Goal: Transaction & Acquisition: Book appointment/travel/reservation

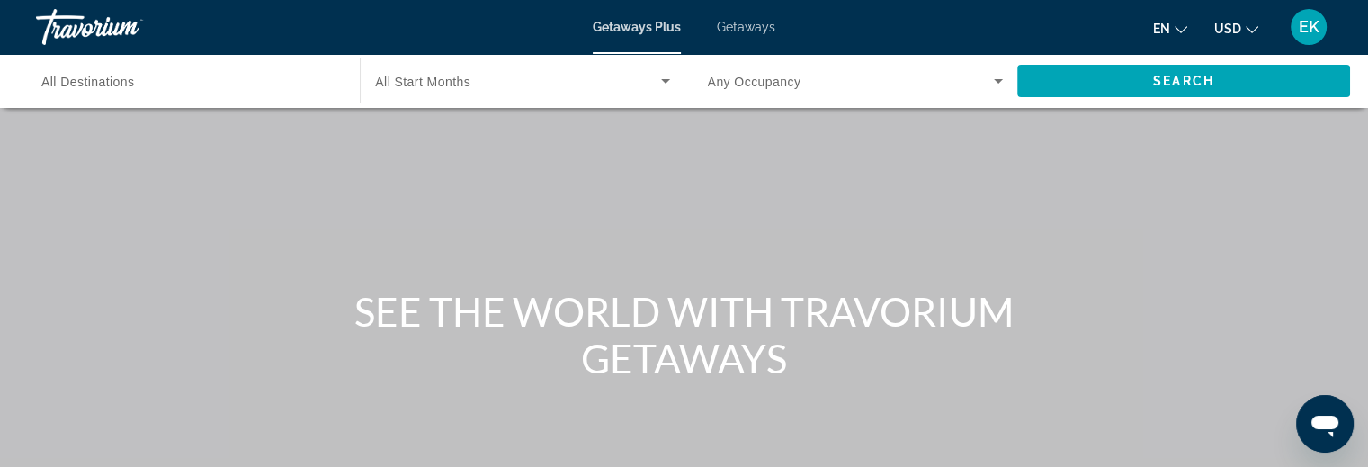
click at [739, 24] on span "Getaways" at bounding box center [746, 27] width 58 height 14
click at [90, 85] on span "All Destinations" at bounding box center [88, 82] width 94 height 14
click at [90, 85] on input "Destination All Destinations" at bounding box center [188, 82] width 295 height 22
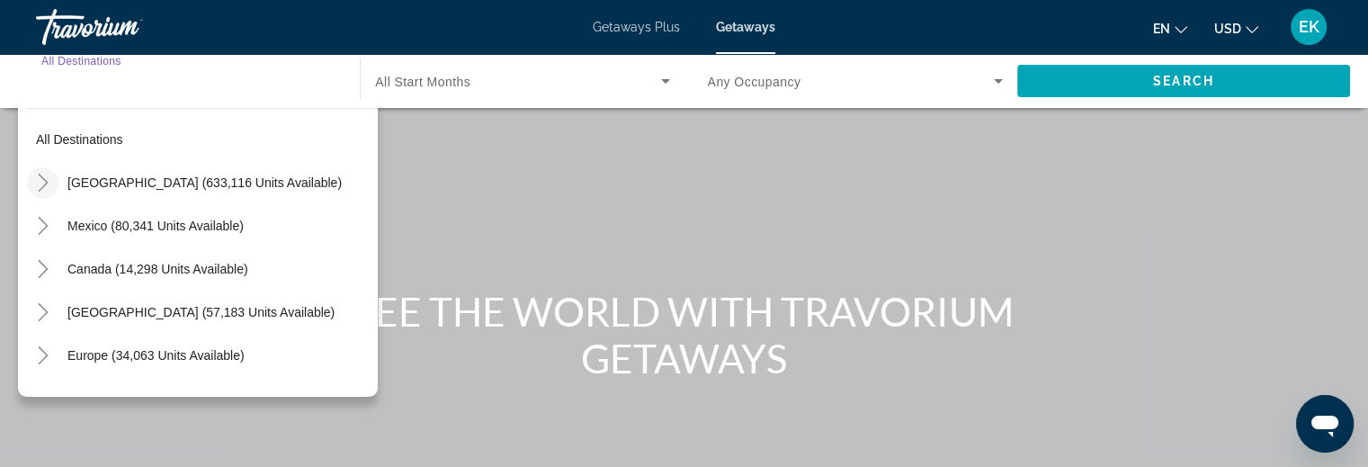
click at [42, 181] on icon "Toggle United States (633,116 units available)" at bounding box center [43, 183] width 18 height 18
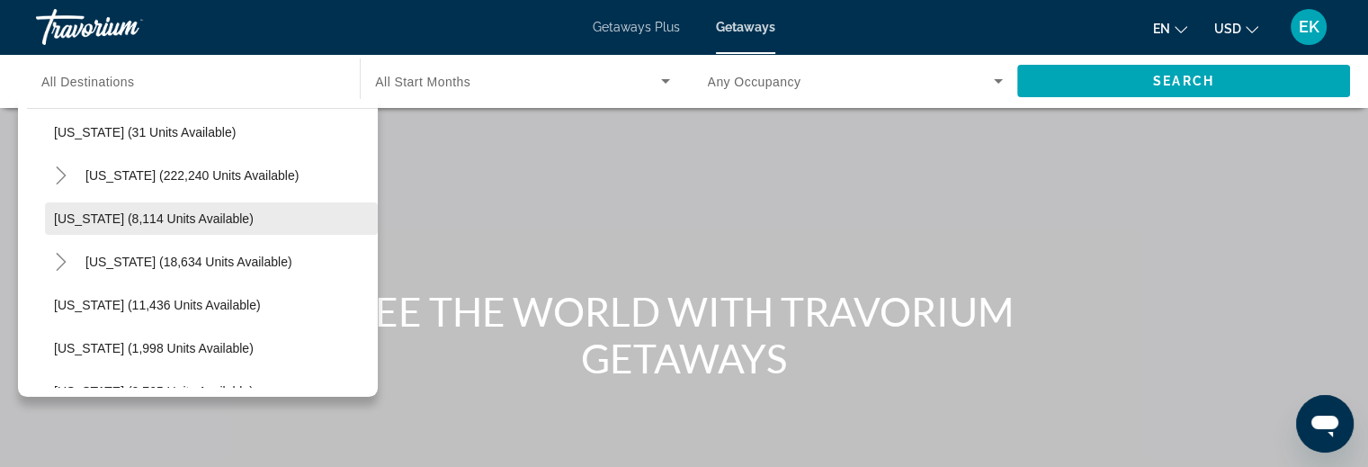
scroll to position [322, 0]
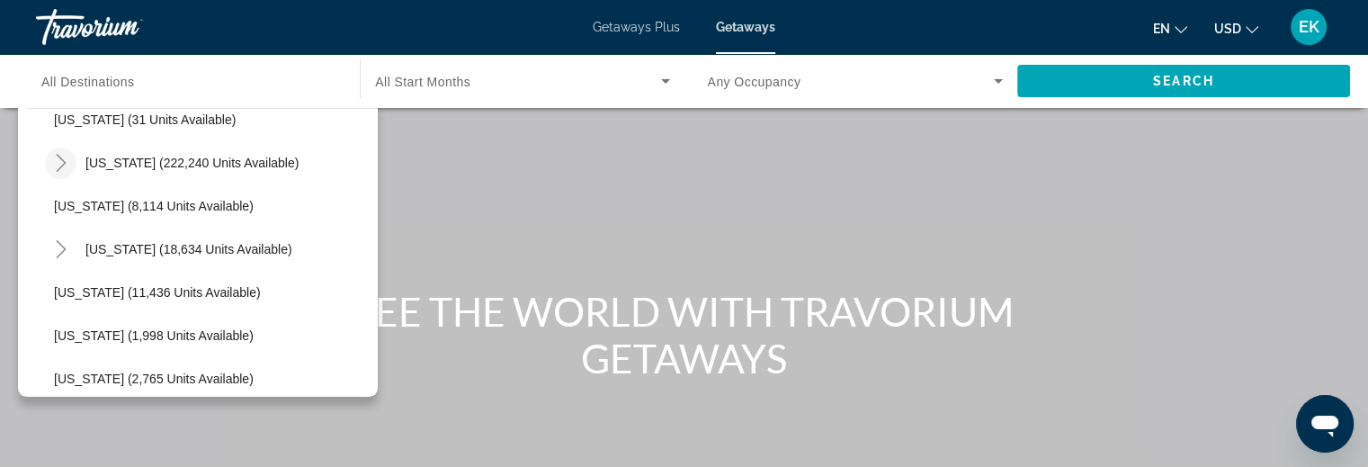
click at [59, 163] on icon "Toggle Florida (222,240 units available)" at bounding box center [61, 163] width 18 height 18
click at [60, 161] on icon "Toggle Florida (222,240 units available)" at bounding box center [61, 163] width 18 height 18
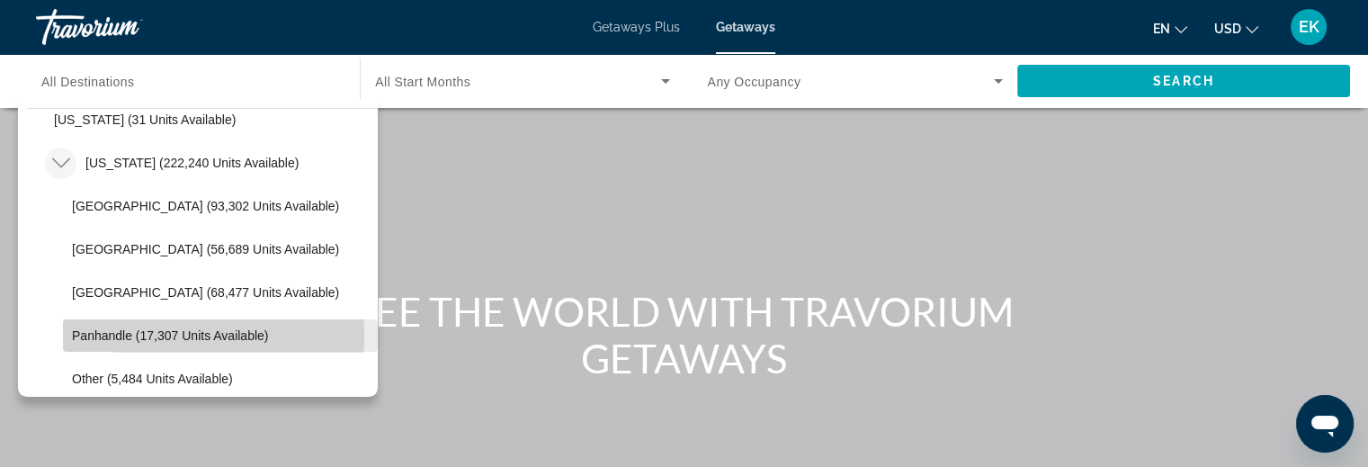
click at [124, 336] on span "Panhandle (17,307 units available)" at bounding box center [170, 335] width 196 height 14
type input "**********"
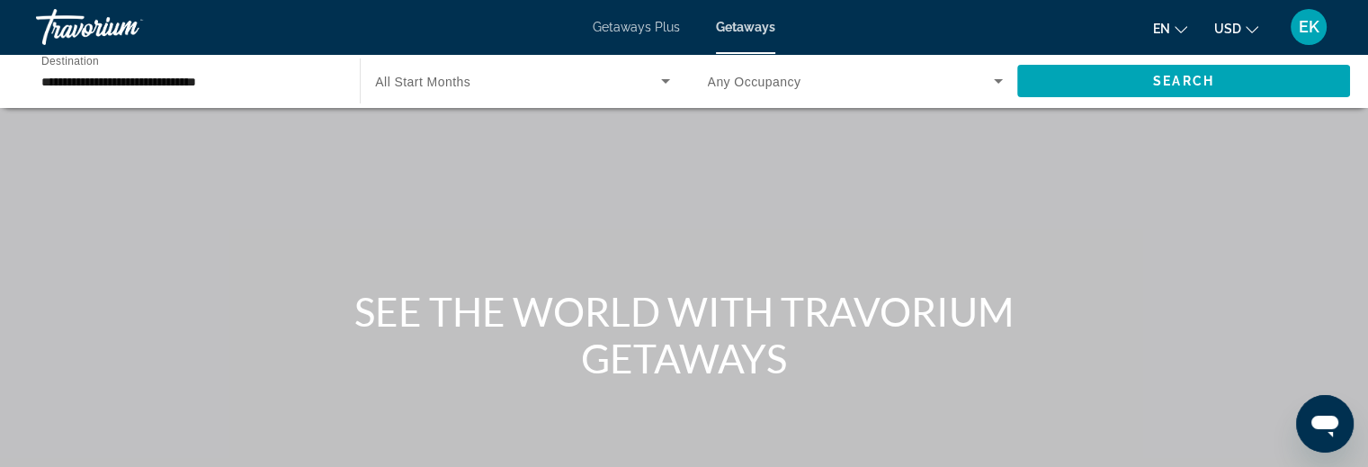
click at [435, 79] on span "All Start Months" at bounding box center [422, 82] width 95 height 14
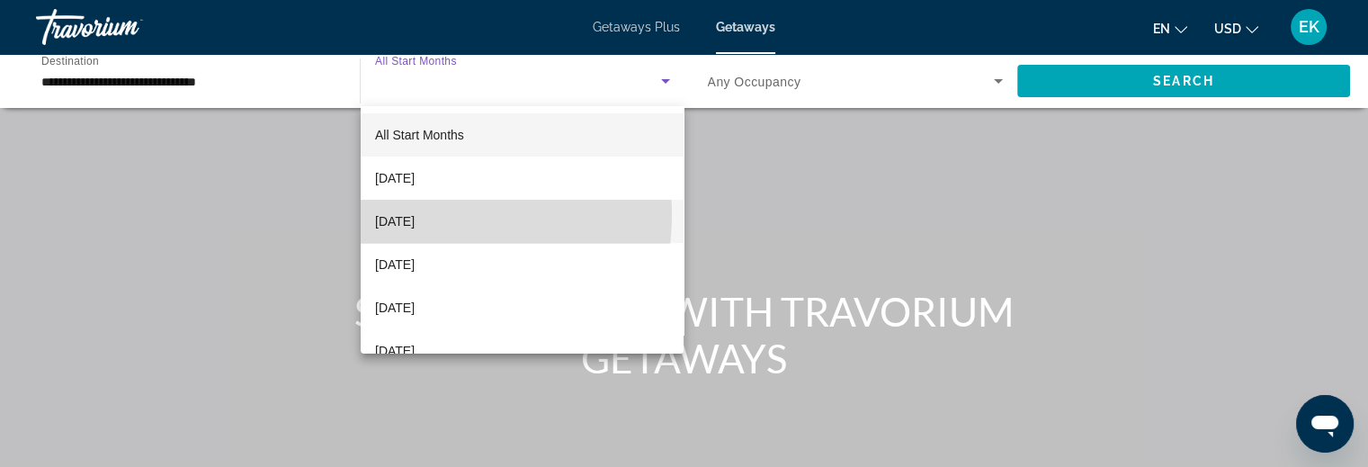
click at [415, 215] on span "[DATE]" at bounding box center [395, 222] width 40 height 22
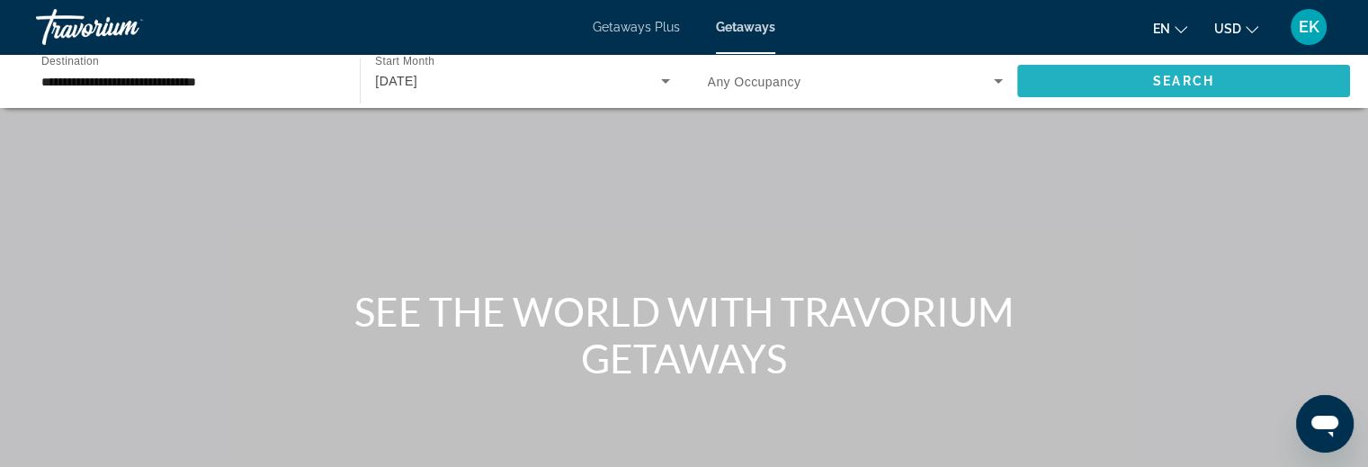
click at [1110, 80] on span "Search widget" at bounding box center [1183, 80] width 333 height 43
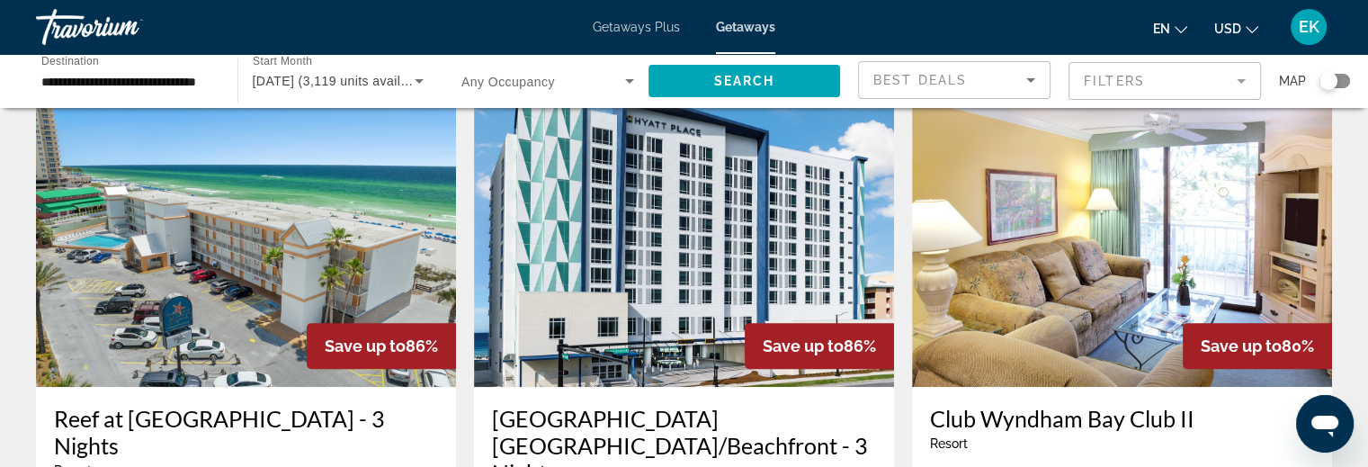
scroll to position [720, 0]
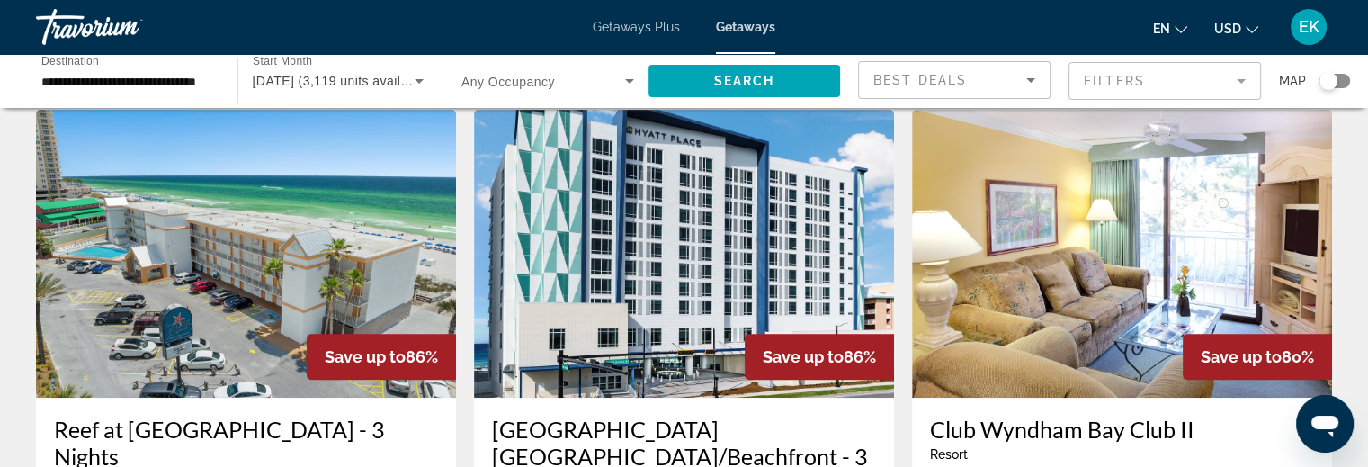
click at [653, 421] on h3 "[GEOGRAPHIC_DATA] [GEOGRAPHIC_DATA]/Beachfront - 3 Nights" at bounding box center [684, 456] width 384 height 81
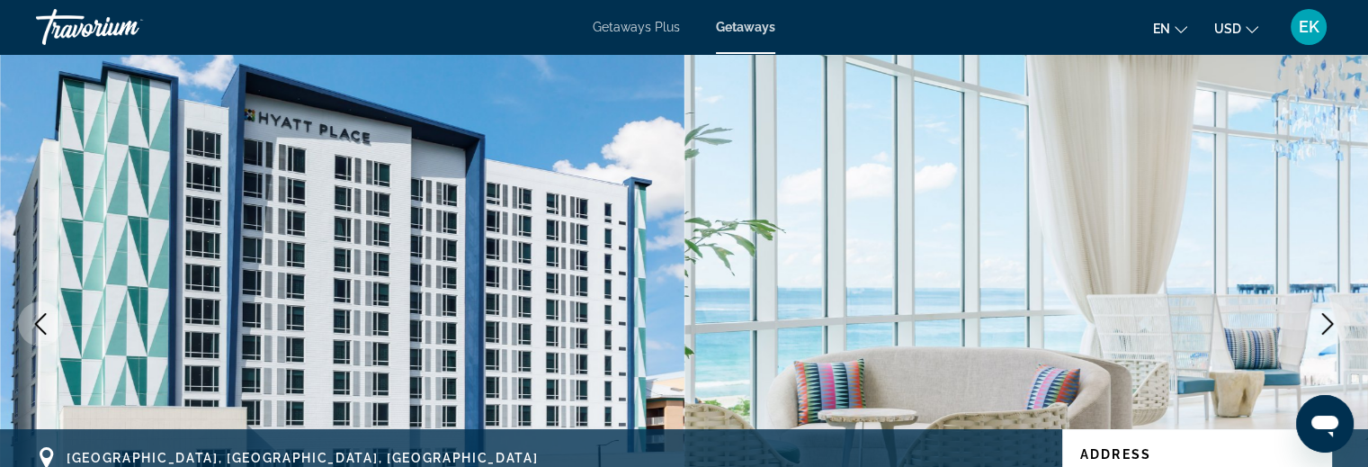
click at [1330, 321] on icon "Next image" at bounding box center [1328, 324] width 12 height 22
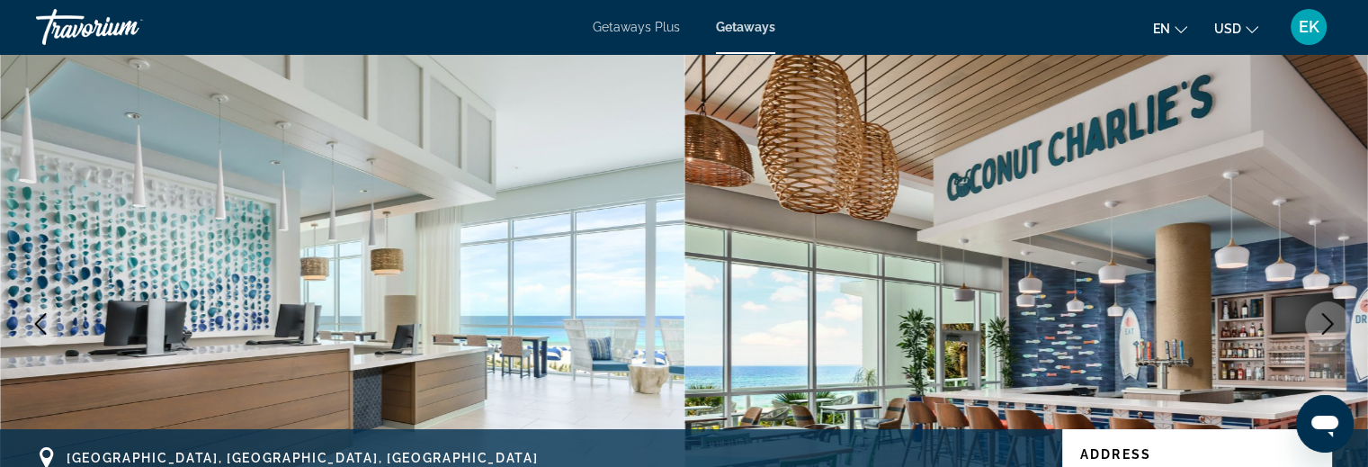
click at [1330, 321] on icon "Next image" at bounding box center [1328, 324] width 12 height 22
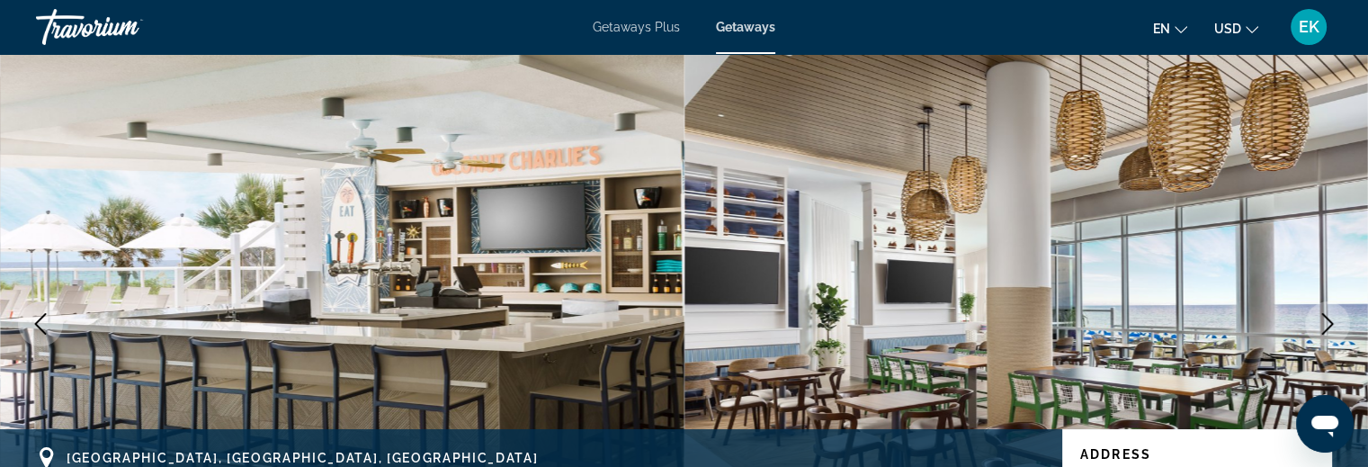
click at [1330, 321] on icon "Next image" at bounding box center [1328, 324] width 12 height 22
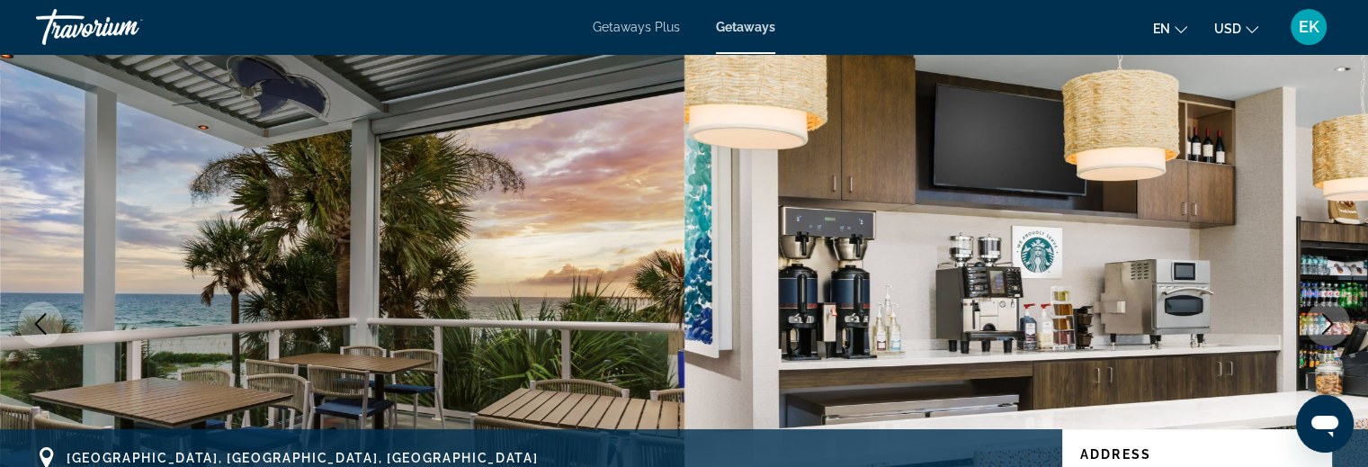
click at [1330, 321] on icon "Next image" at bounding box center [1328, 324] width 12 height 22
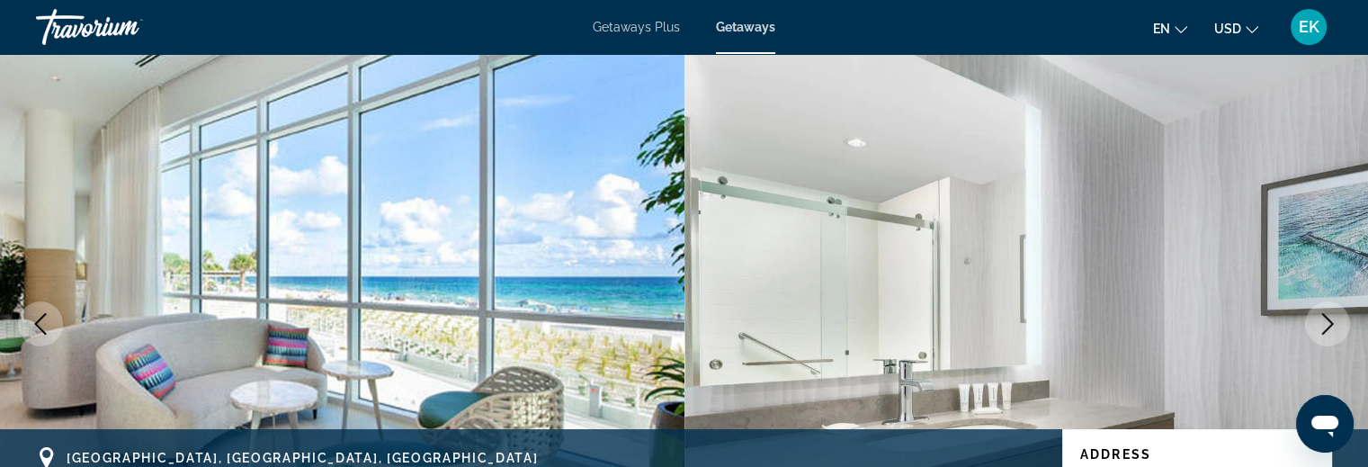
click at [1330, 321] on icon "Next image" at bounding box center [1328, 324] width 12 height 22
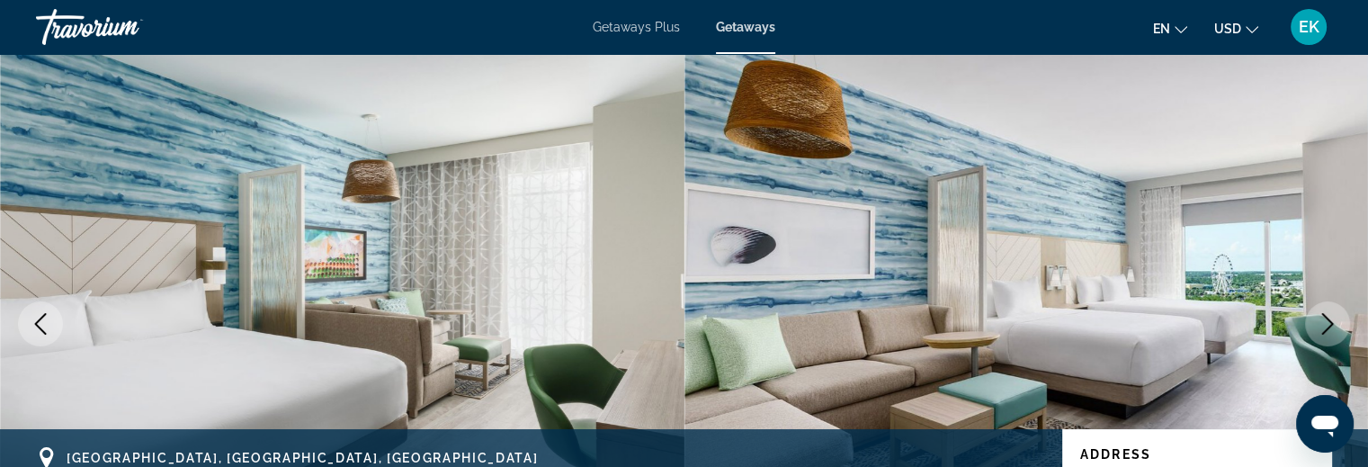
click at [1330, 321] on icon "Next image" at bounding box center [1328, 324] width 12 height 22
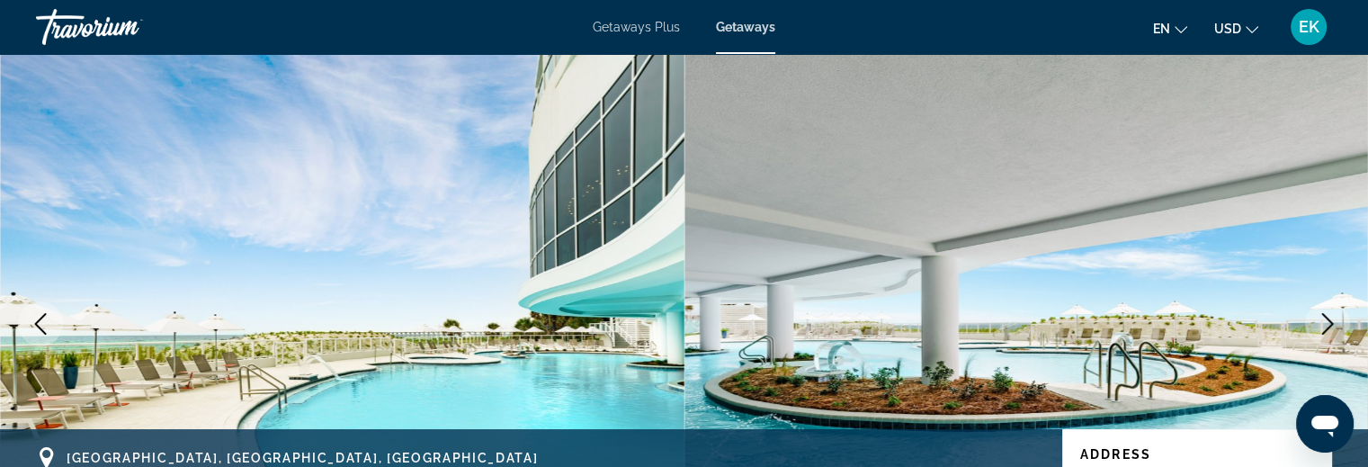
click at [1324, 325] on icon "Next image" at bounding box center [1328, 324] width 22 height 22
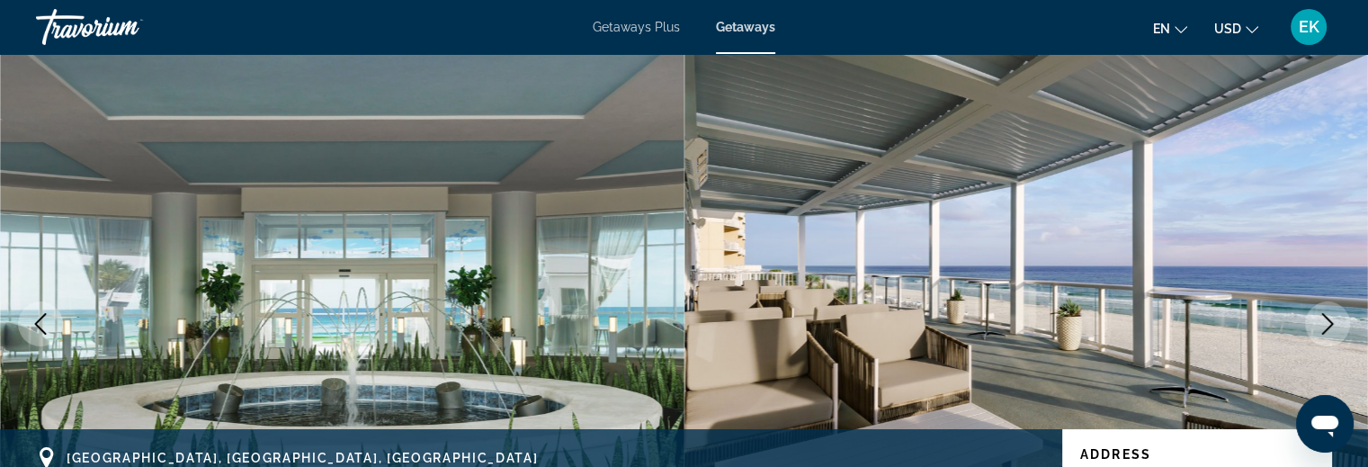
click at [1328, 322] on icon "Next image" at bounding box center [1328, 324] width 22 height 22
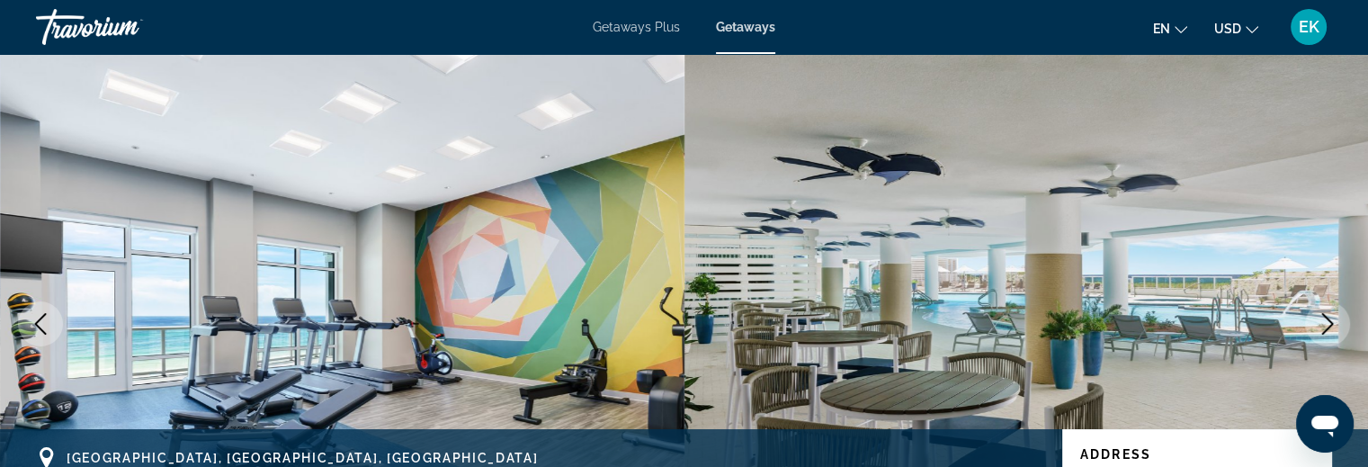
click at [1326, 321] on icon "Next image" at bounding box center [1328, 324] width 22 height 22
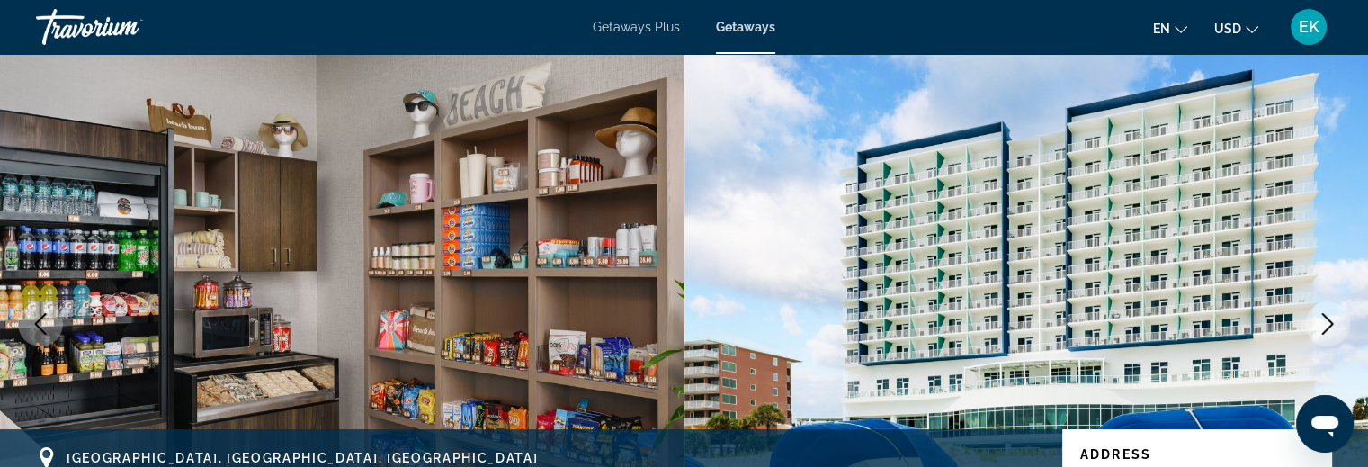
click at [1330, 317] on icon "Next image" at bounding box center [1328, 324] width 22 height 22
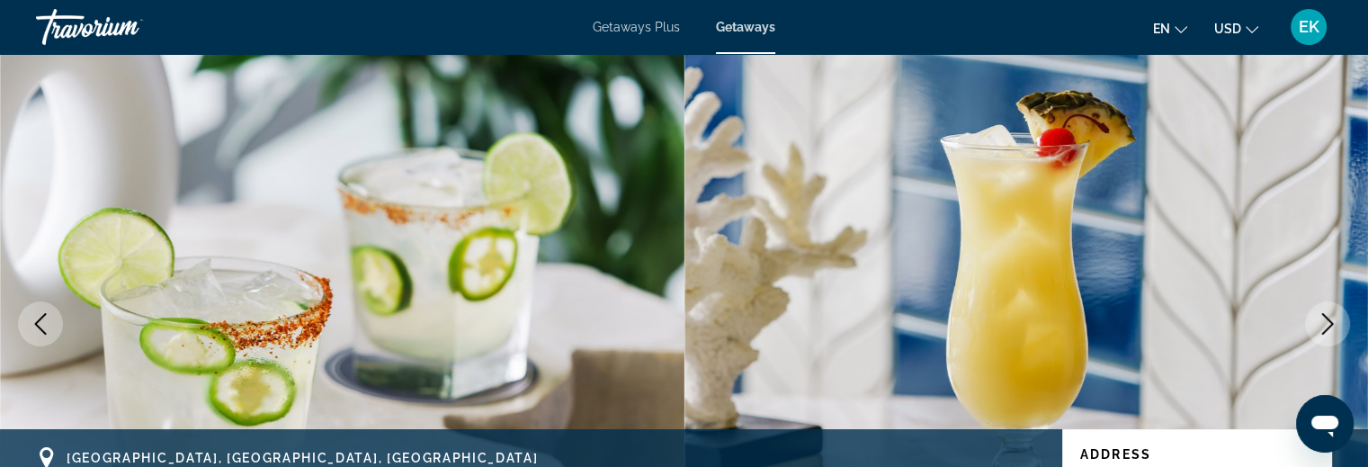
click at [1330, 317] on icon "Next image" at bounding box center [1328, 324] width 22 height 22
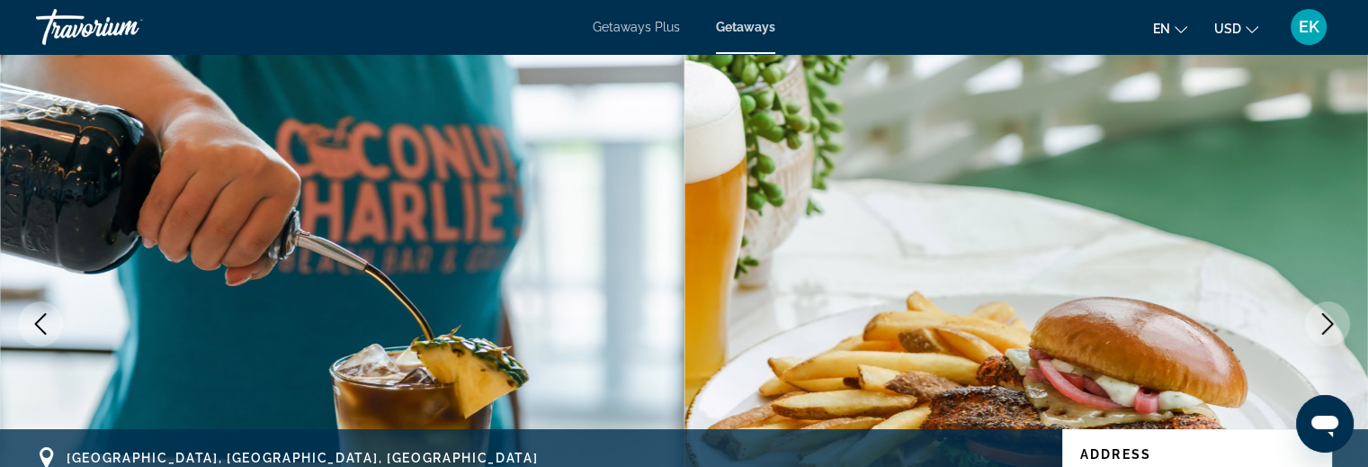
click at [1329, 320] on icon "Next image" at bounding box center [1328, 324] width 22 height 22
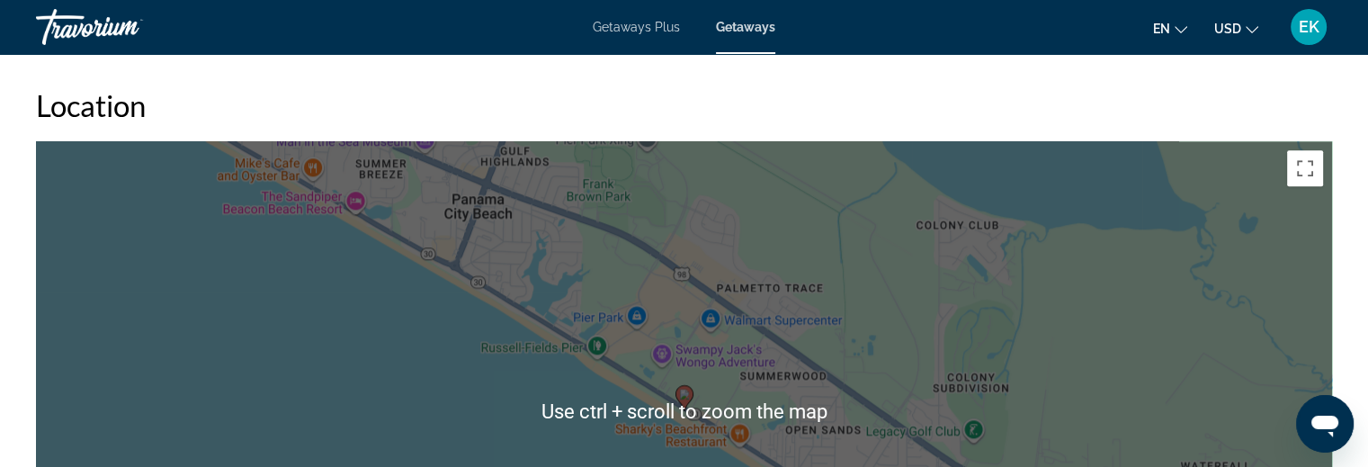
scroll to position [2159, 0]
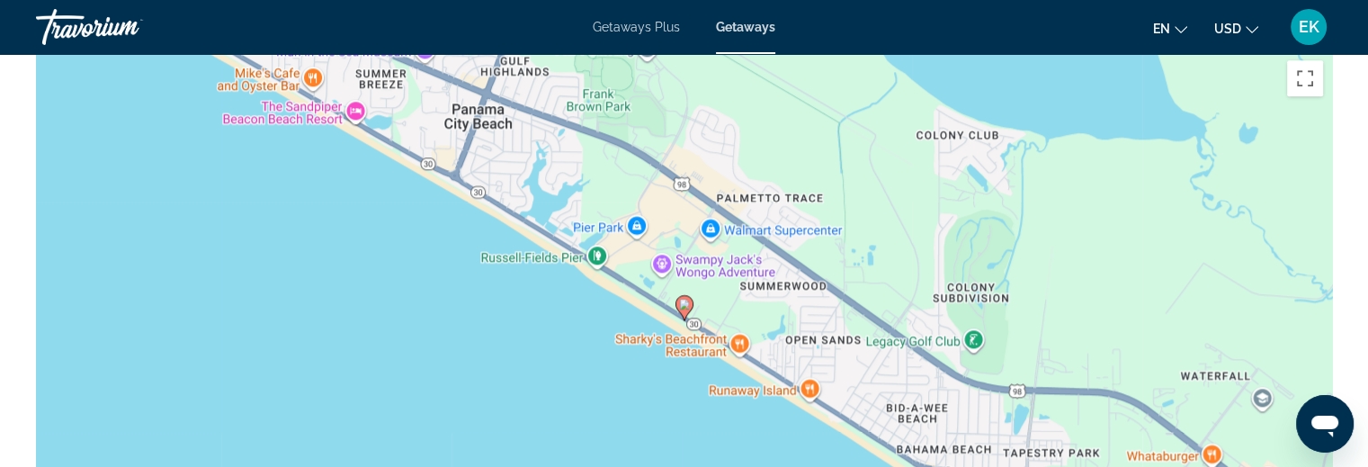
click at [640, 371] on div "To activate drag with keyboard, press Alt + Enter. Once in keyboard drag state,…" at bounding box center [684, 321] width 1296 height 540
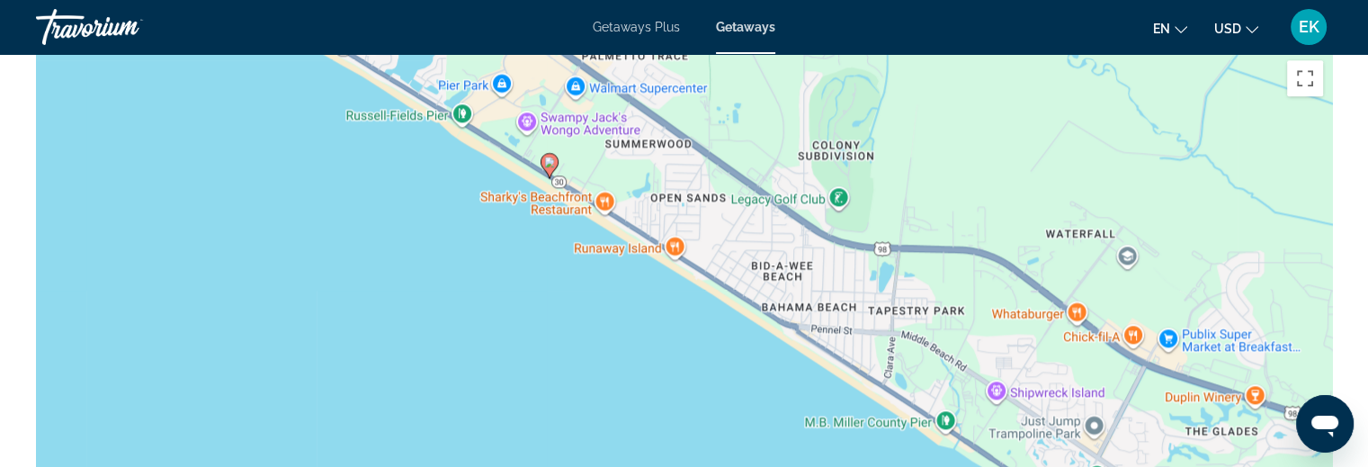
drag, startPoint x: 675, startPoint y: 386, endPoint x: 538, endPoint y: 243, distance: 197.9
click at [538, 243] on div "To activate drag with keyboard, press Alt + Enter. Once in keyboard drag state,…" at bounding box center [684, 321] width 1296 height 540
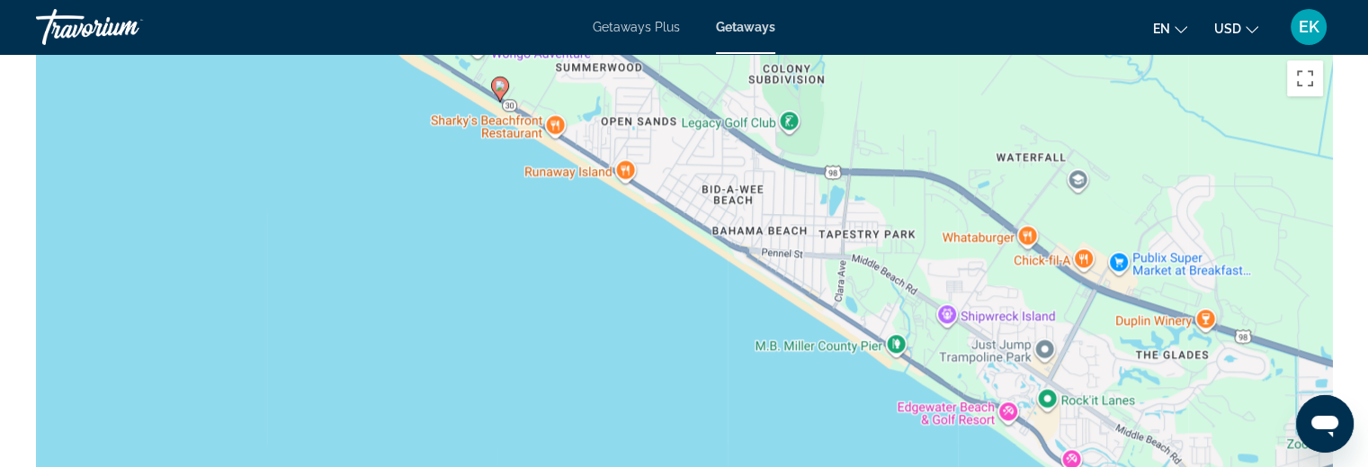
drag, startPoint x: 980, startPoint y: 287, endPoint x: 967, endPoint y: 277, distance: 16.0
click at [967, 275] on div "To activate drag with keyboard, press Alt + Enter. Once in keyboard drag state,…" at bounding box center [684, 321] width 1296 height 540
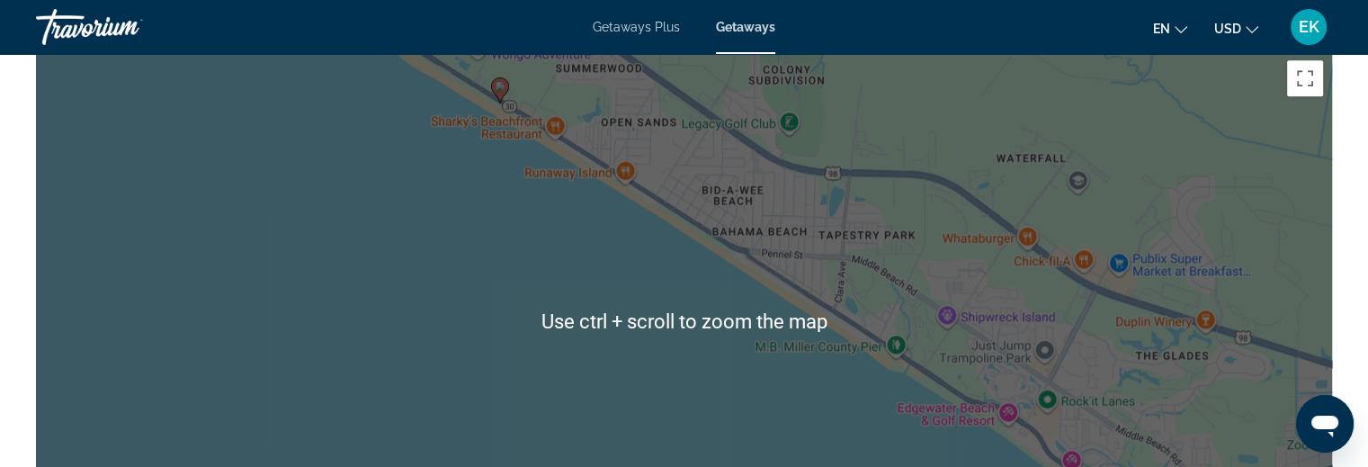
scroll to position [2249, 0]
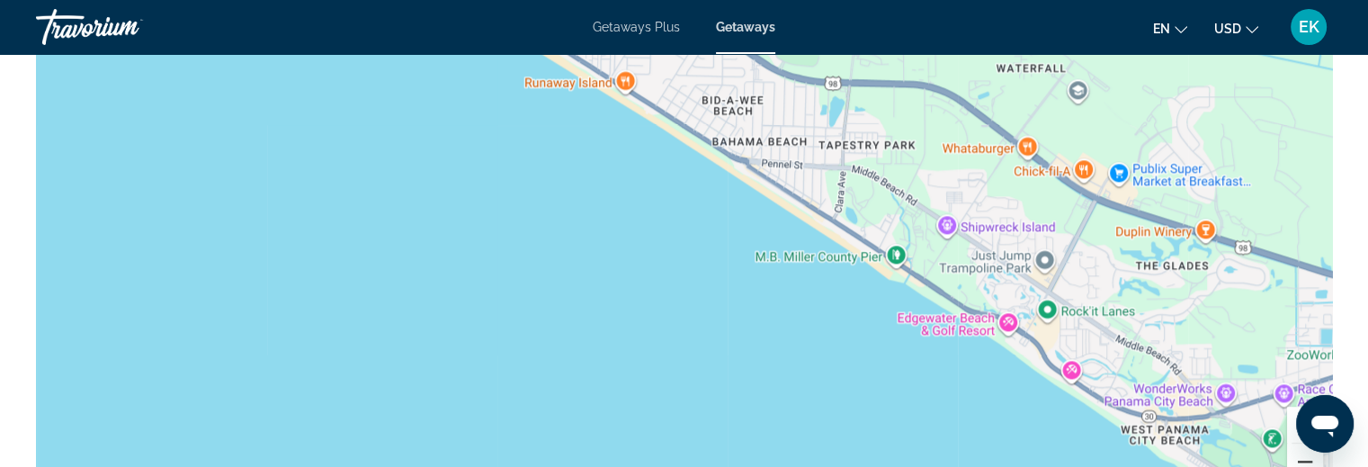
click at [1297, 448] on button "Zoom out" at bounding box center [1305, 461] width 36 height 36
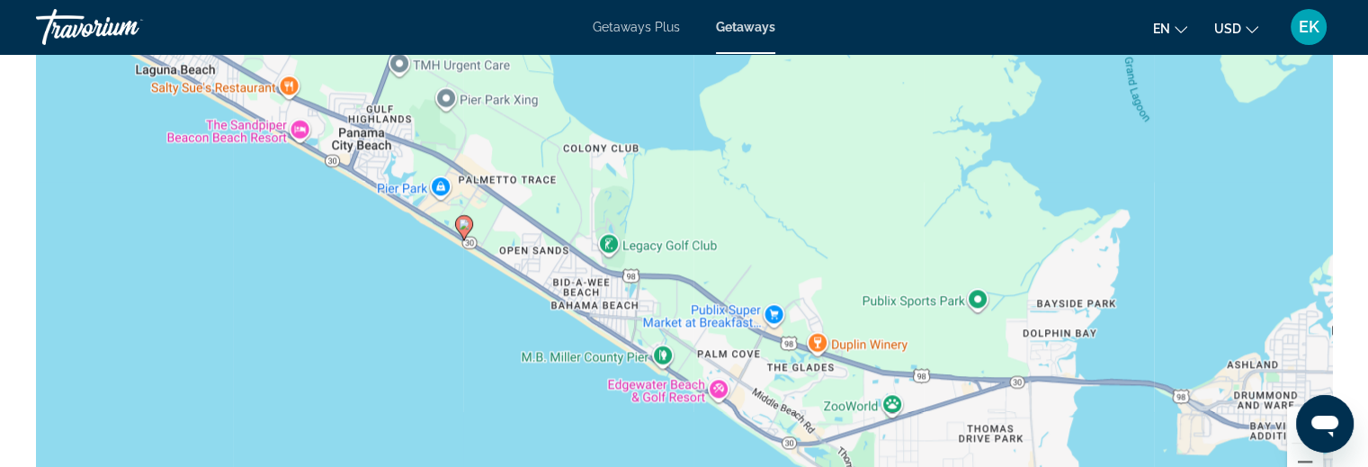
drag, startPoint x: 533, startPoint y: 345, endPoint x: 466, endPoint y: 415, distance: 96.7
click at [466, 415] on div "To activate drag with keyboard, press Alt + Enter. Once in keyboard drag state,…" at bounding box center [684, 231] width 1296 height 540
click at [1297, 448] on button "Zoom out" at bounding box center [1305, 461] width 36 height 36
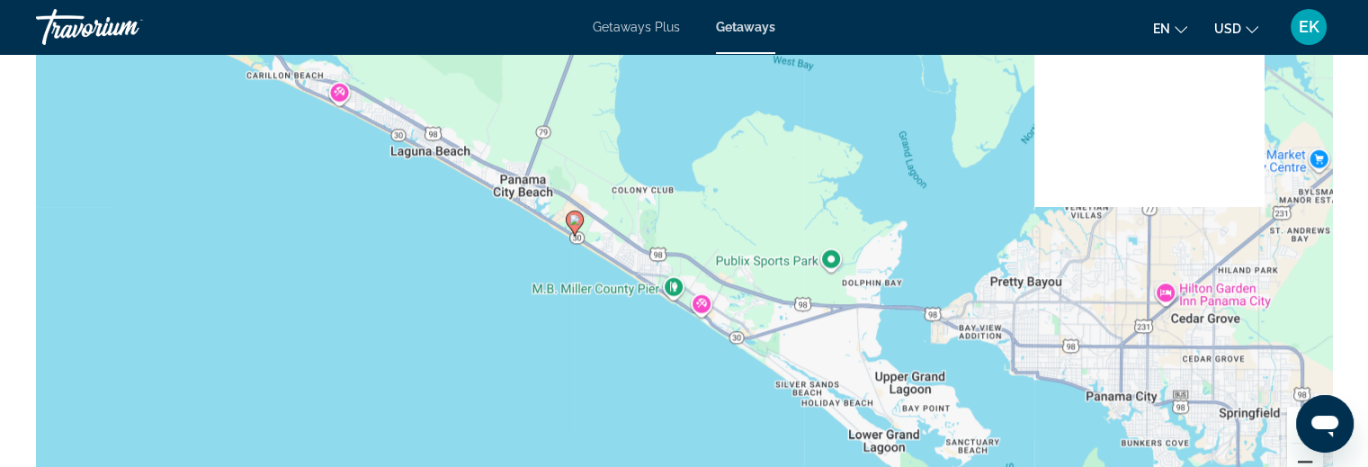
click at [1297, 448] on button "Zoom out" at bounding box center [1305, 461] width 36 height 36
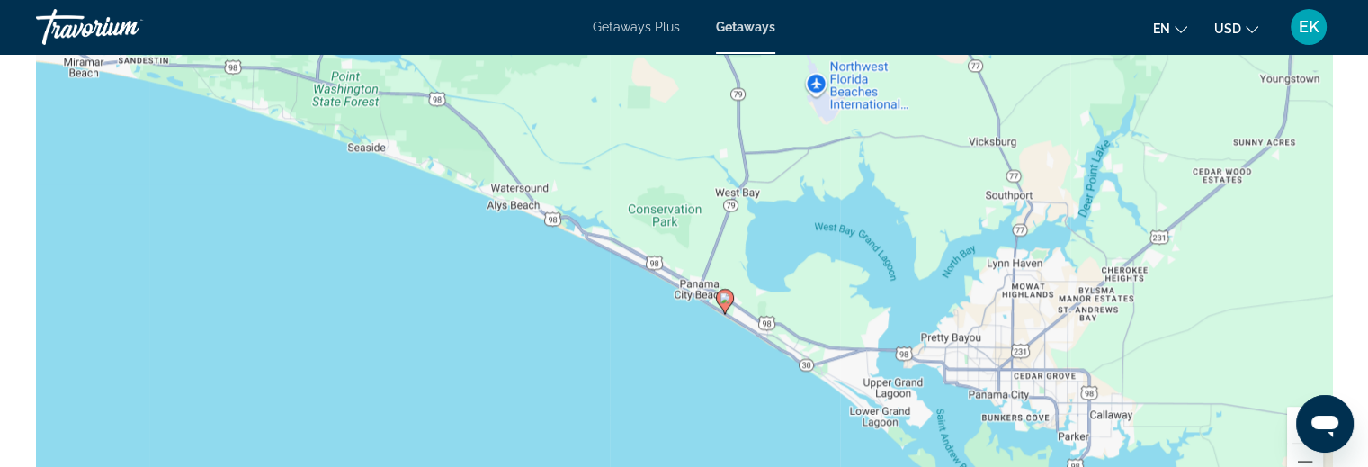
drag, startPoint x: 358, startPoint y: 294, endPoint x: 457, endPoint y: 377, distance: 129.0
click at [457, 377] on div "To activate drag with keyboard, press Alt + Enter. Once in keyboard drag state,…" at bounding box center [684, 231] width 1296 height 540
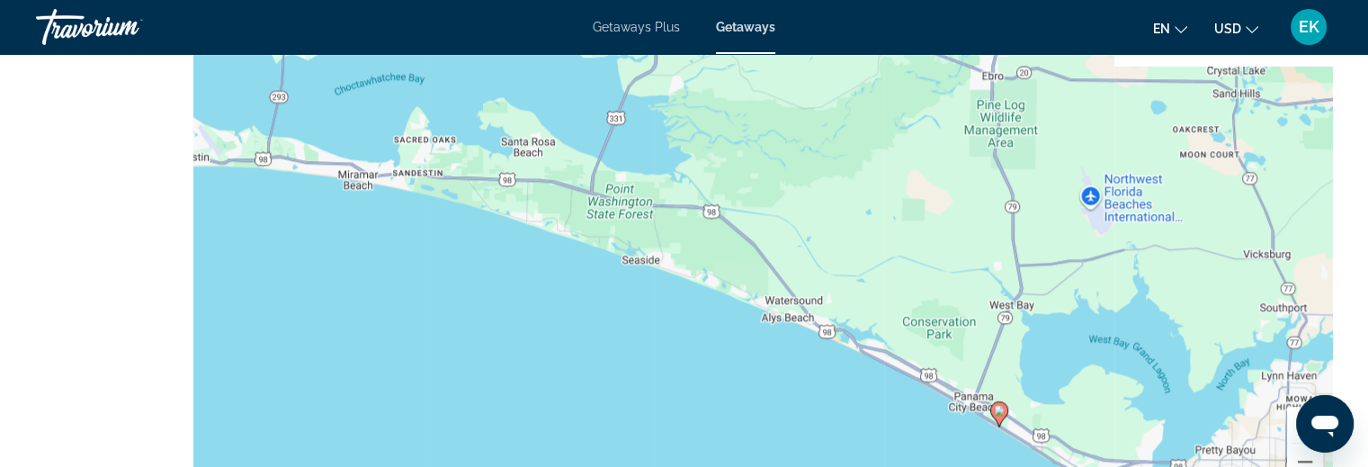
drag, startPoint x: 317, startPoint y: 250, endPoint x: 594, endPoint y: 363, distance: 299.4
click at [594, 363] on div "To activate drag with keyboard, press Alt + Enter. Once in keyboard drag state,…" at bounding box center [684, 231] width 1296 height 540
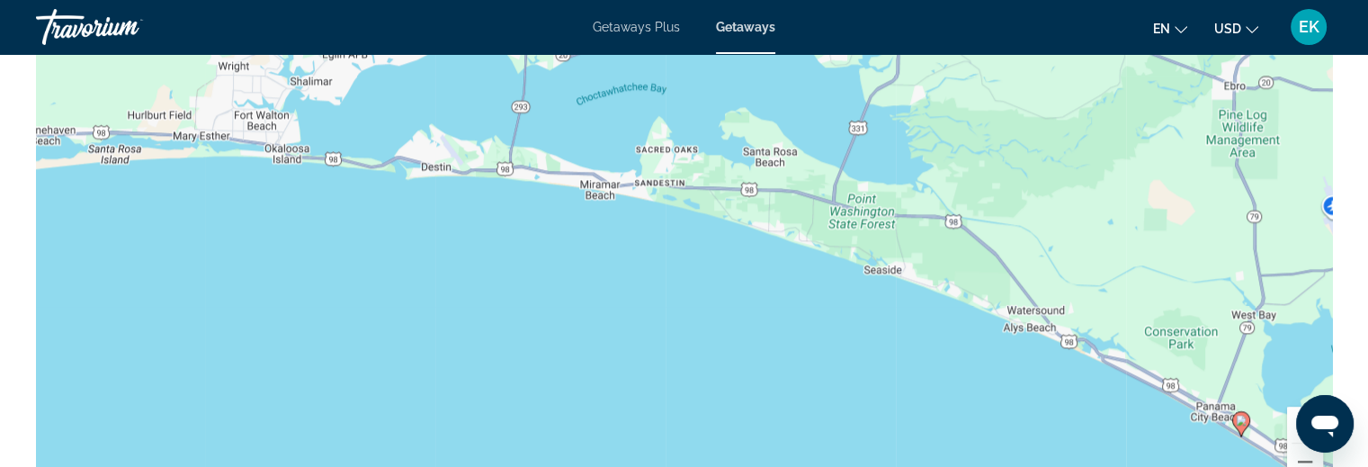
drag, startPoint x: 344, startPoint y: 354, endPoint x: 590, endPoint y: 364, distance: 246.7
click at [590, 364] on div "To activate drag with keyboard, press Alt + Enter. Once in keyboard drag state,…" at bounding box center [684, 231] width 1296 height 540
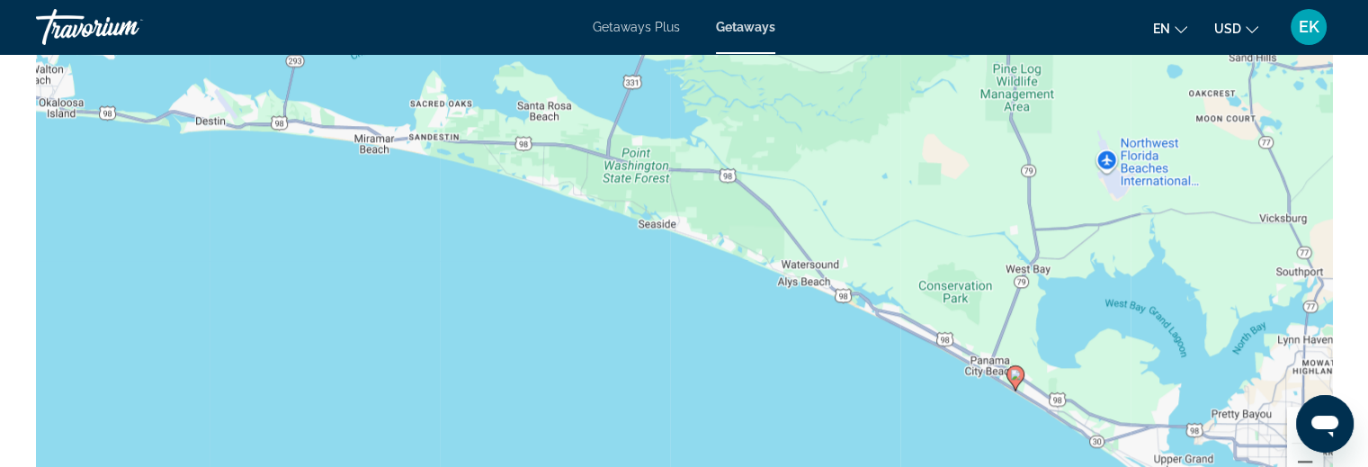
drag, startPoint x: 567, startPoint y: 373, endPoint x: 345, endPoint y: 330, distance: 226.4
click at [345, 330] on div "To activate drag with keyboard, press Alt + Enter. Once in keyboard drag state,…" at bounding box center [684, 231] width 1296 height 540
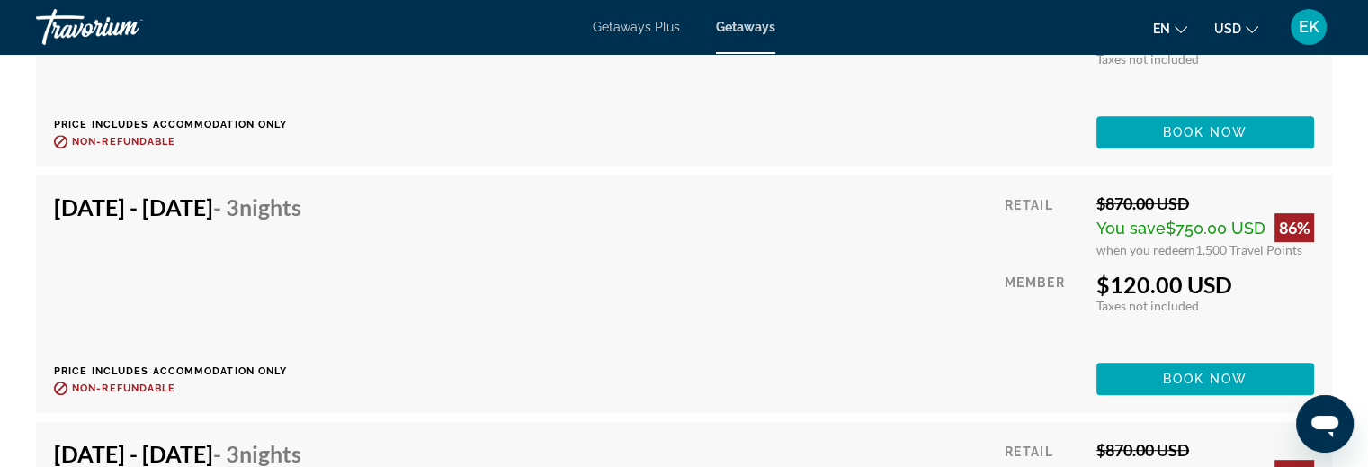
scroll to position [7826, 0]
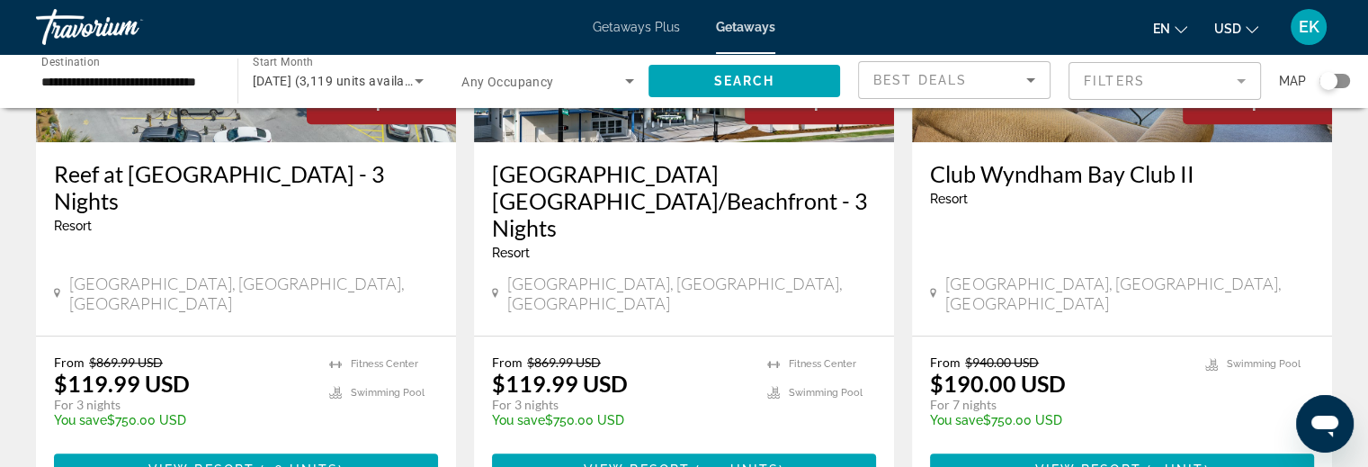
scroll to position [990, 0]
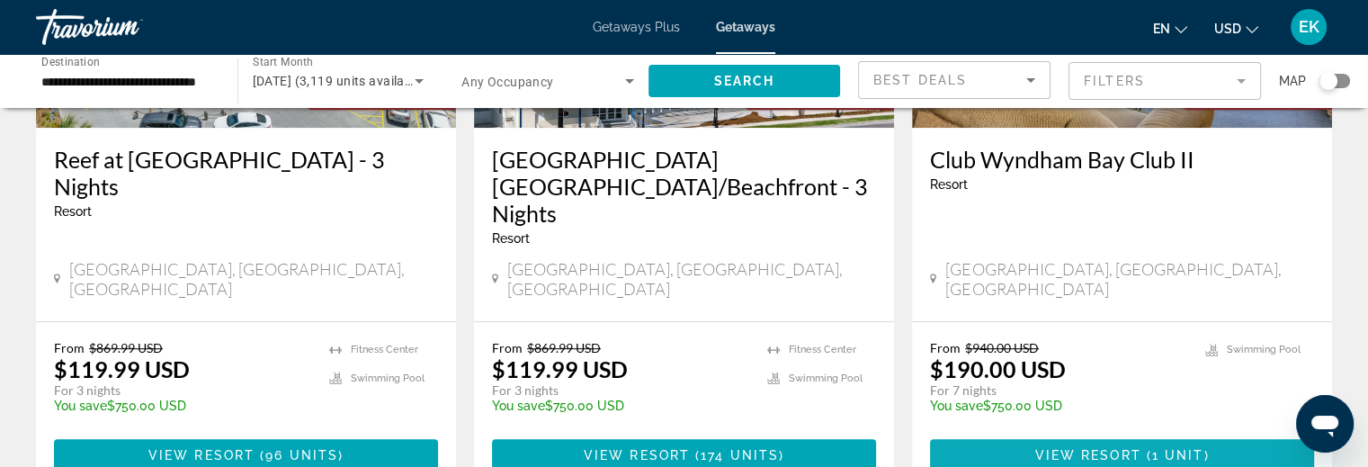
click at [1087, 448] on span "View Resort" at bounding box center [1088, 455] width 106 height 14
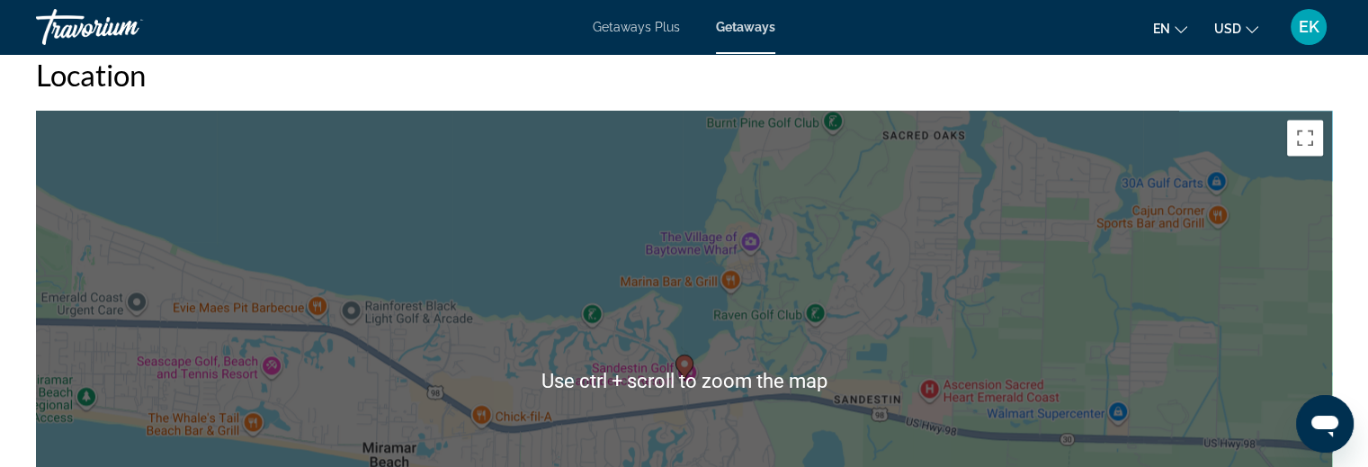
scroll to position [2789, 0]
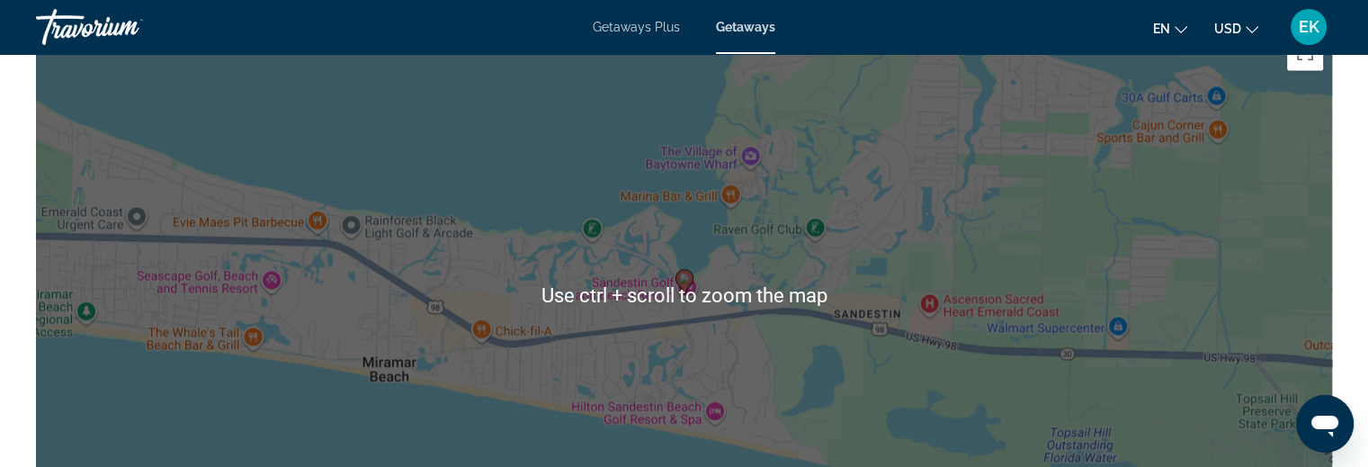
click at [883, 273] on div "To activate drag with keyboard, press Alt + Enter. Once in keyboard drag state,…" at bounding box center [684, 295] width 1296 height 540
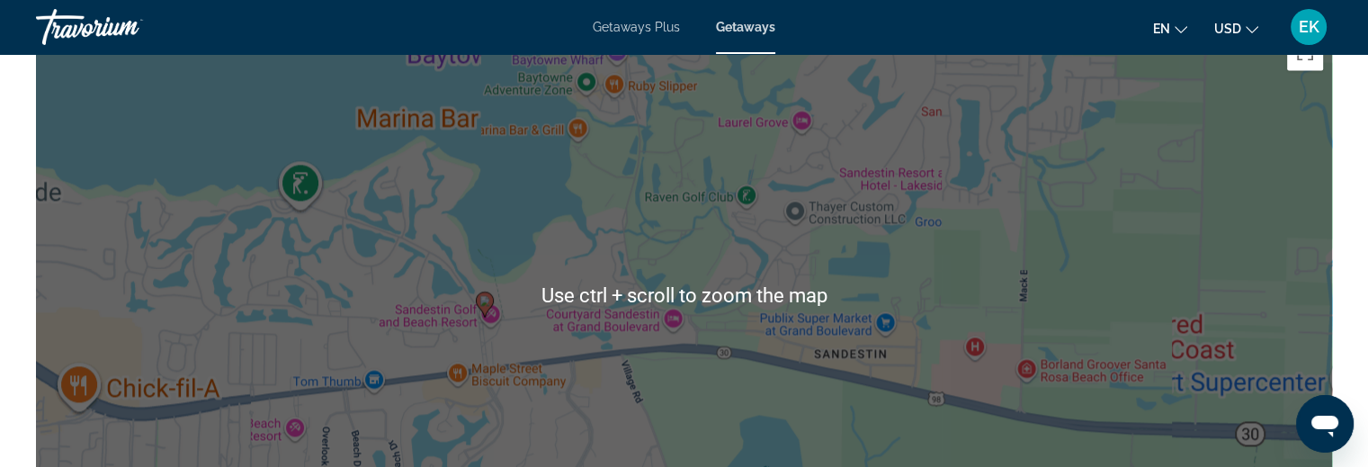
scroll to position [2969, 0]
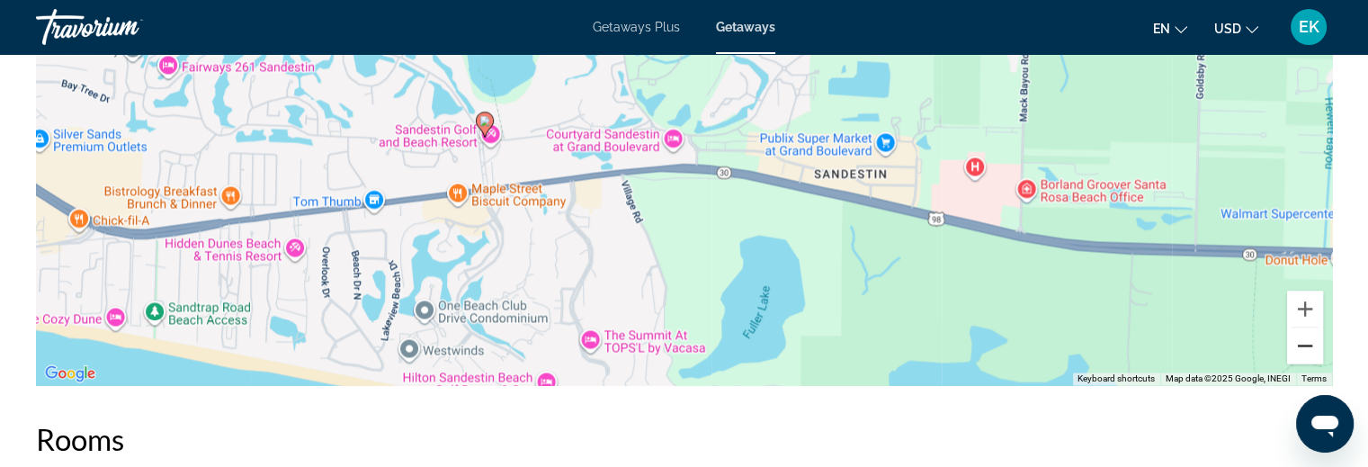
click at [1302, 355] on button "Zoom out" at bounding box center [1305, 345] width 36 height 36
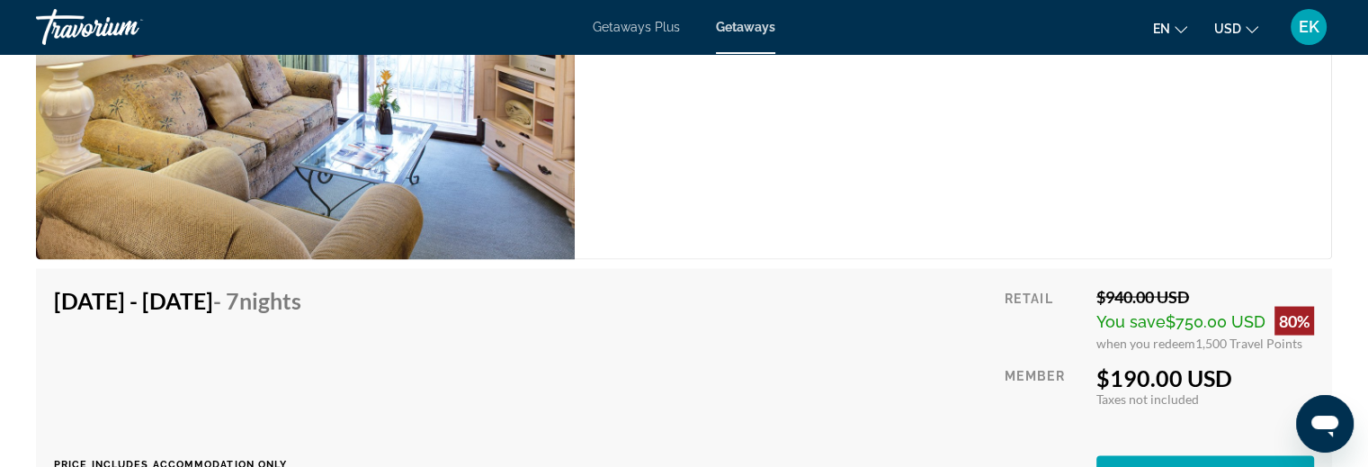
scroll to position [3688, 0]
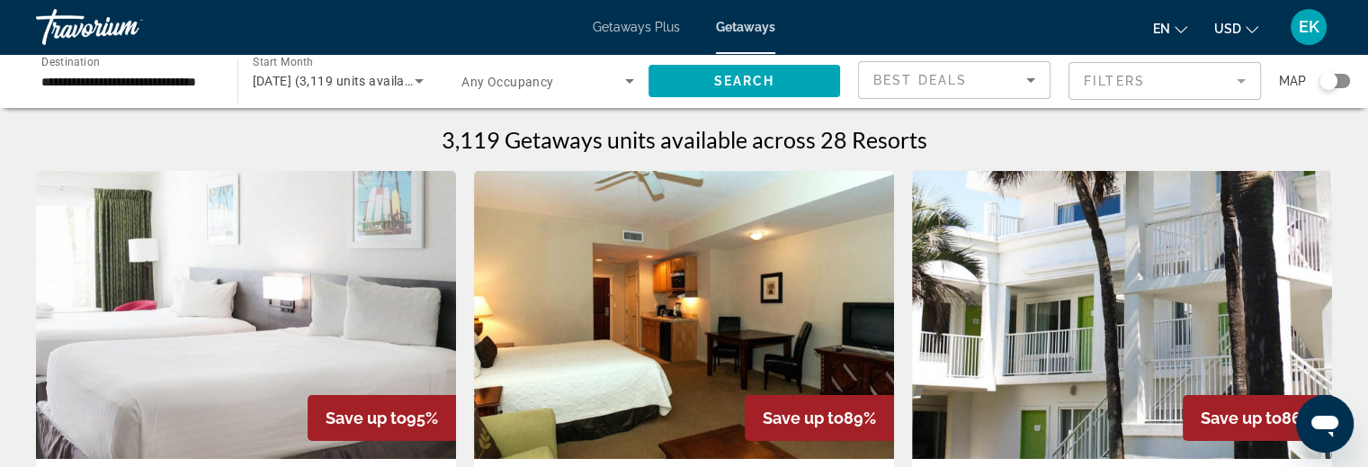
click at [315, 80] on span "[DATE] (3,119 units available)" at bounding box center [340, 81] width 175 height 14
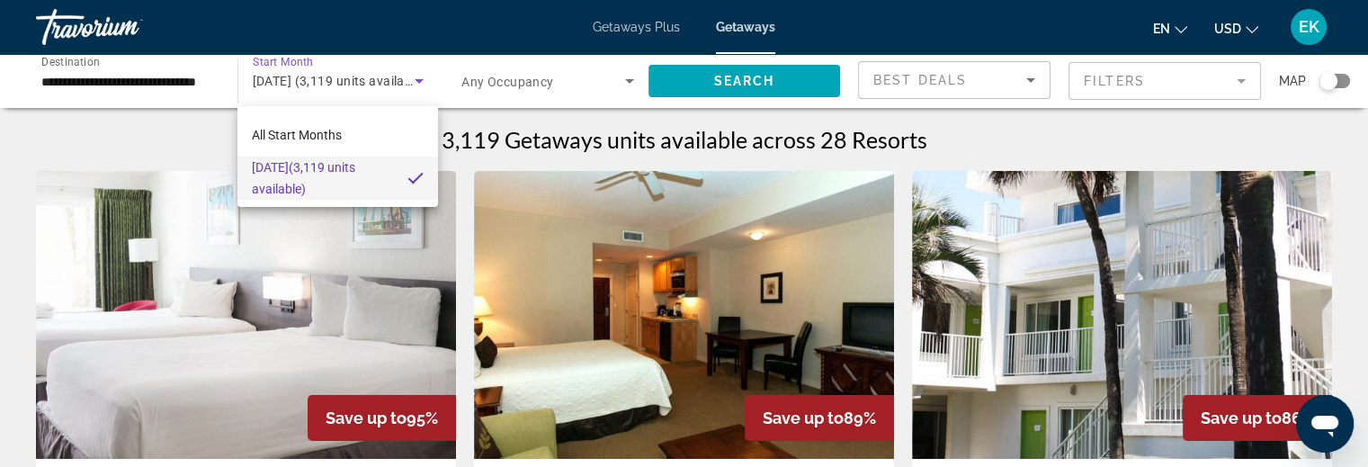
click at [416, 177] on mat-pseudo-checkbox at bounding box center [416, 178] width 16 height 16
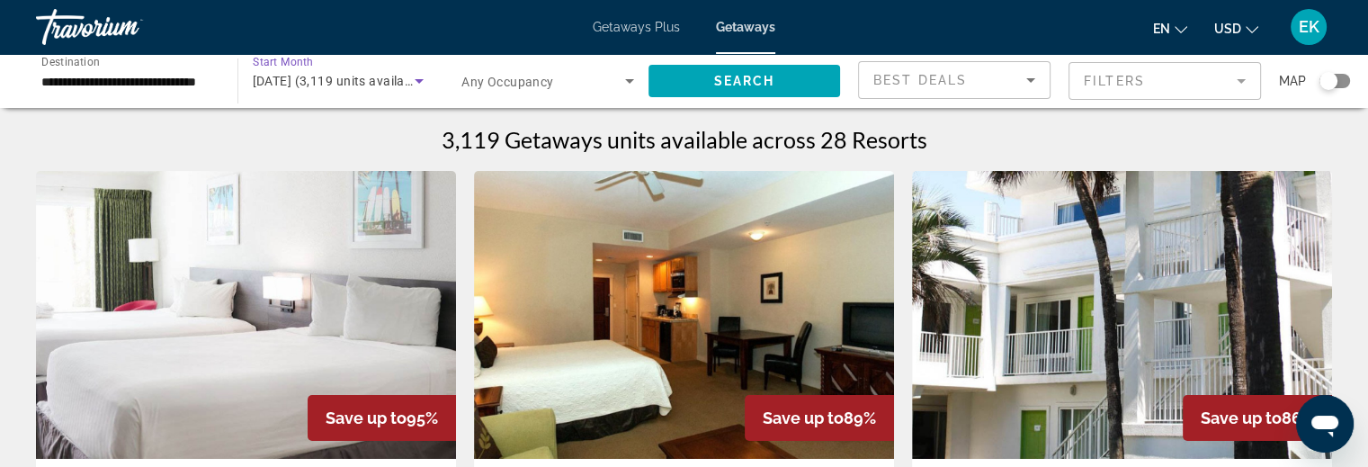
click at [407, 81] on span "[DATE] (3,119 units available)" at bounding box center [340, 81] width 175 height 14
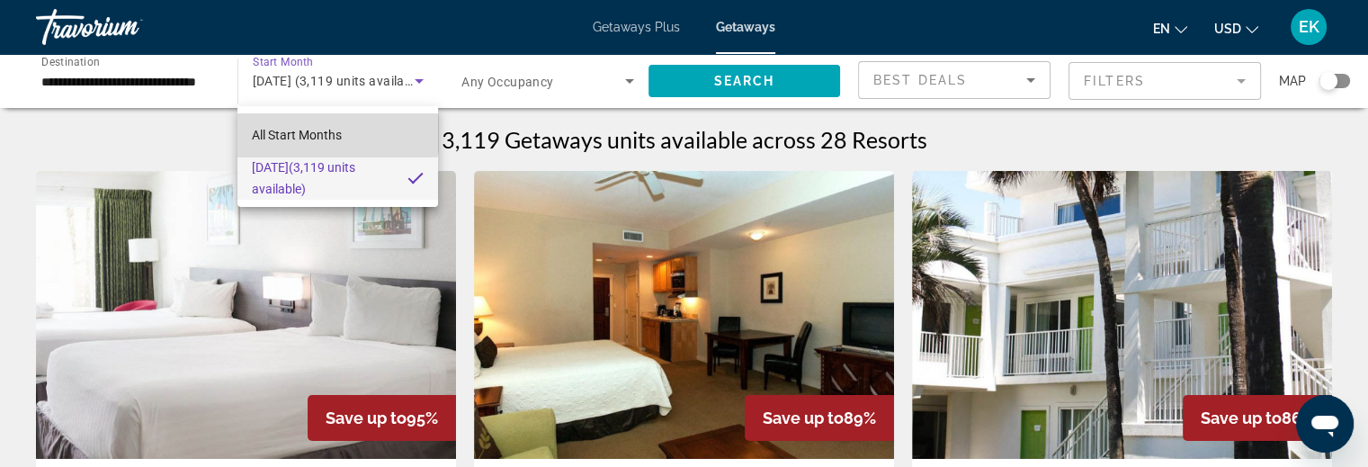
click at [333, 131] on span "All Start Months" at bounding box center [297, 135] width 90 height 14
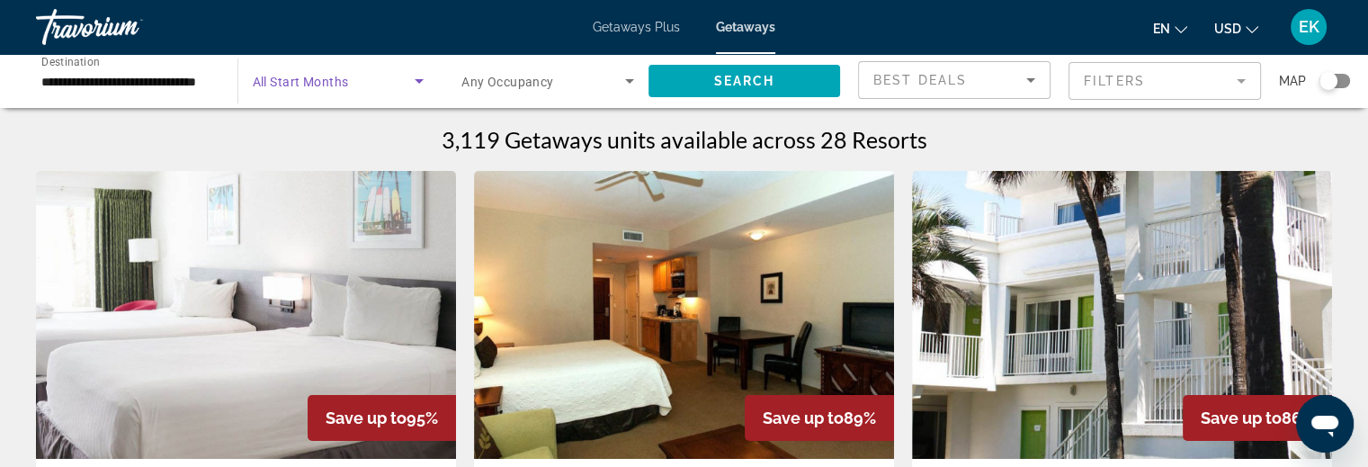
click at [303, 80] on span "All Start Months" at bounding box center [301, 82] width 96 height 14
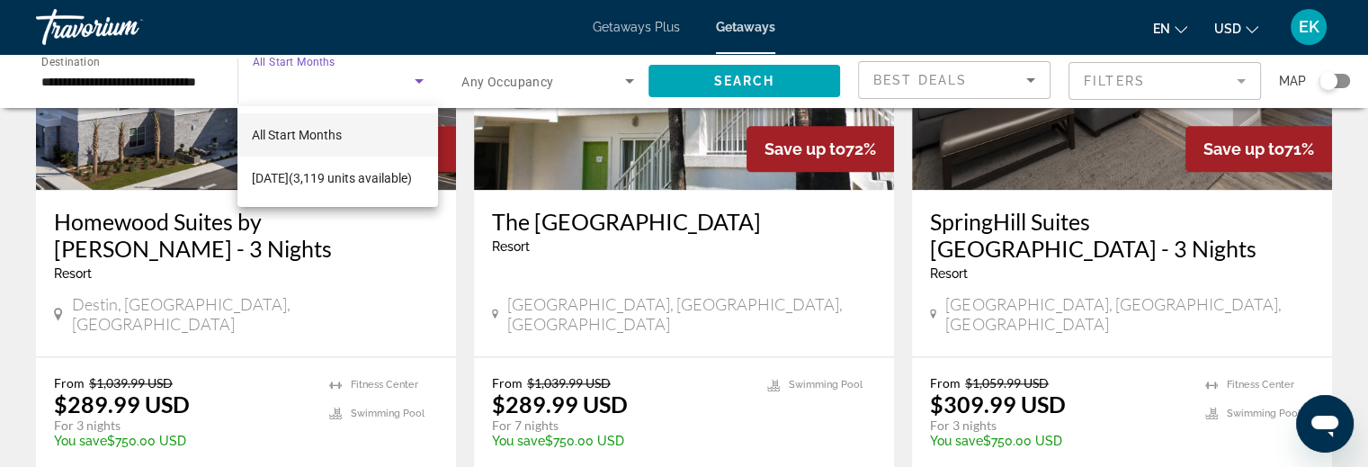
scroll to position [2339, 0]
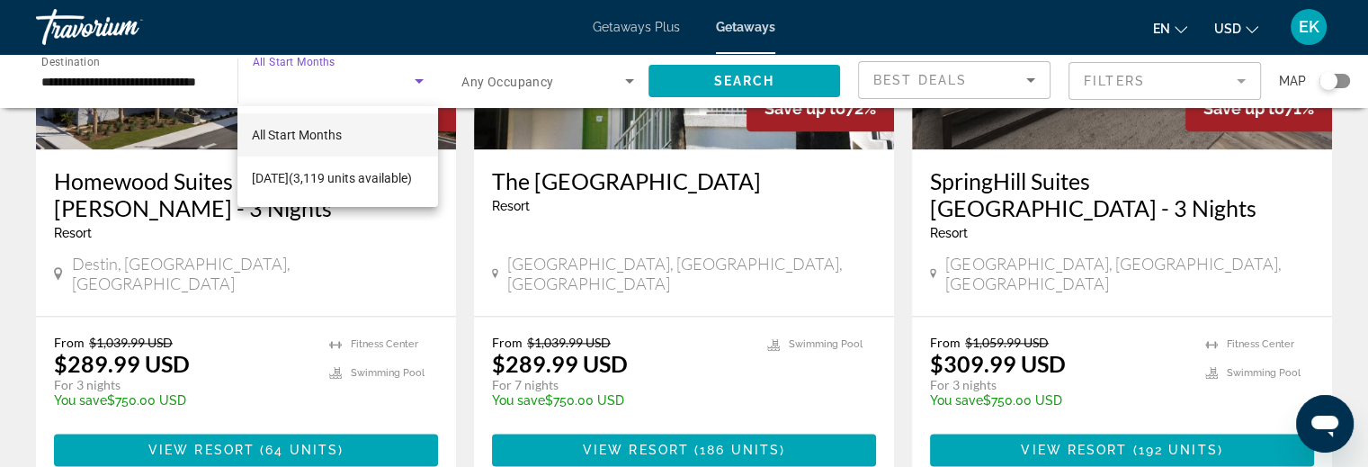
click at [684, 404] on div at bounding box center [684, 233] width 1368 height 467
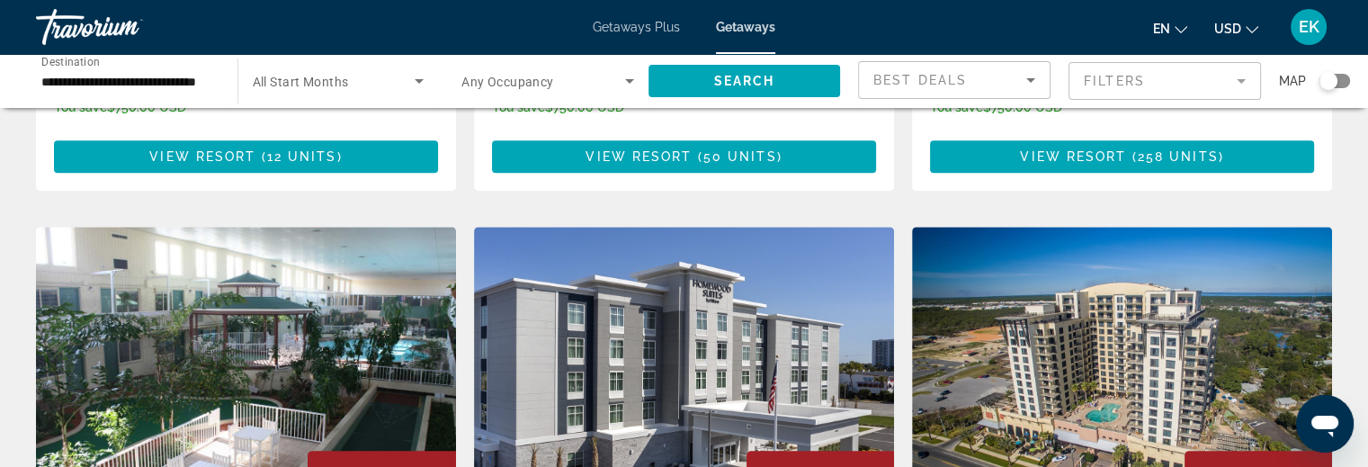
scroll to position [2069, 0]
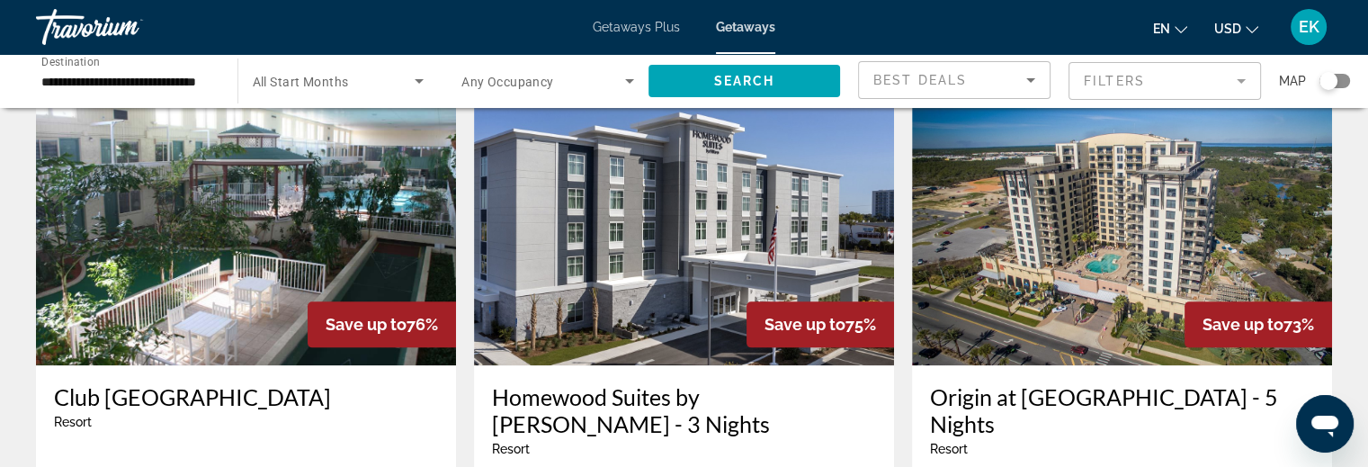
click at [152, 195] on img "Main content" at bounding box center [246, 221] width 420 height 288
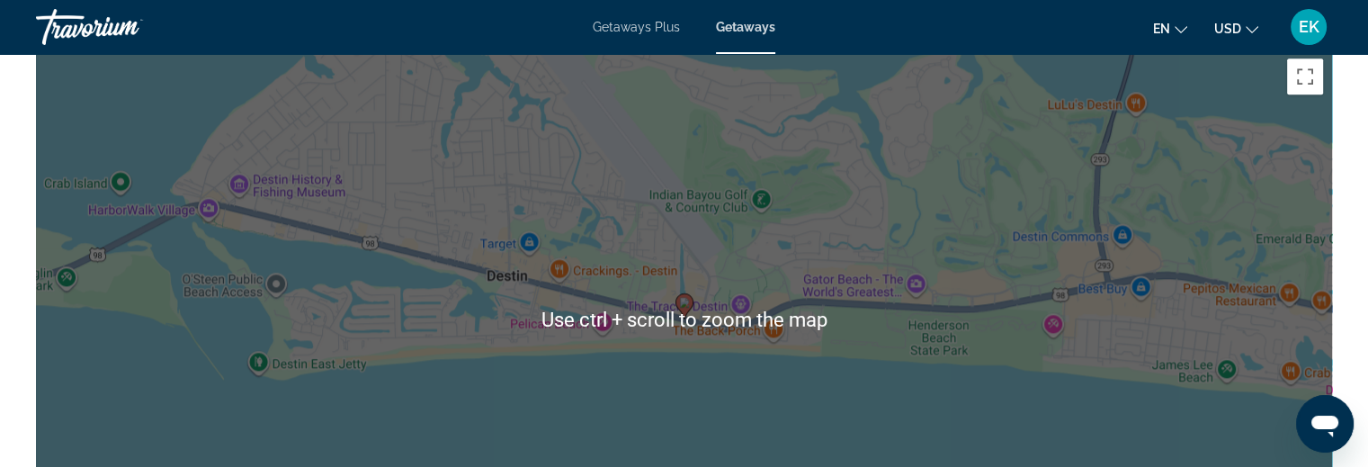
scroll to position [2339, 0]
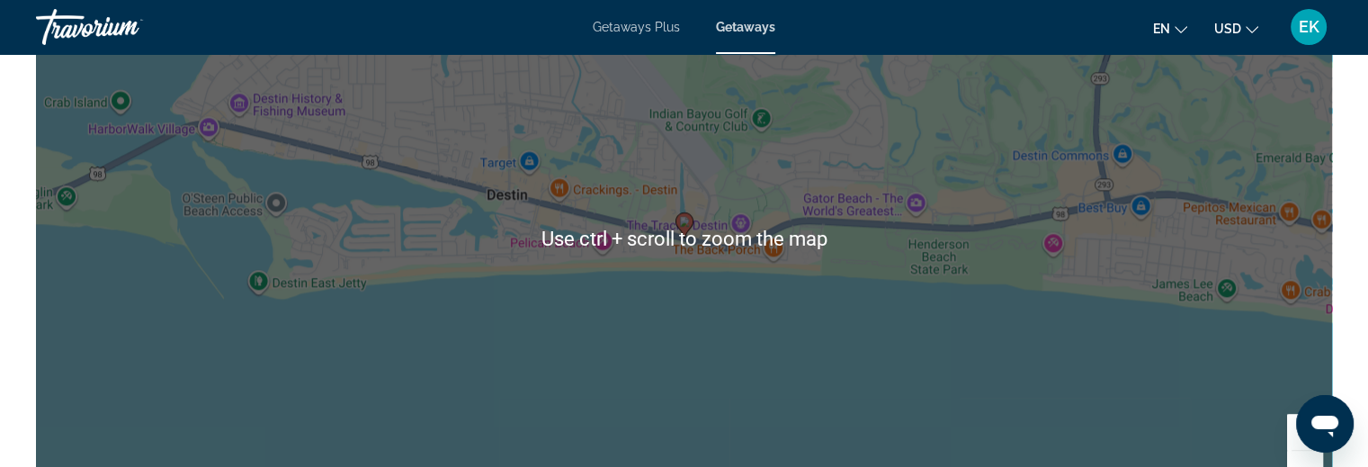
click at [936, 308] on div "To activate drag with keyboard, press Alt + Enter. Once in keyboard drag state,…" at bounding box center [684, 239] width 1296 height 540
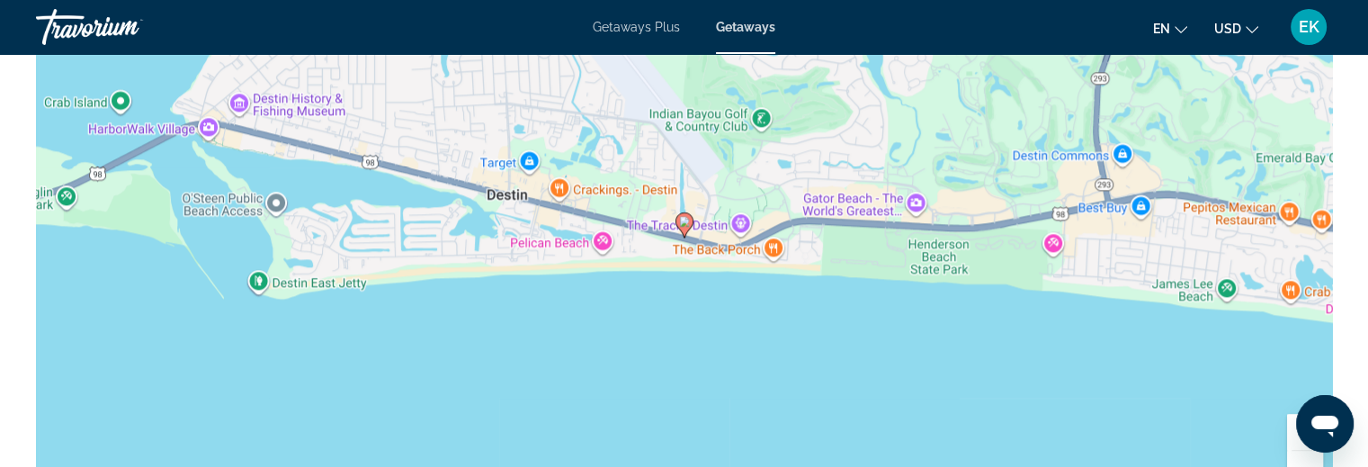
click at [1307, 454] on button "Zoom out" at bounding box center [1305, 469] width 36 height 36
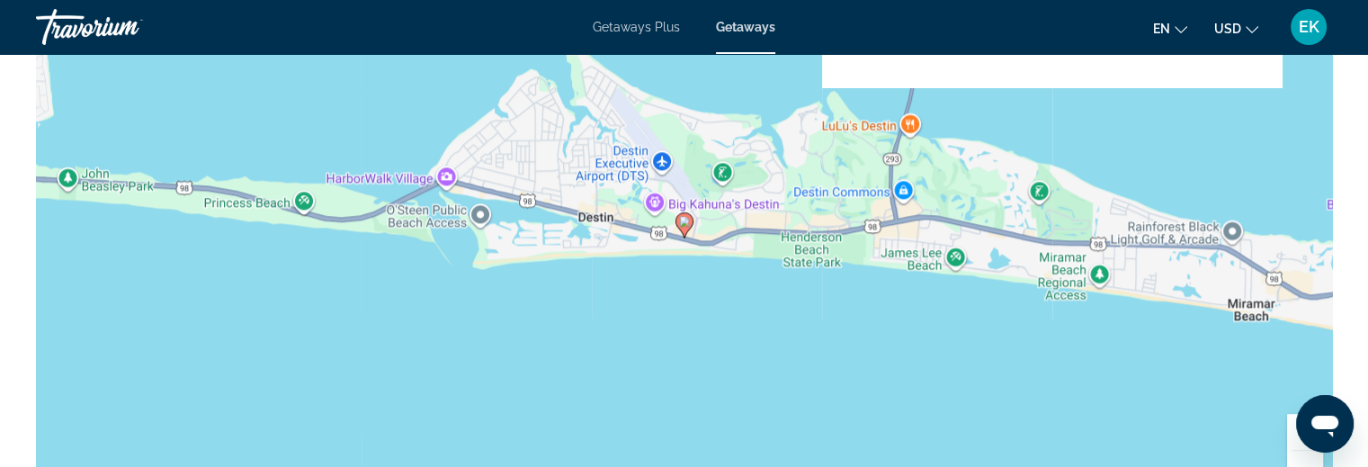
click at [1307, 454] on button "Zoom out" at bounding box center [1305, 469] width 36 height 36
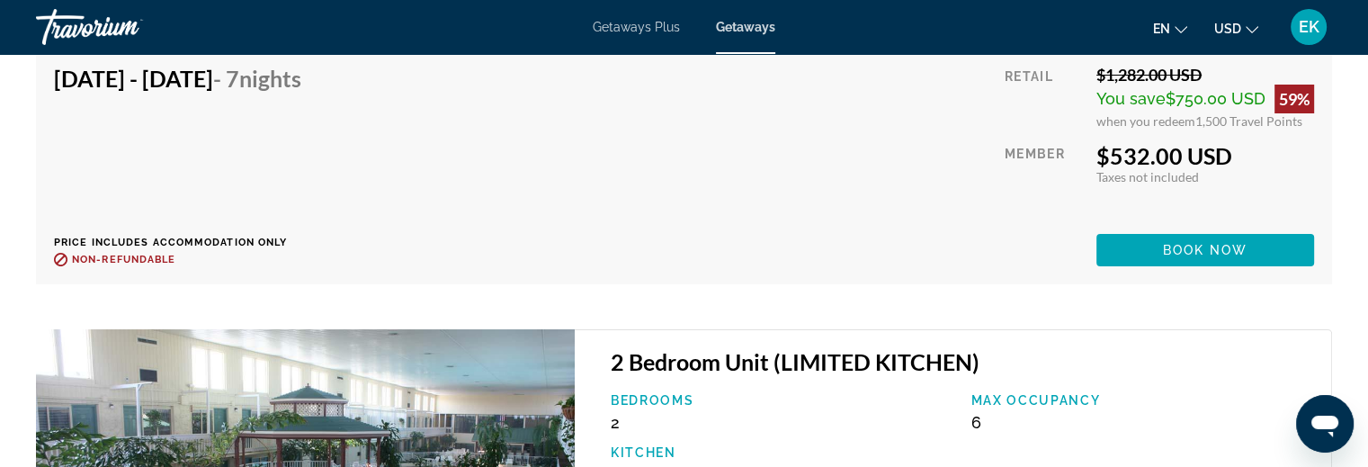
scroll to position [6477, 0]
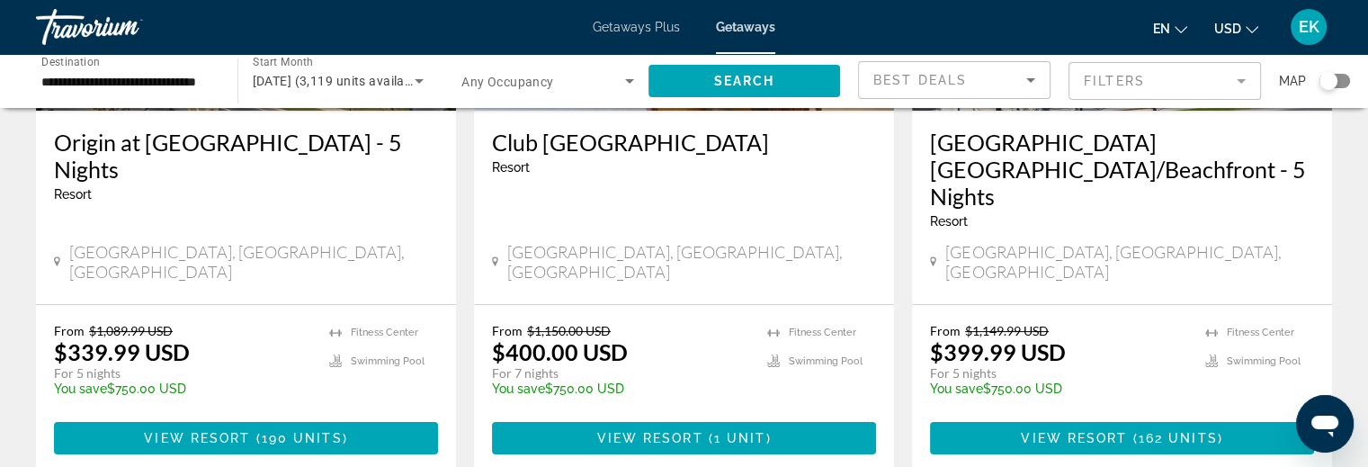
scroll to position [360, 0]
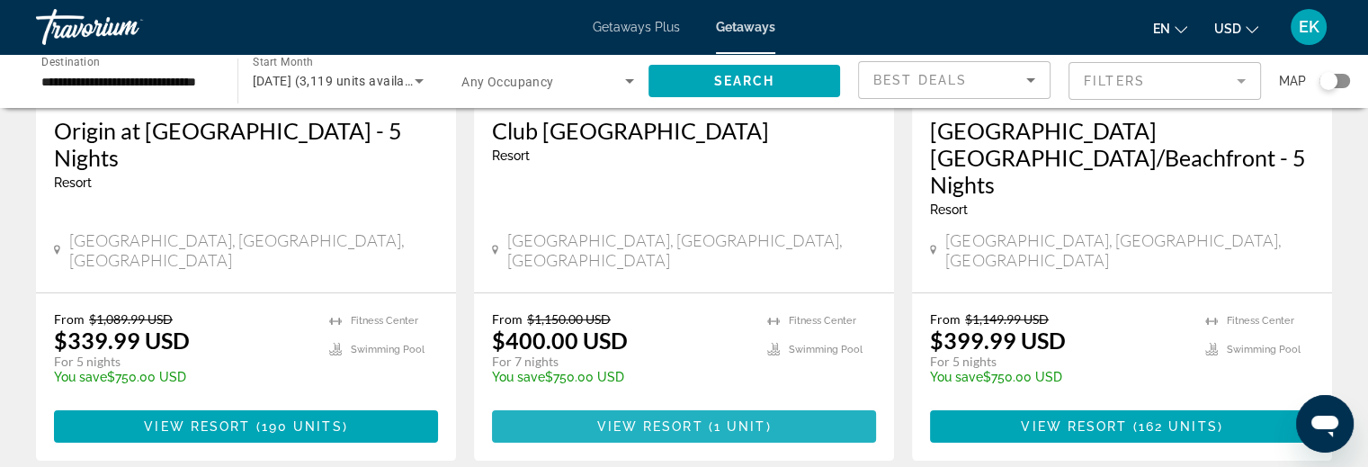
click at [638, 419] on span "View Resort" at bounding box center [649, 426] width 106 height 14
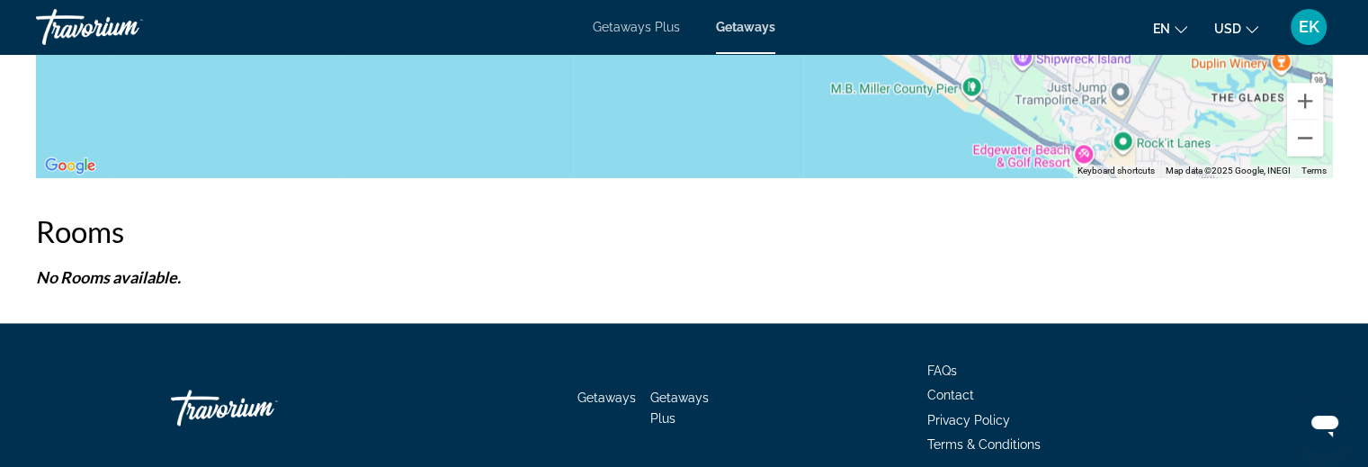
scroll to position [2996, 0]
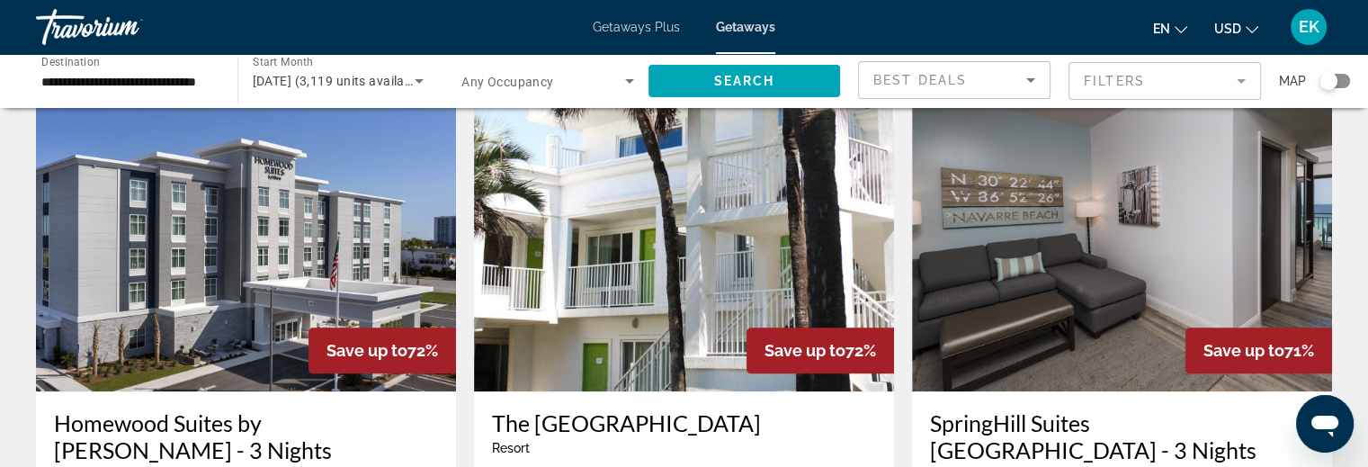
scroll to position [2429, 0]
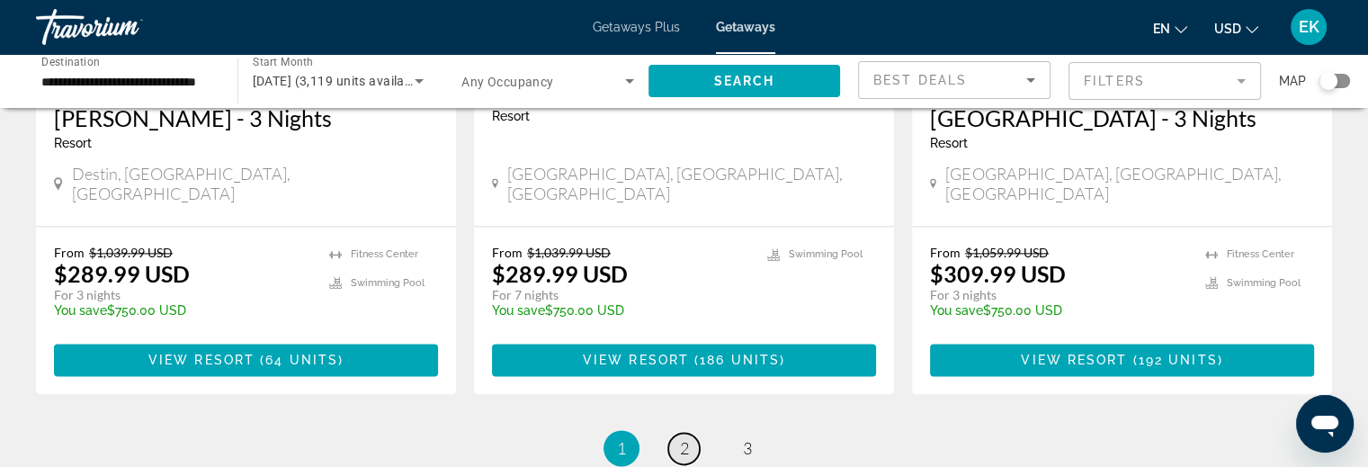
click at [686, 438] on span "2" at bounding box center [684, 448] width 9 height 20
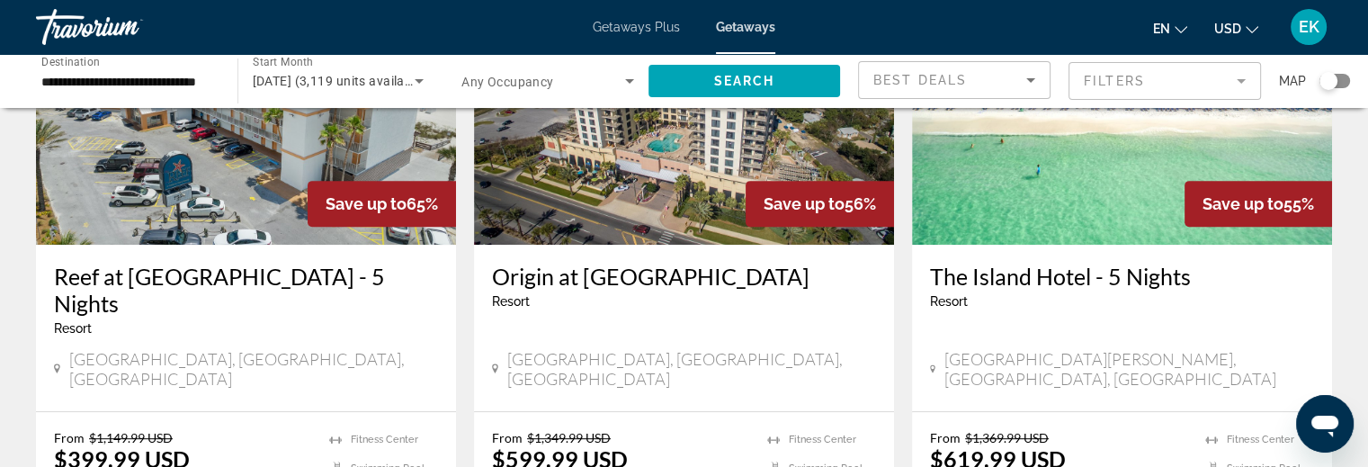
scroll to position [990, 0]
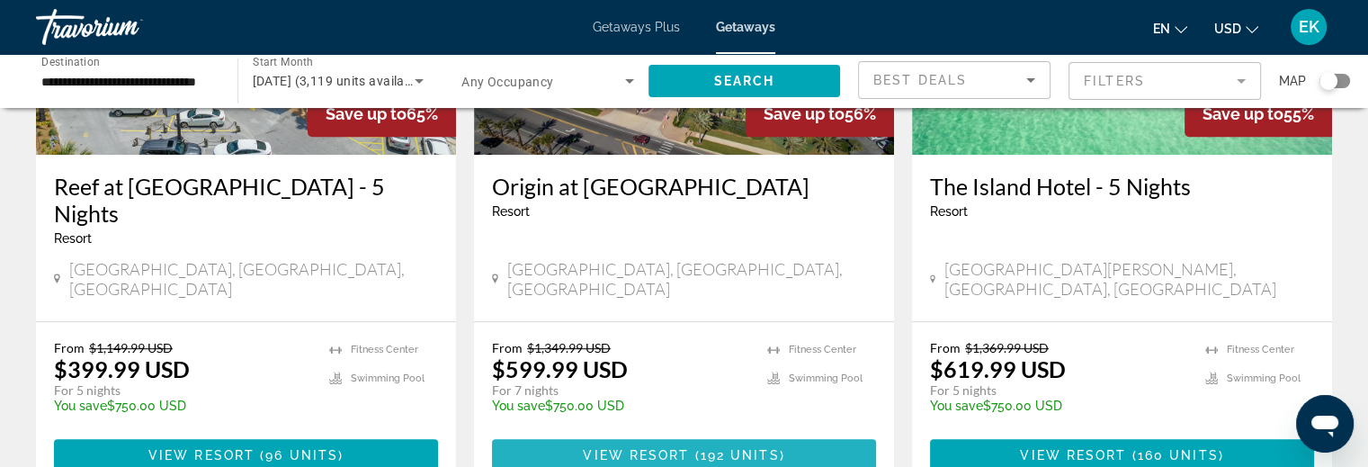
click at [661, 448] on span "View Resort" at bounding box center [636, 455] width 106 height 14
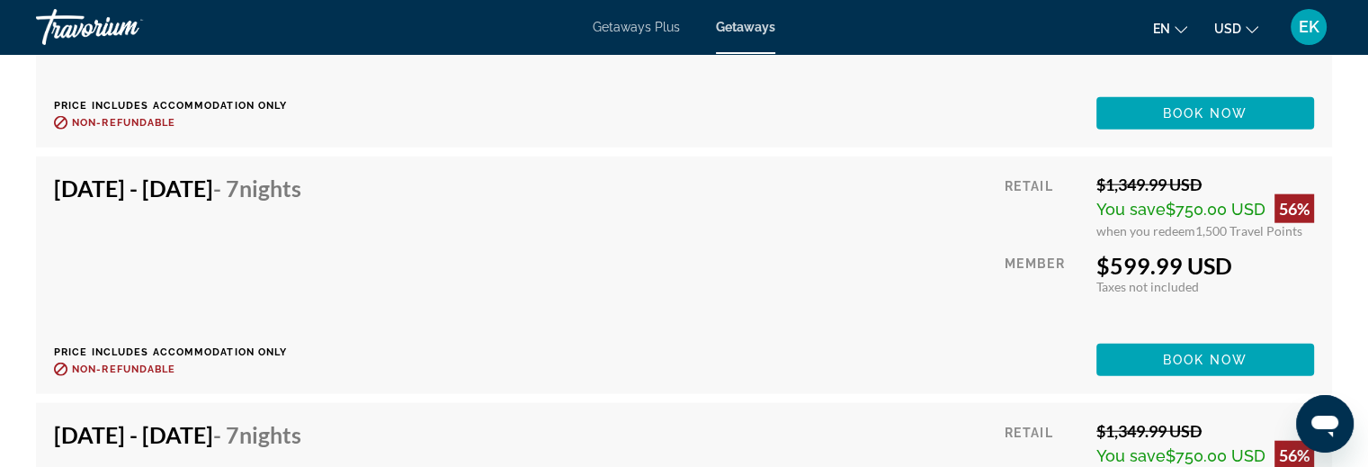
scroll to position [4407, 0]
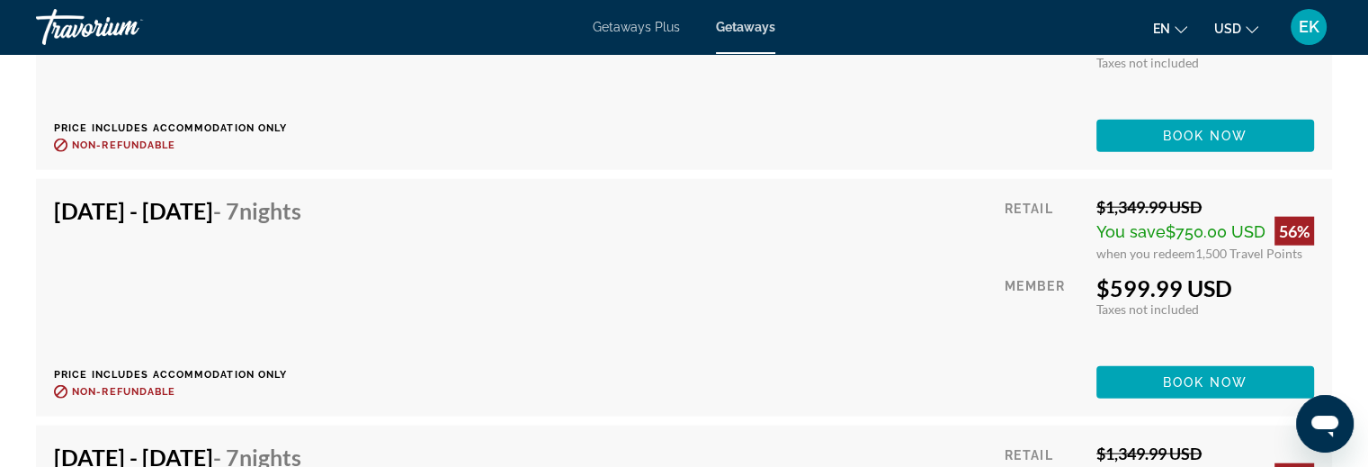
click at [757, 24] on span "Getaways" at bounding box center [745, 27] width 59 height 14
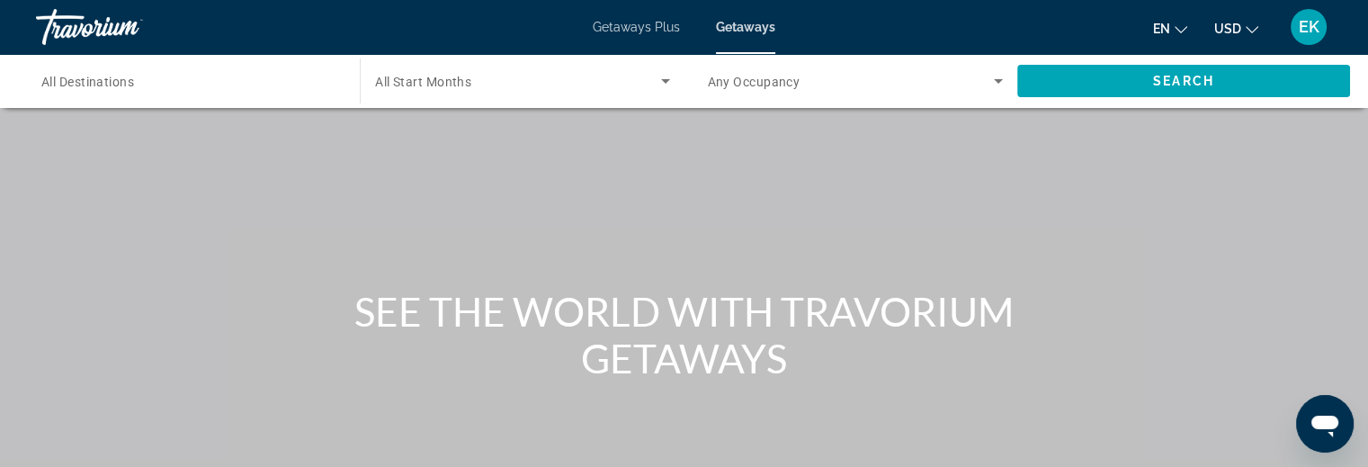
click at [82, 85] on span "All Destinations" at bounding box center [87, 82] width 93 height 14
click at [82, 85] on input "Destination All Destinations" at bounding box center [188, 82] width 295 height 22
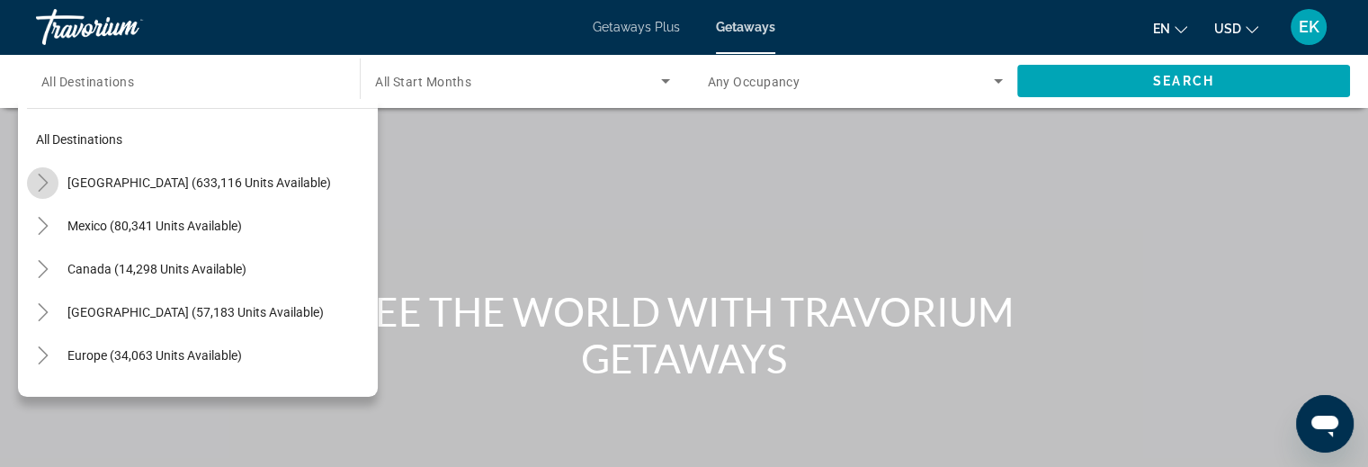
click at [41, 178] on icon "Toggle United States (633,116 units available)" at bounding box center [43, 183] width 10 height 18
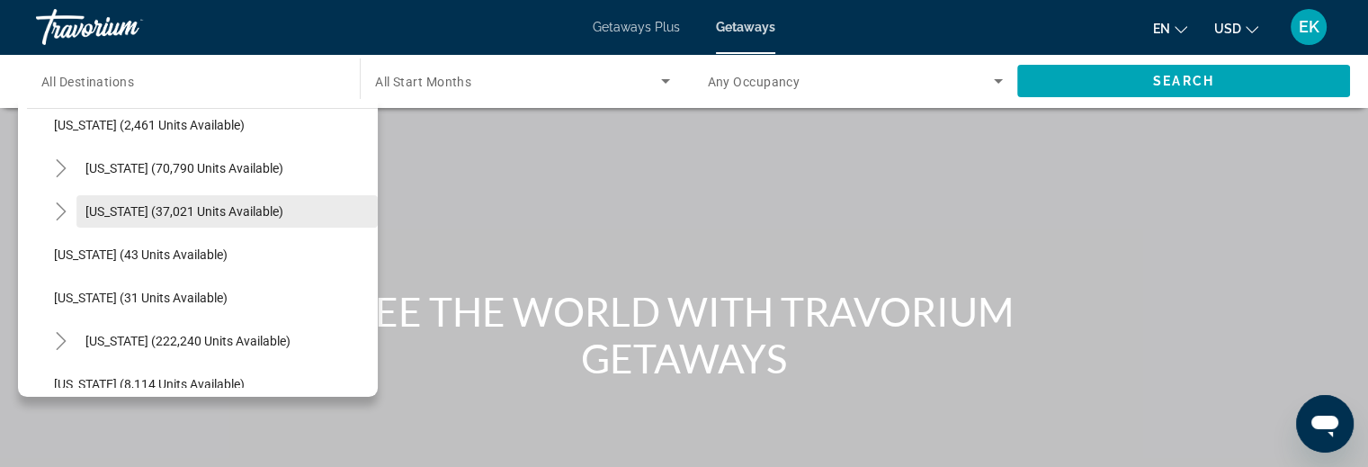
scroll to position [232, 0]
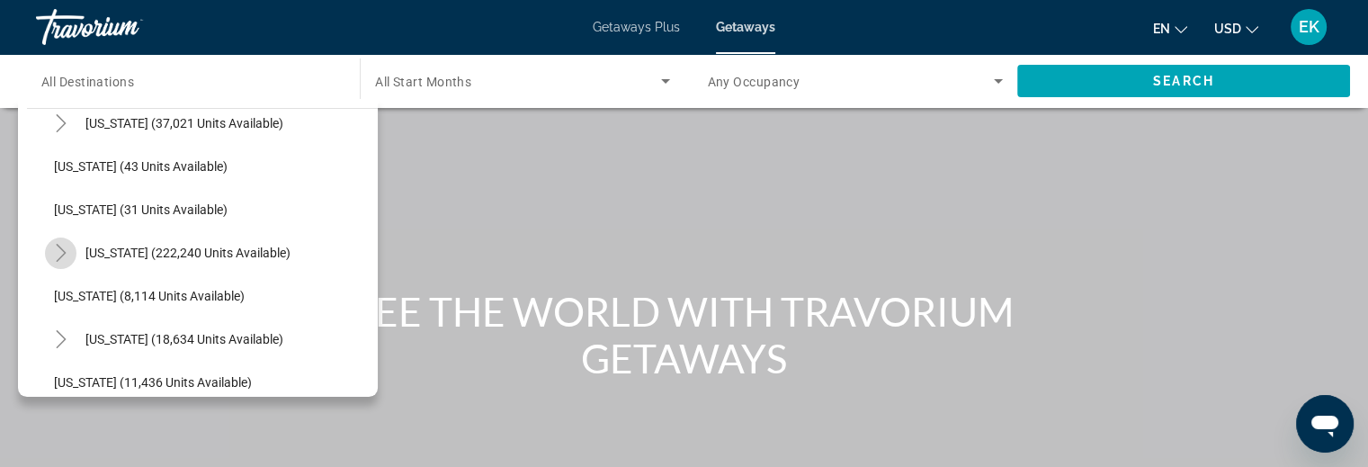
click at [59, 248] on icon "Toggle Florida (222,240 units available)" at bounding box center [61, 253] width 10 height 18
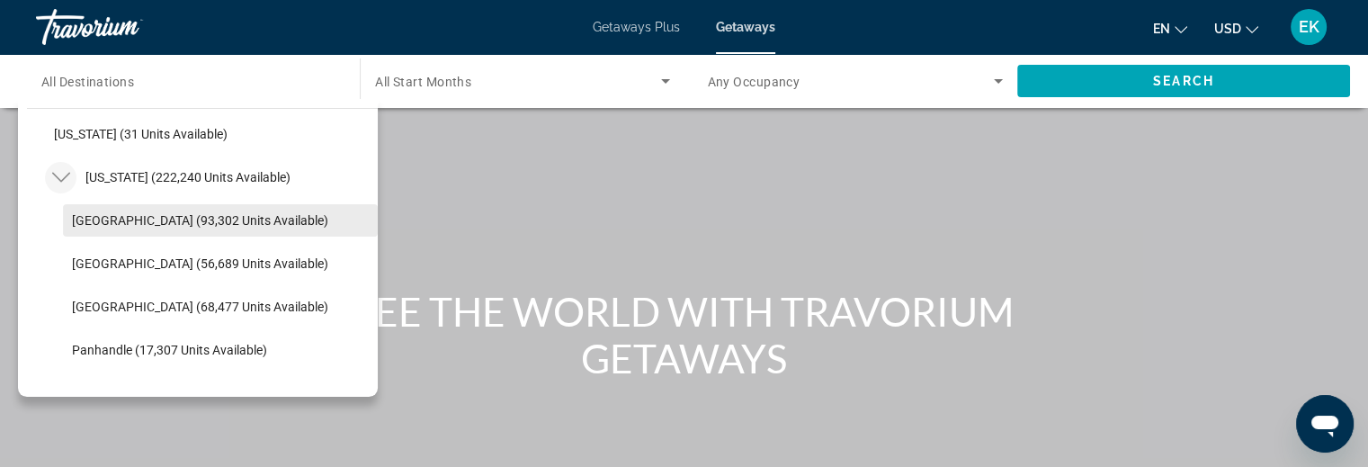
scroll to position [322, 0]
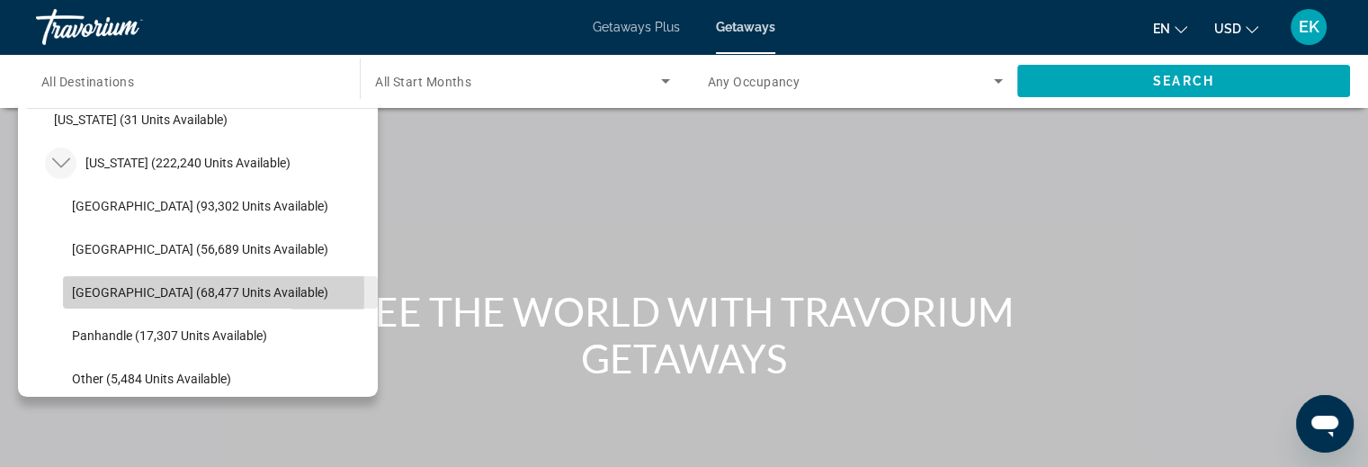
click at [99, 292] on span "[GEOGRAPHIC_DATA] (68,477 units available)" at bounding box center [200, 292] width 256 height 14
type input "**********"
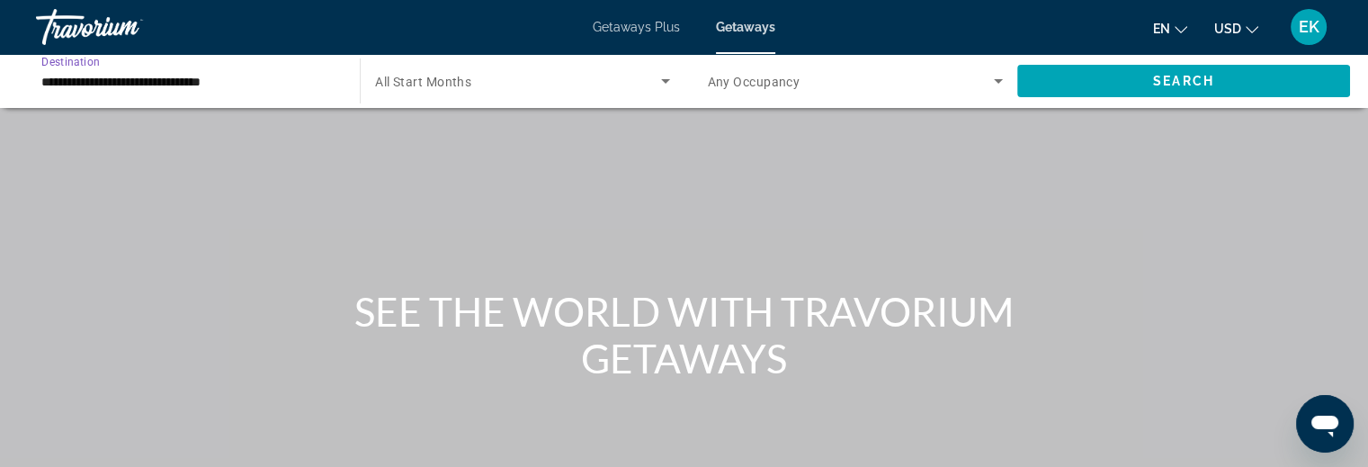
click at [442, 79] on span "All Start Months" at bounding box center [423, 82] width 96 height 14
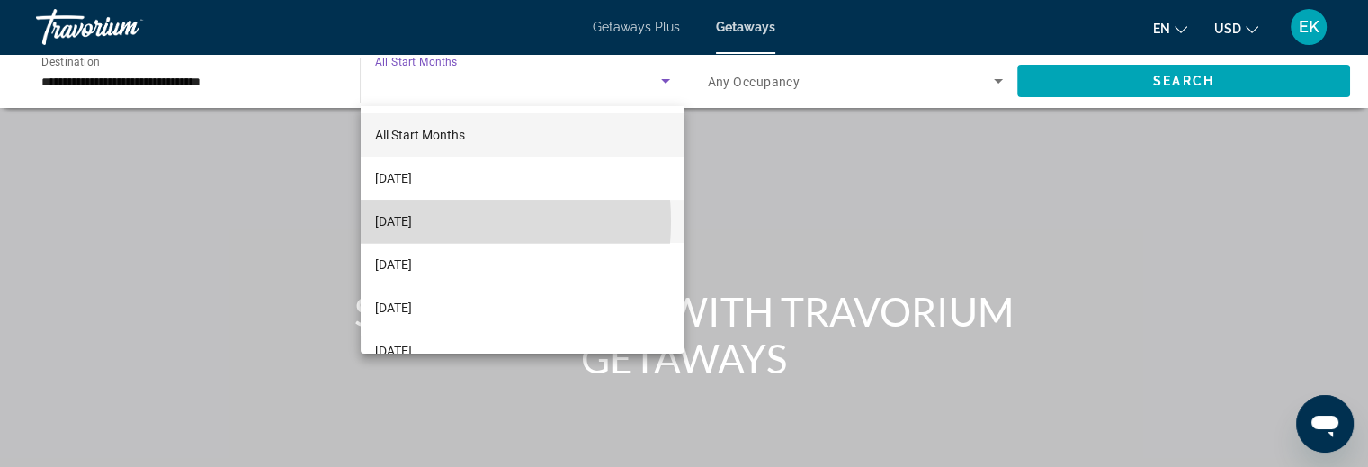
click at [412, 220] on span "[DATE]" at bounding box center [393, 222] width 37 height 22
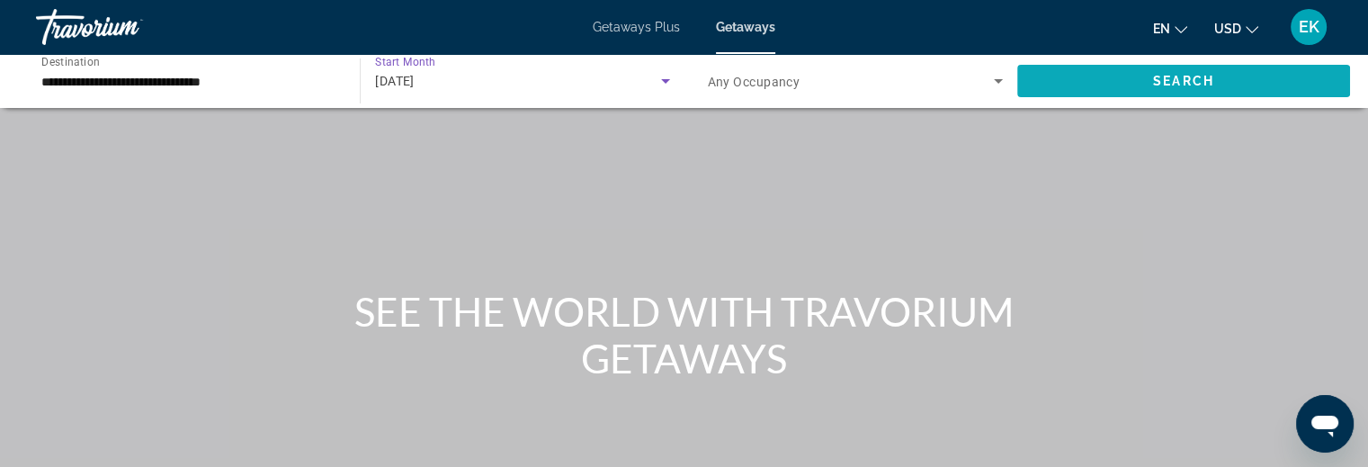
click at [1166, 85] on span "Search" at bounding box center [1183, 81] width 61 height 14
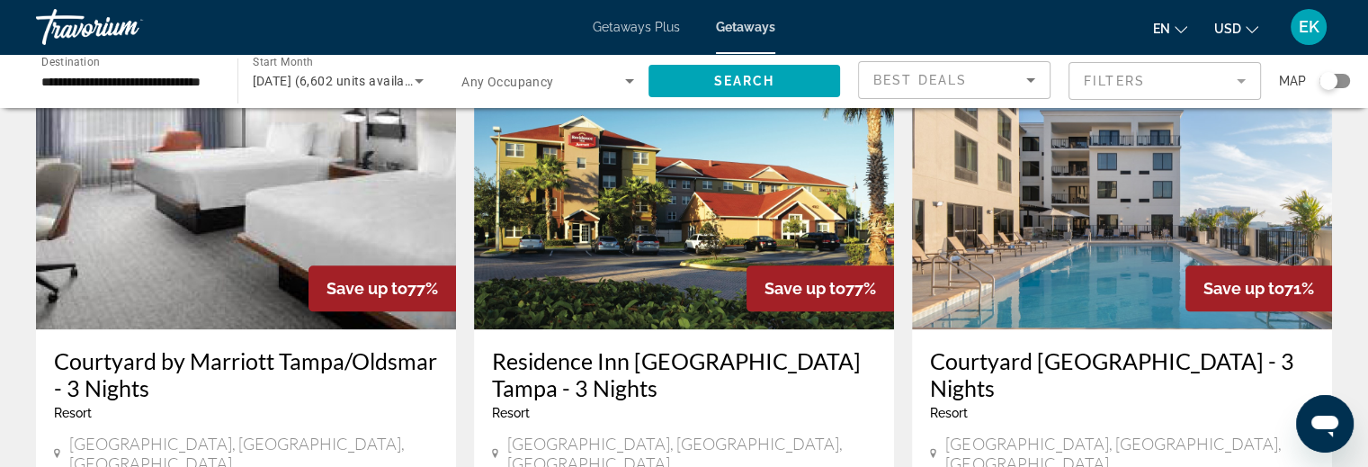
scroll to position [2249, 0]
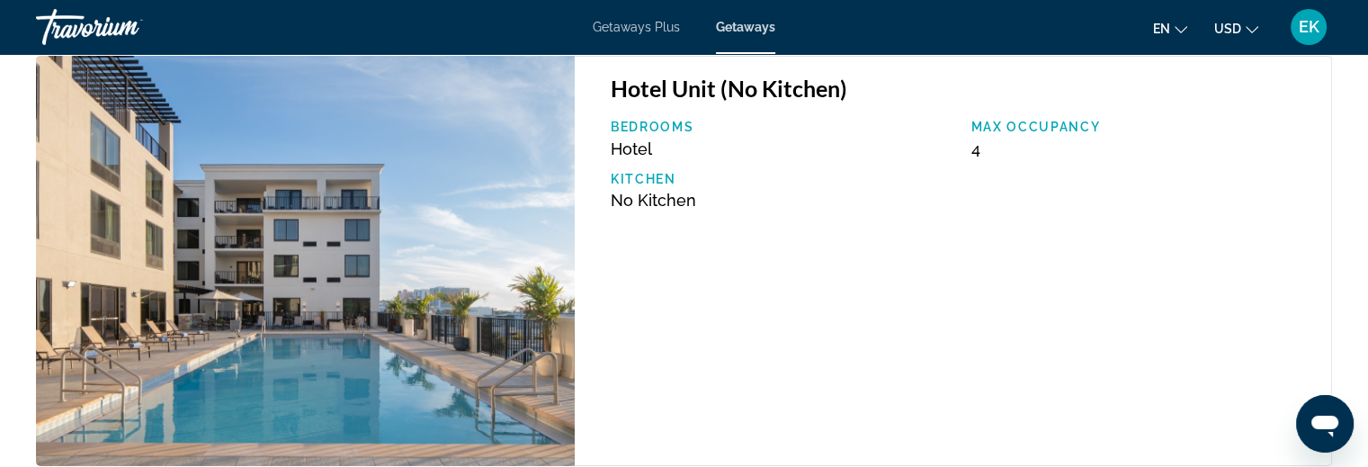
scroll to position [6027, 0]
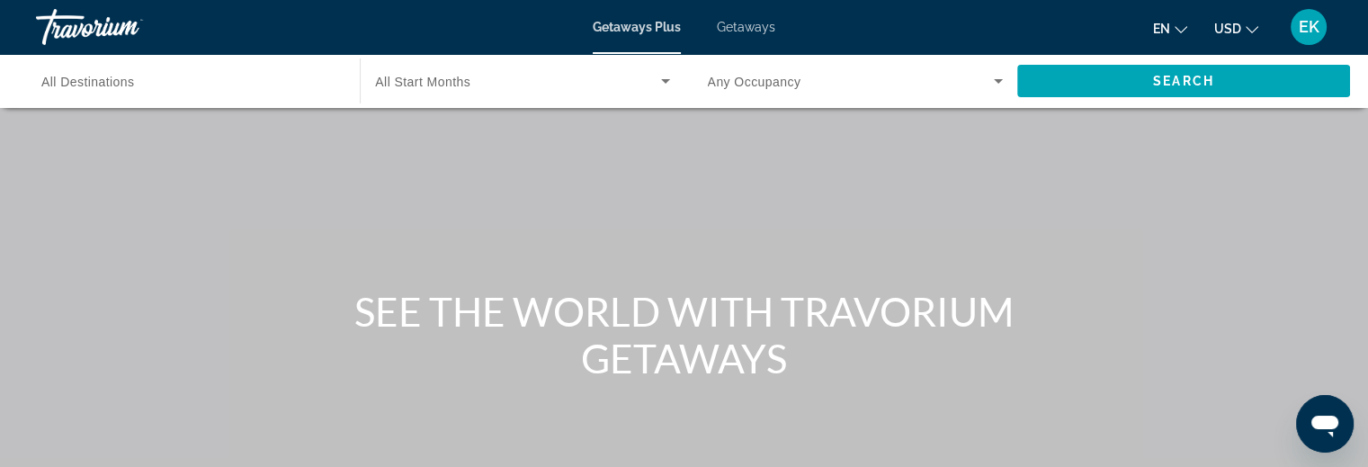
click at [744, 22] on span "Getaways" at bounding box center [746, 27] width 58 height 14
click at [110, 78] on span "All Destinations" at bounding box center [88, 82] width 94 height 14
click at [110, 78] on input "Destination All Destinations" at bounding box center [188, 82] width 295 height 22
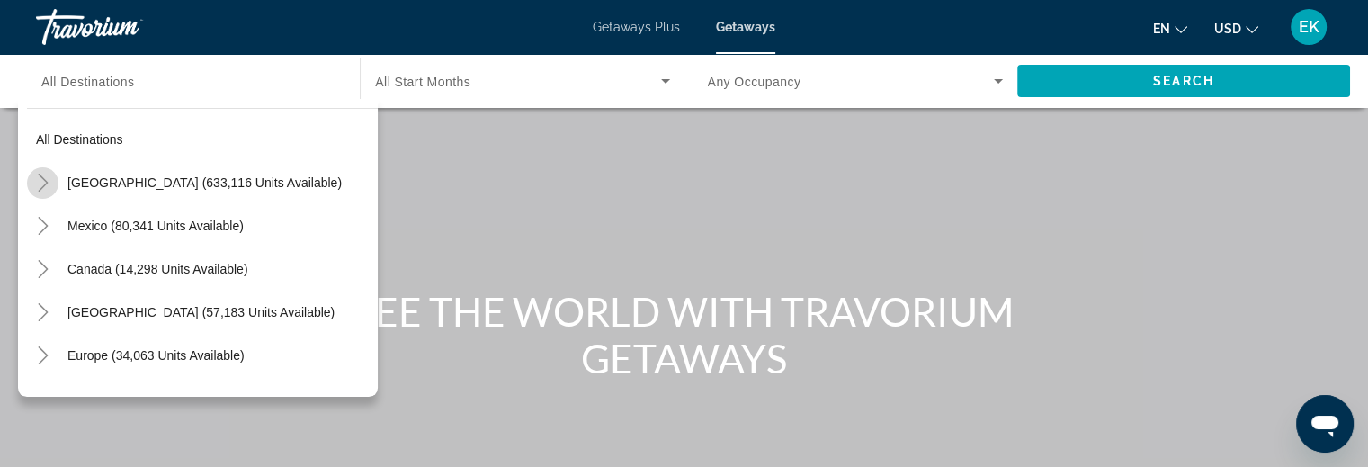
click at [43, 178] on icon "Toggle United States (633,116 units available)" at bounding box center [43, 183] width 10 height 18
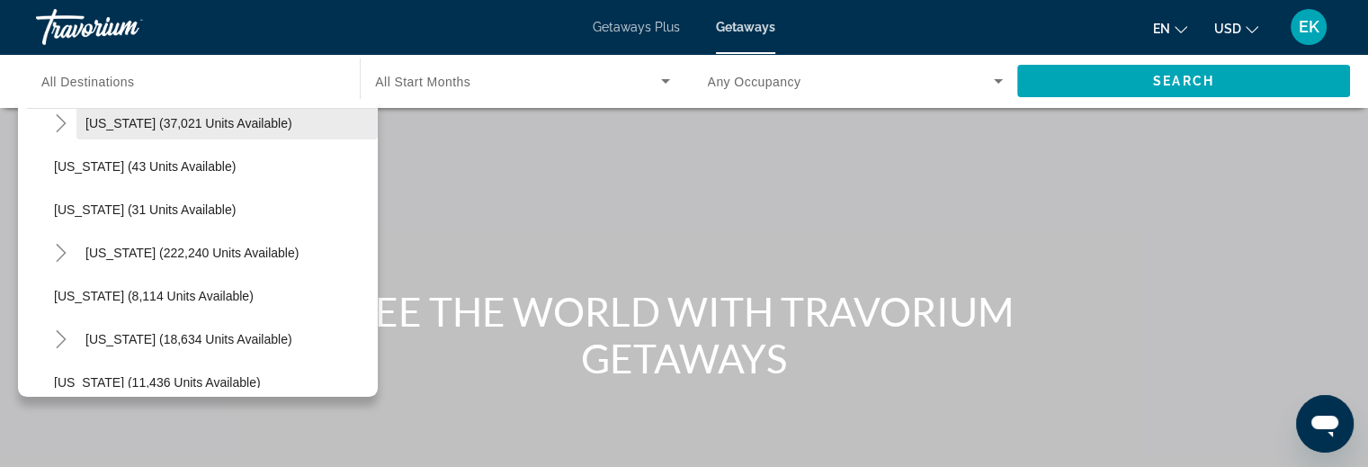
scroll to position [322, 0]
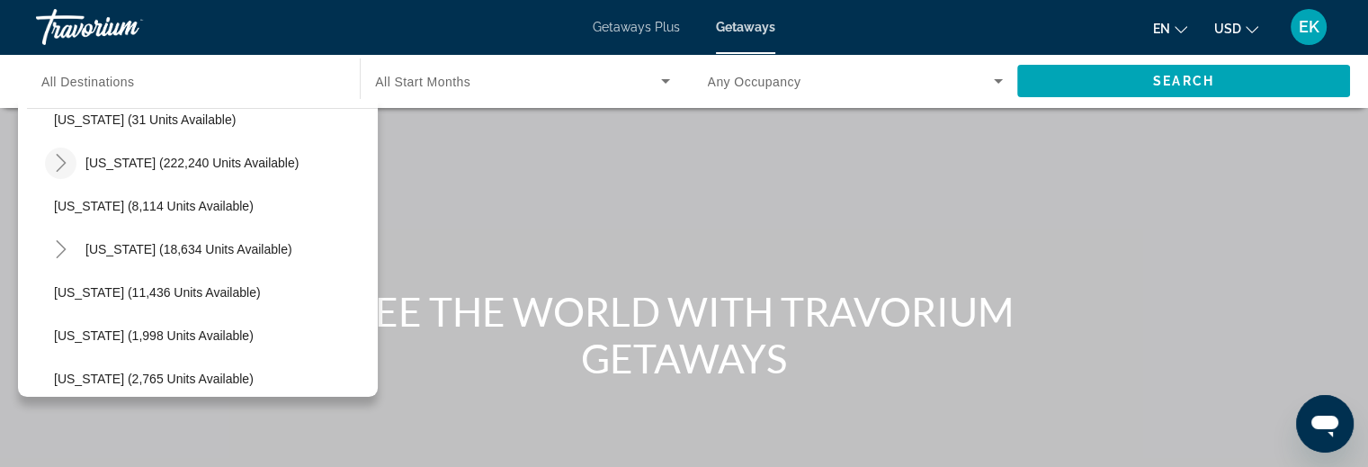
click at [57, 160] on icon "Toggle Florida (222,240 units available)" at bounding box center [61, 163] width 18 height 18
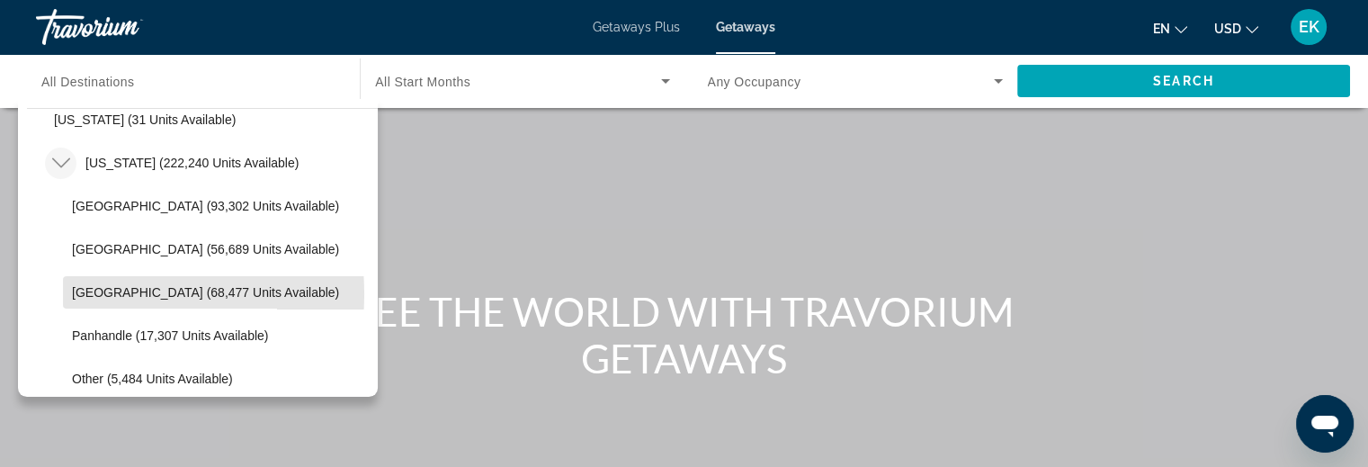
click at [92, 291] on span "[GEOGRAPHIC_DATA] (68,477 units available)" at bounding box center [205, 292] width 267 height 14
type input "**********"
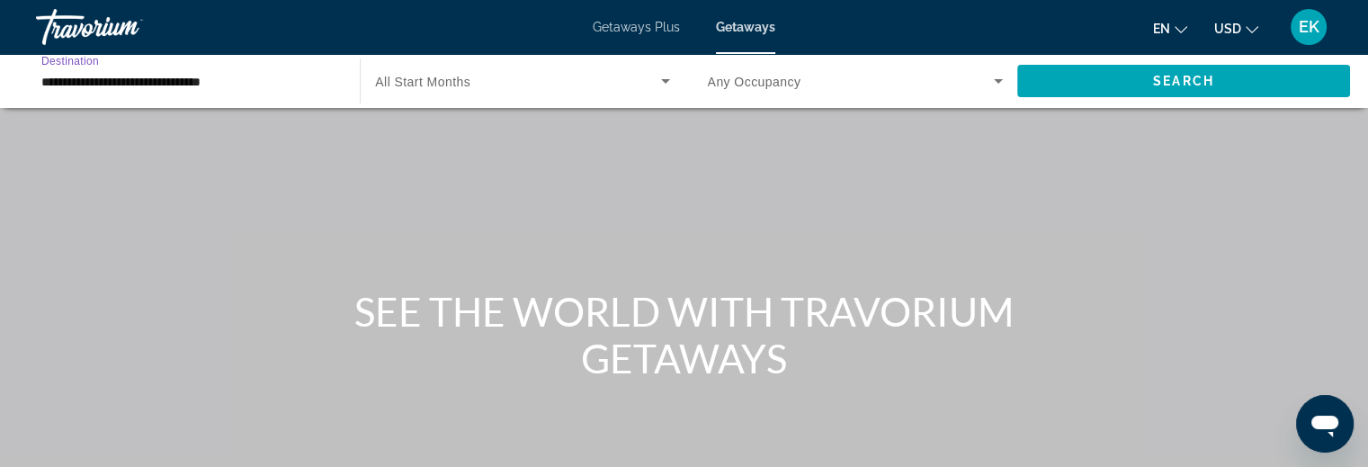
click at [422, 76] on span "All Start Months" at bounding box center [422, 82] width 95 height 14
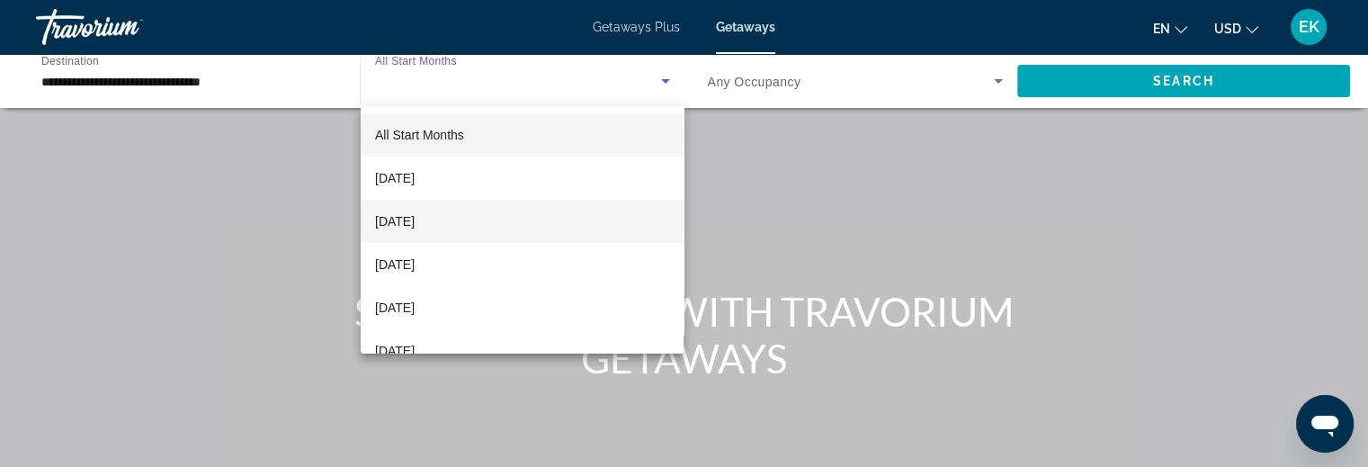
click at [415, 226] on span "[DATE]" at bounding box center [395, 222] width 40 height 22
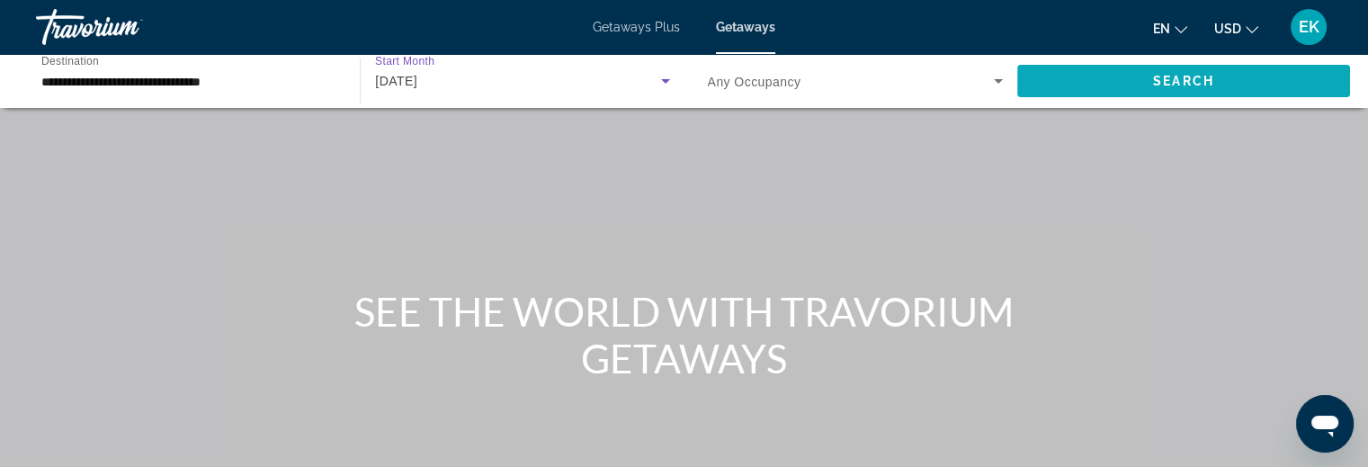
click at [1176, 79] on span "Search" at bounding box center [1183, 81] width 61 height 14
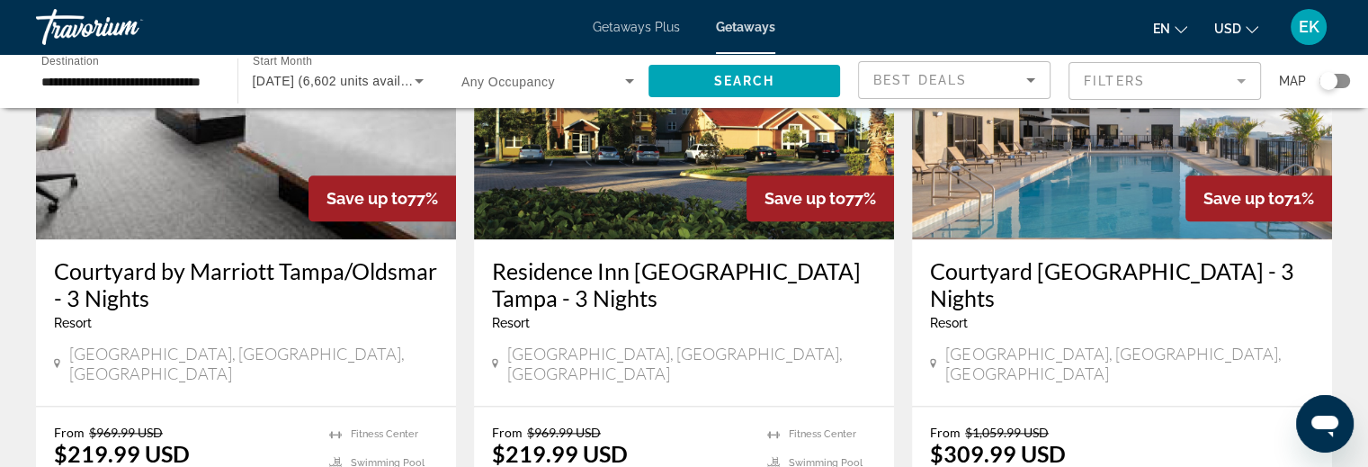
scroll to position [2519, 0]
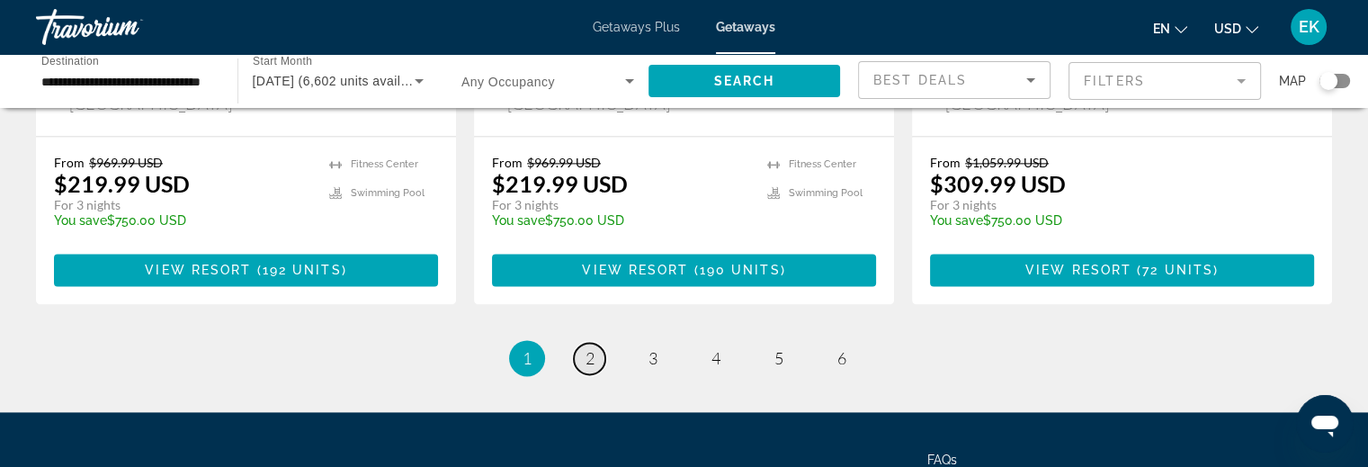
click at [589, 348] on span "2" at bounding box center [590, 358] width 9 height 20
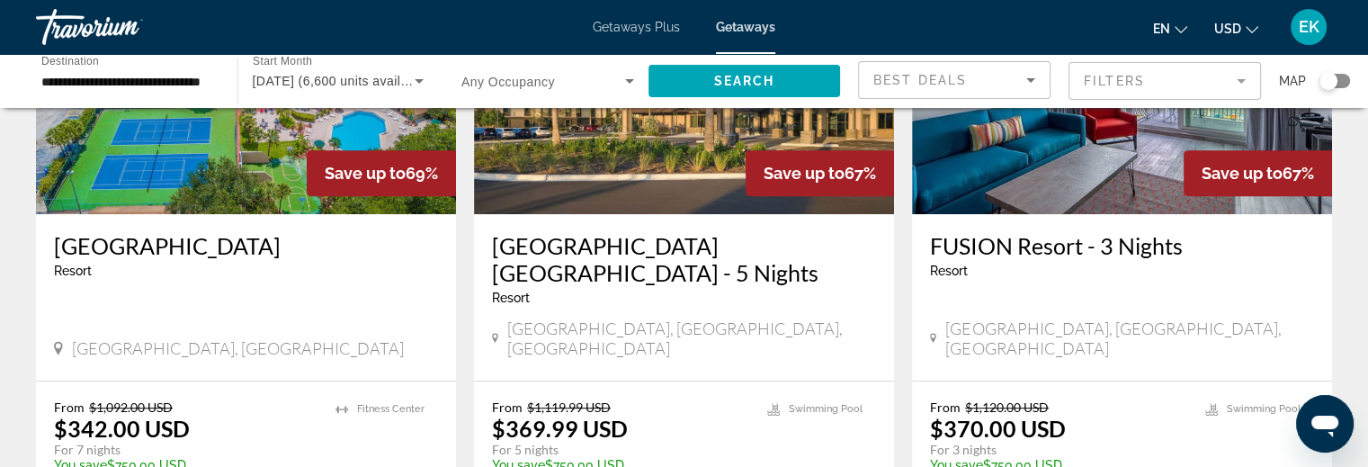
scroll to position [990, 0]
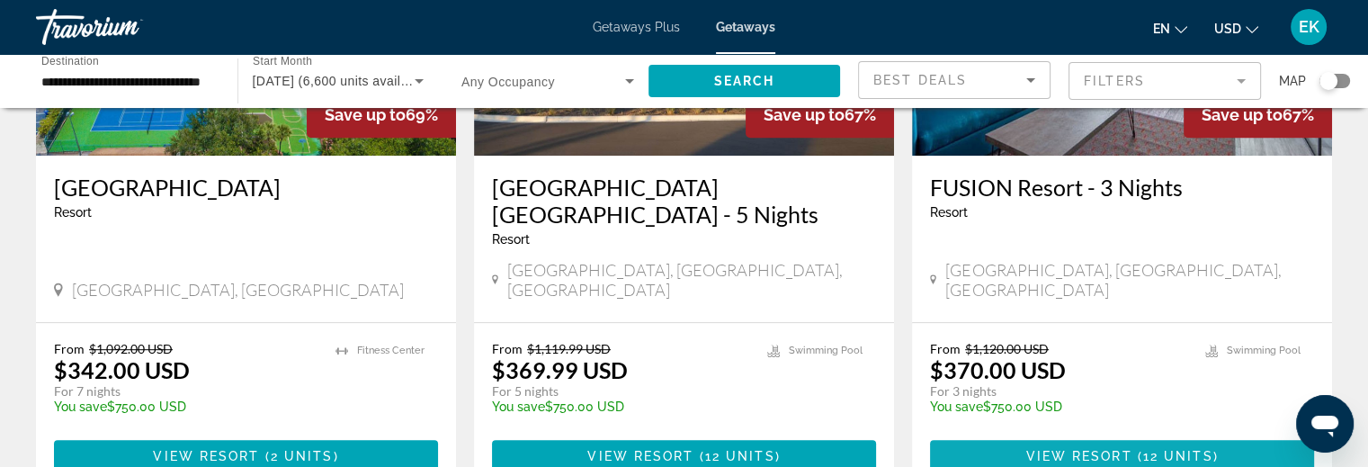
click at [1088, 449] on span "View Resort" at bounding box center [1079, 456] width 106 height 14
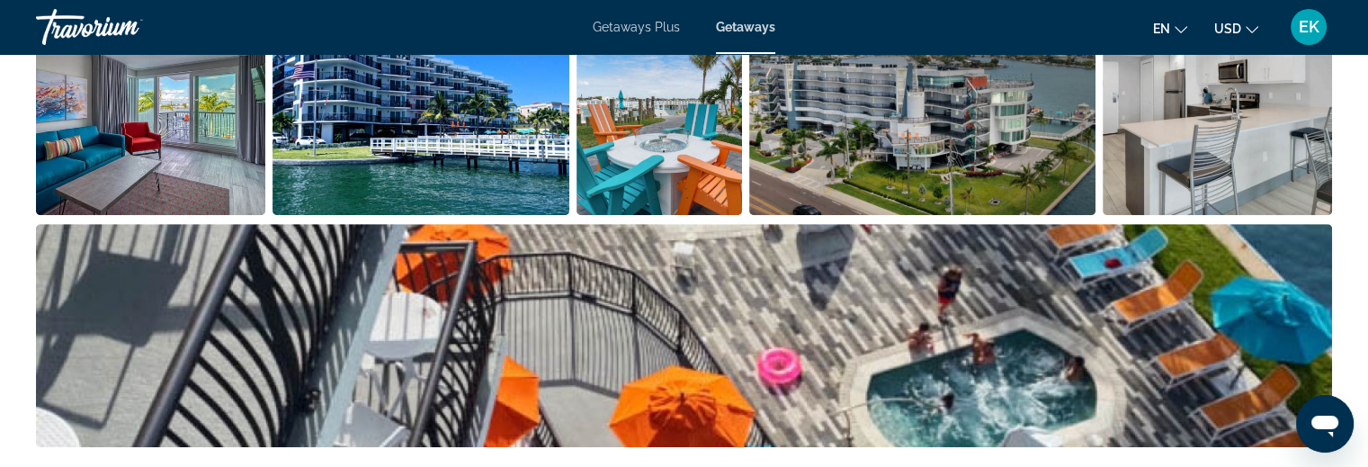
scroll to position [900, 0]
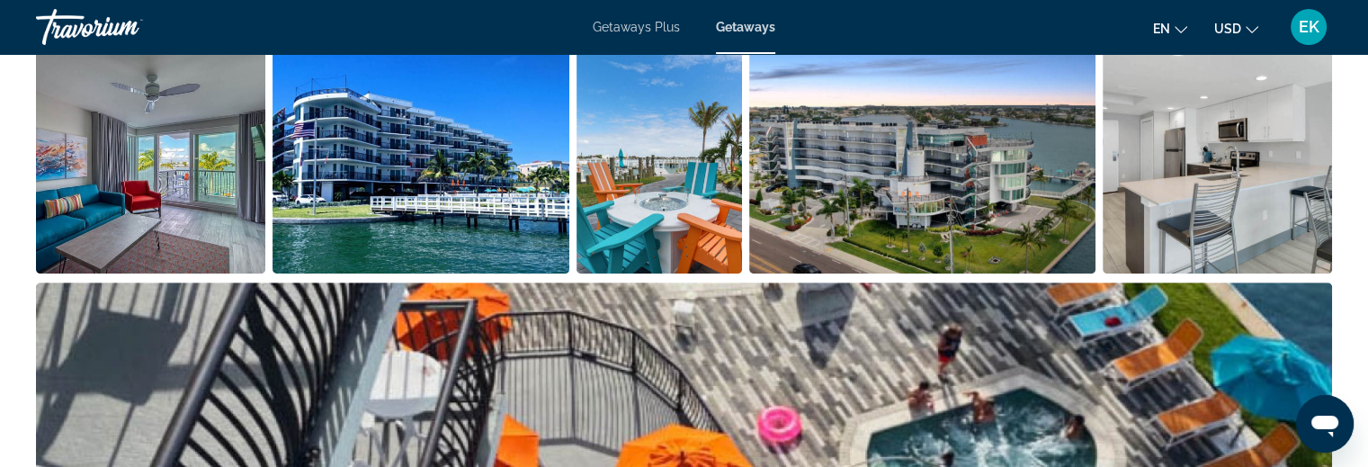
click at [417, 197] on img "Open full-screen image slider" at bounding box center [421, 161] width 297 height 223
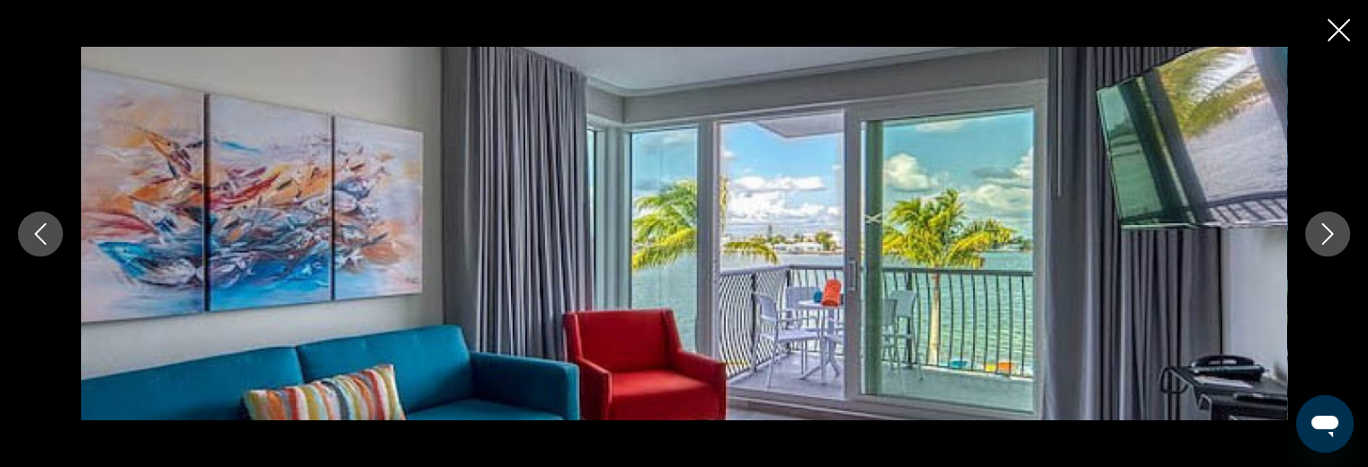
click at [1321, 228] on icon "Next image" at bounding box center [1328, 234] width 22 height 22
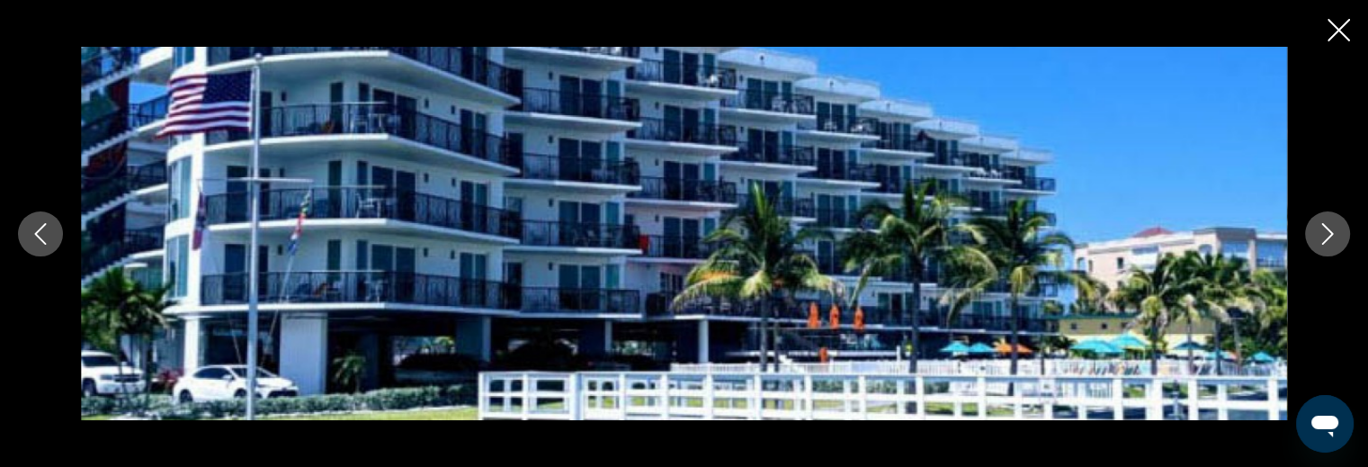
click at [1321, 228] on icon "Next image" at bounding box center [1328, 234] width 22 height 22
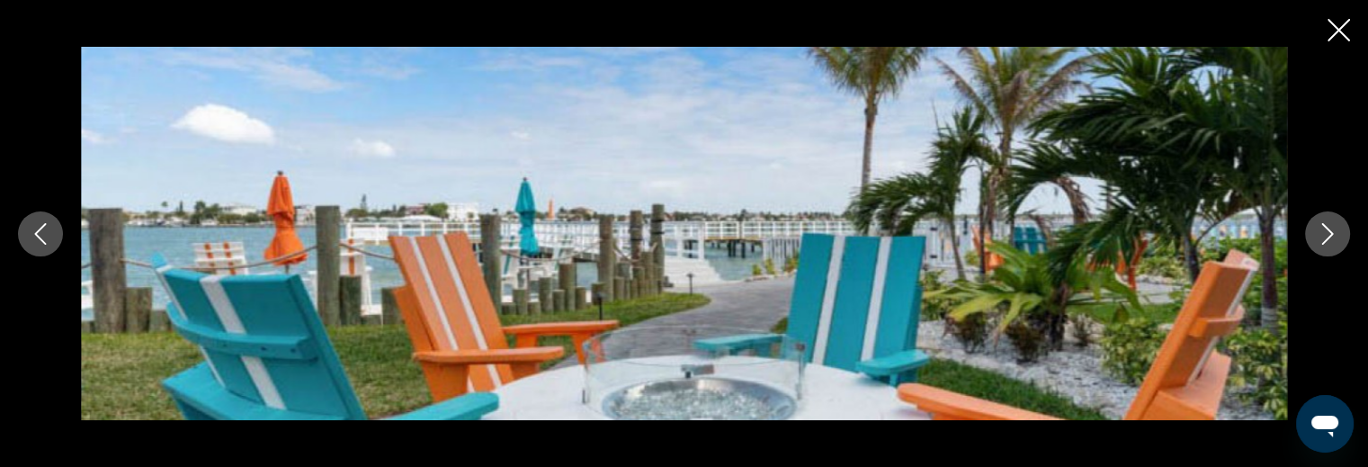
click at [1321, 228] on icon "Next image" at bounding box center [1328, 234] width 22 height 22
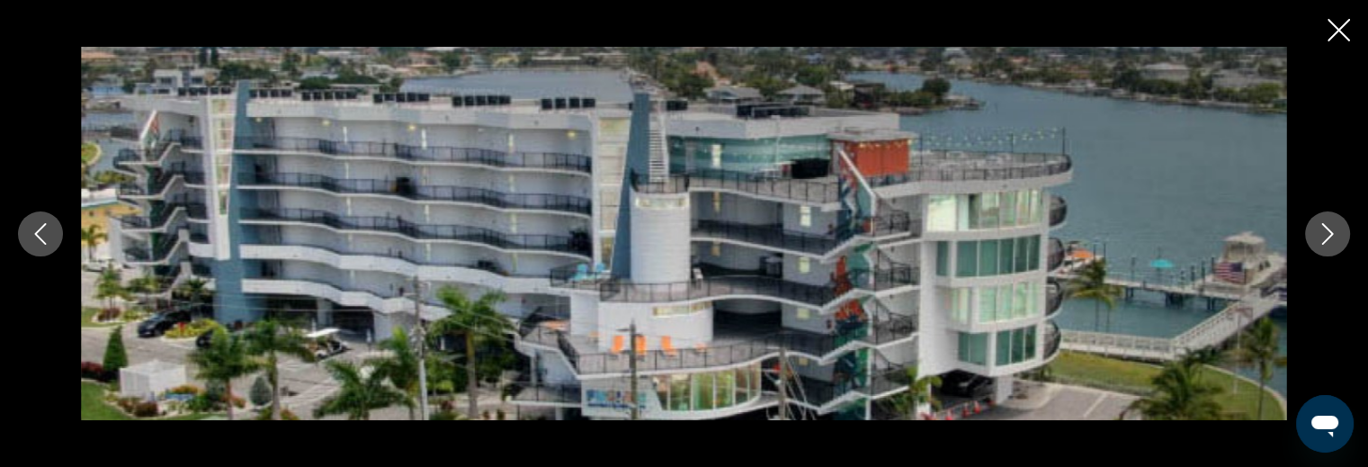
click at [1326, 228] on icon "Next image" at bounding box center [1328, 234] width 12 height 22
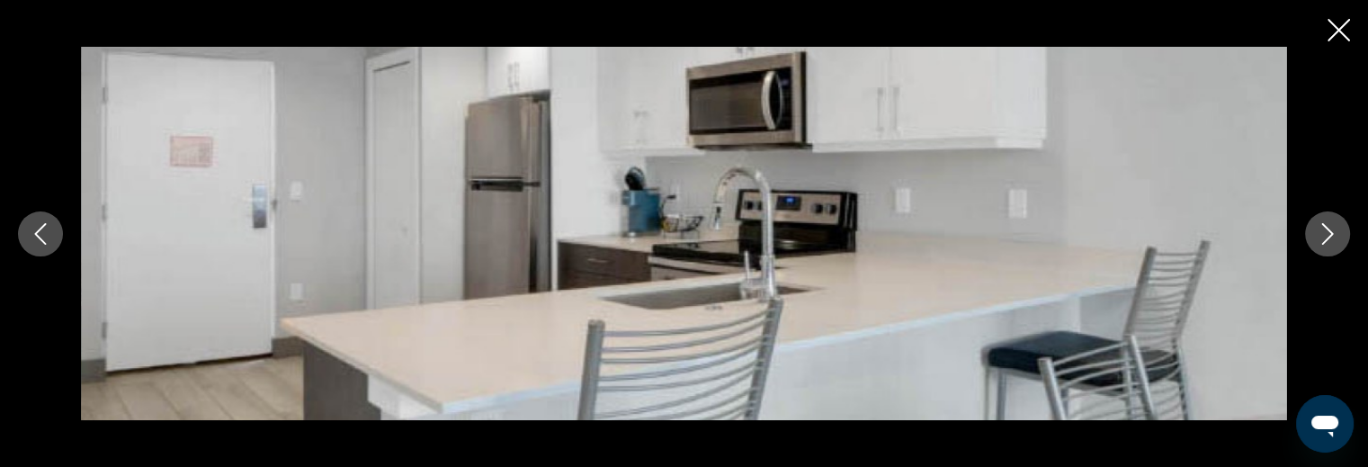
click at [1322, 229] on icon "Next image" at bounding box center [1328, 234] width 22 height 22
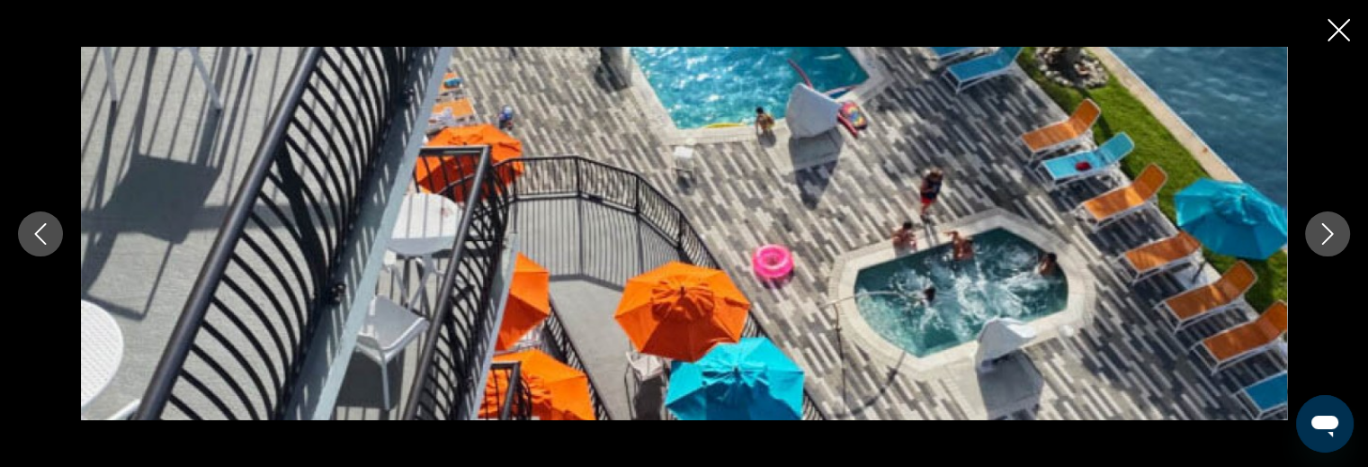
click at [1319, 229] on icon "Next image" at bounding box center [1328, 234] width 22 height 22
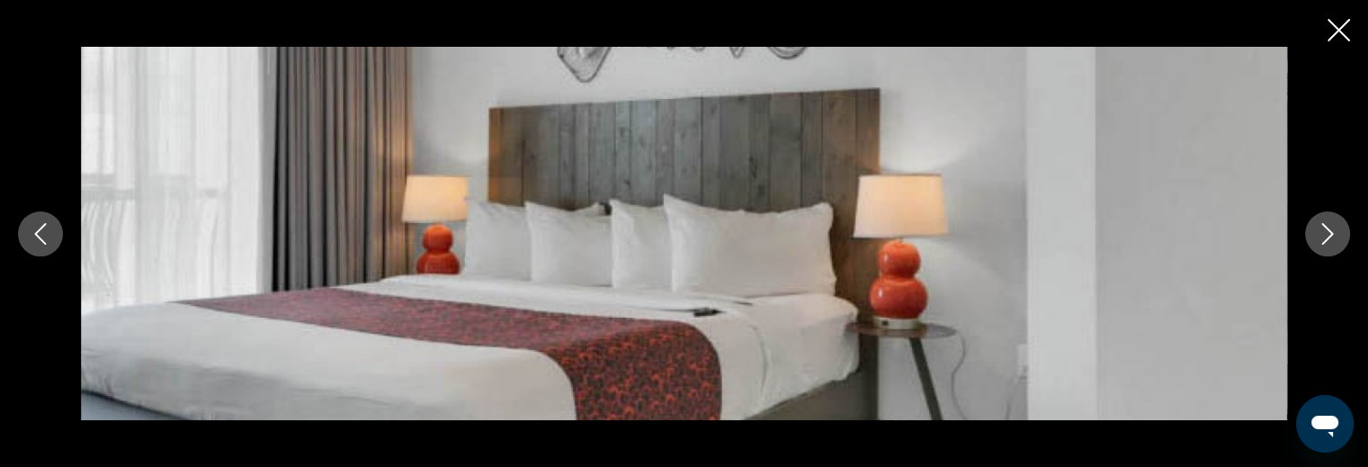
click at [1319, 229] on icon "Next image" at bounding box center [1328, 234] width 22 height 22
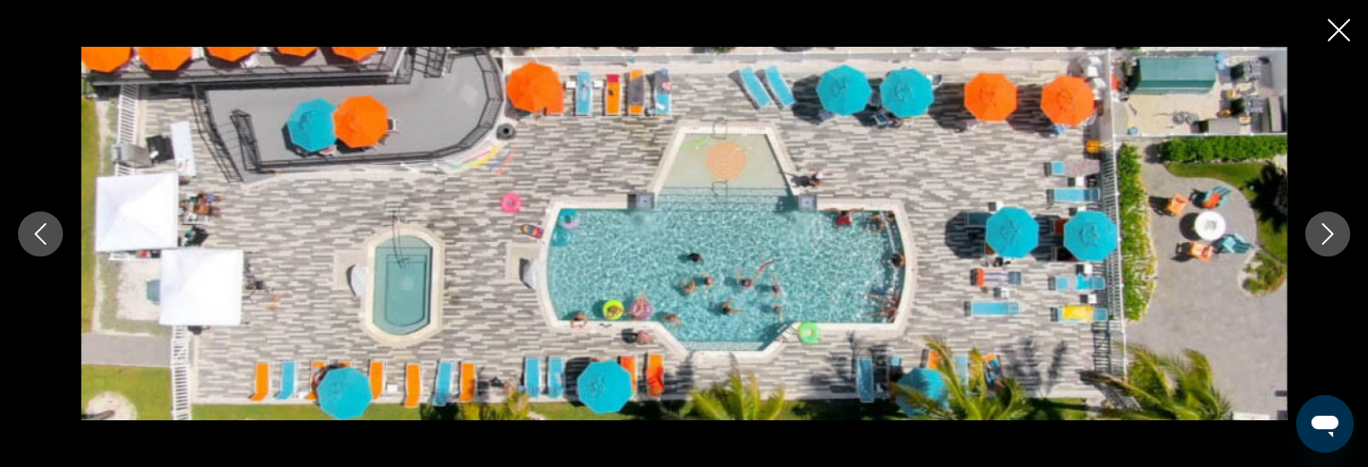
click at [1319, 230] on icon "Next image" at bounding box center [1328, 234] width 22 height 22
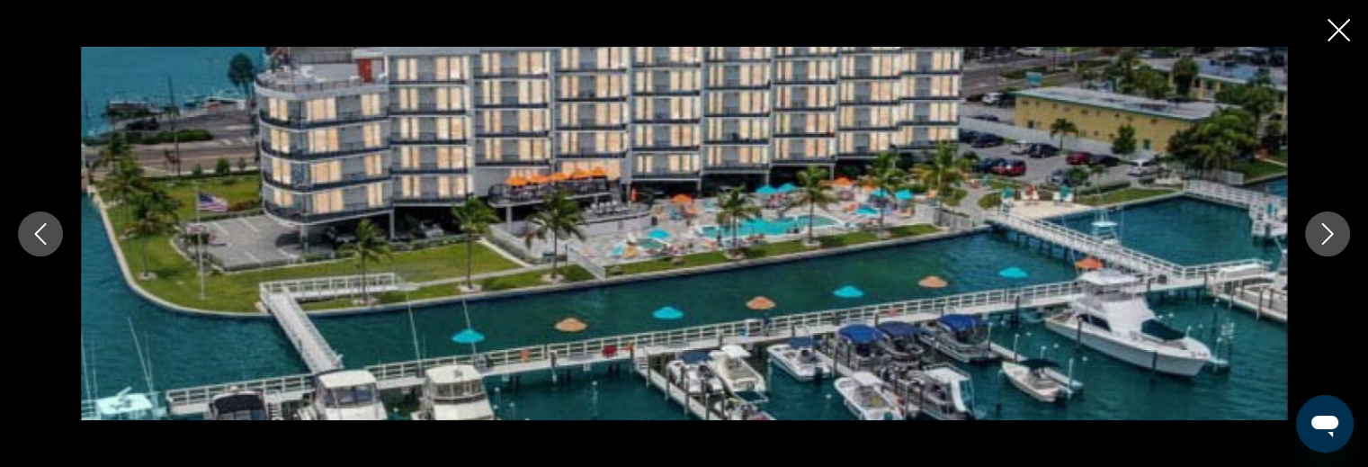
click at [1330, 227] on icon "Next image" at bounding box center [1328, 234] width 22 height 22
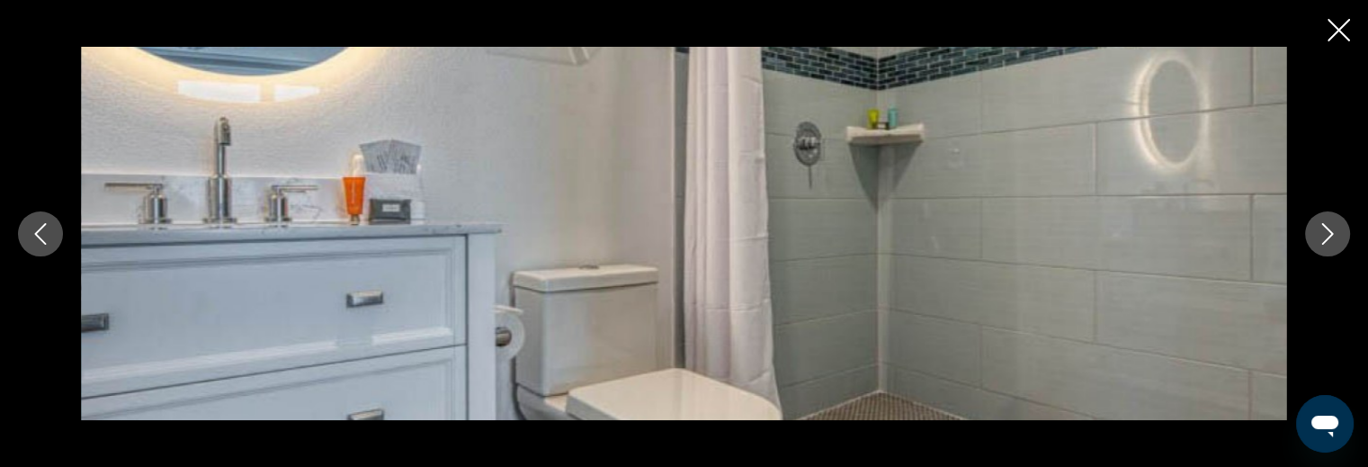
click at [1330, 227] on icon "Next image" at bounding box center [1328, 234] width 22 height 22
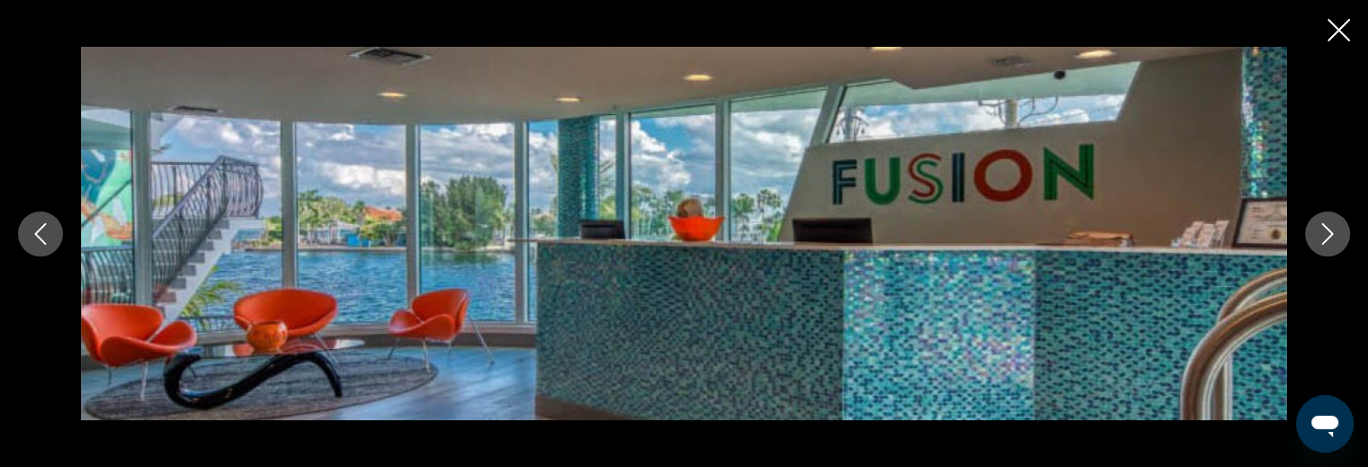
click at [1330, 227] on icon "Next image" at bounding box center [1328, 234] width 22 height 22
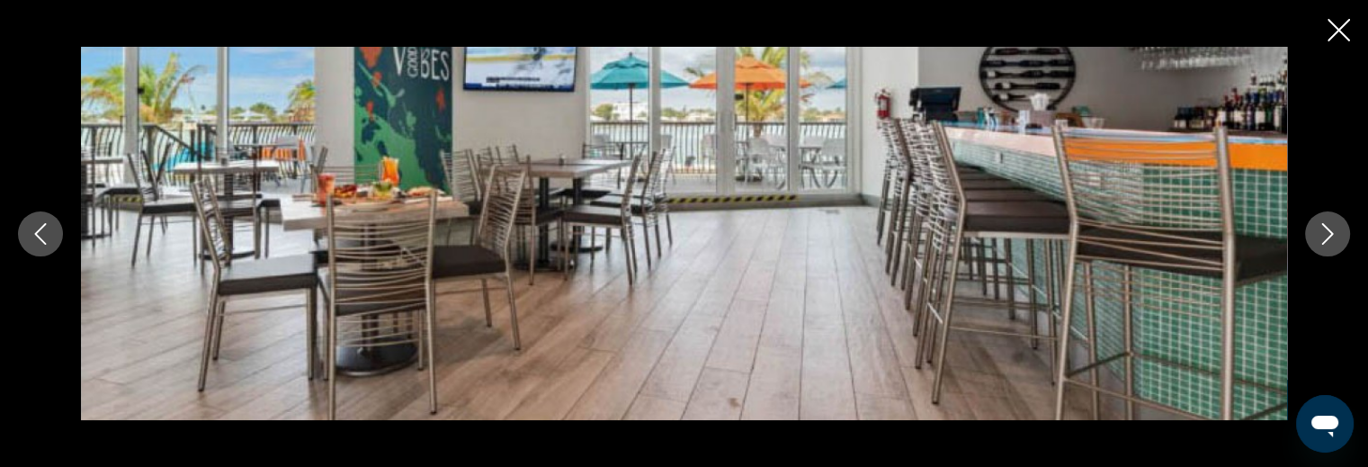
click at [1329, 232] on icon "Next image" at bounding box center [1328, 234] width 22 height 22
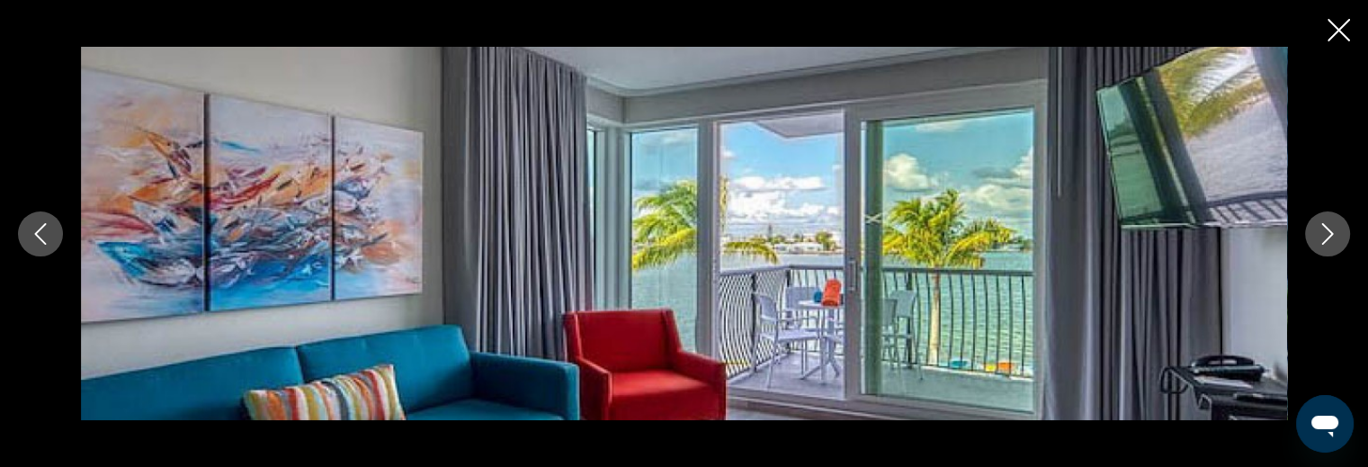
click at [1328, 30] on icon "Close slideshow" at bounding box center [1339, 30] width 22 height 22
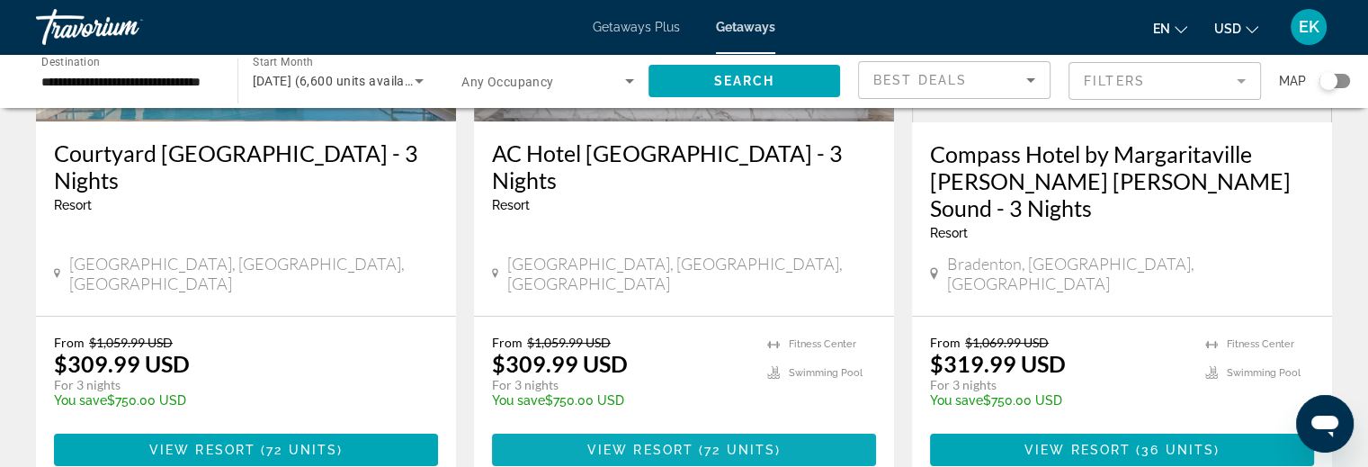
scroll to position [450, 0]
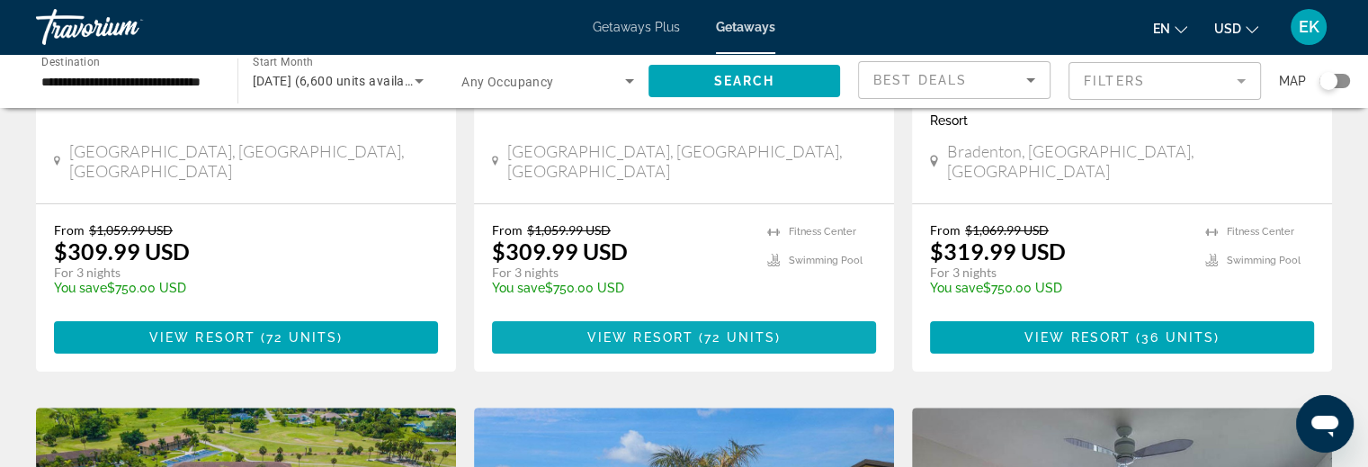
click at [654, 330] on span "View Resort" at bounding box center [640, 337] width 106 height 14
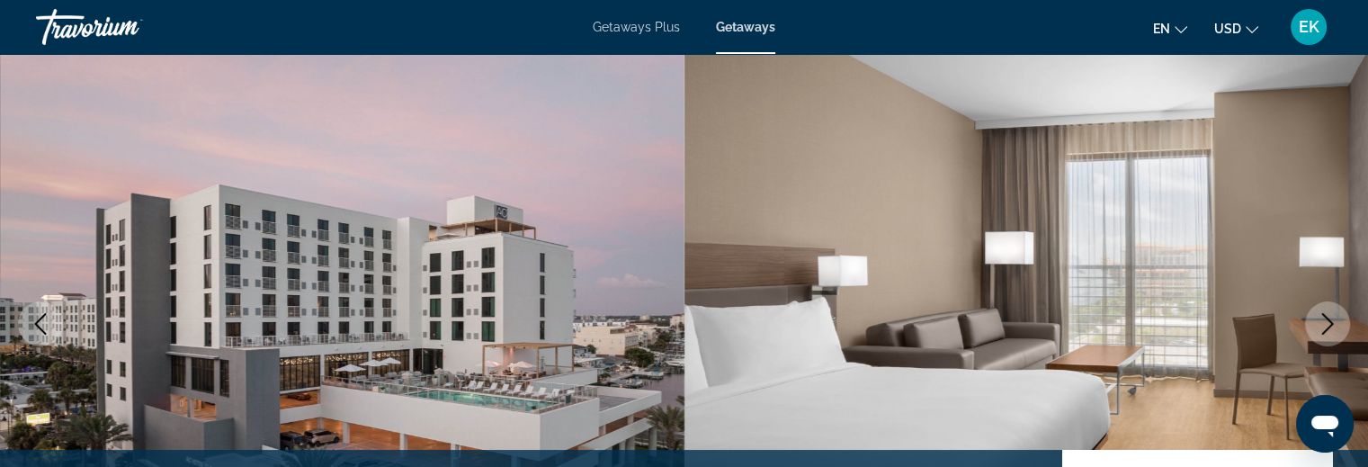
click at [1332, 320] on icon "Next image" at bounding box center [1328, 324] width 22 height 22
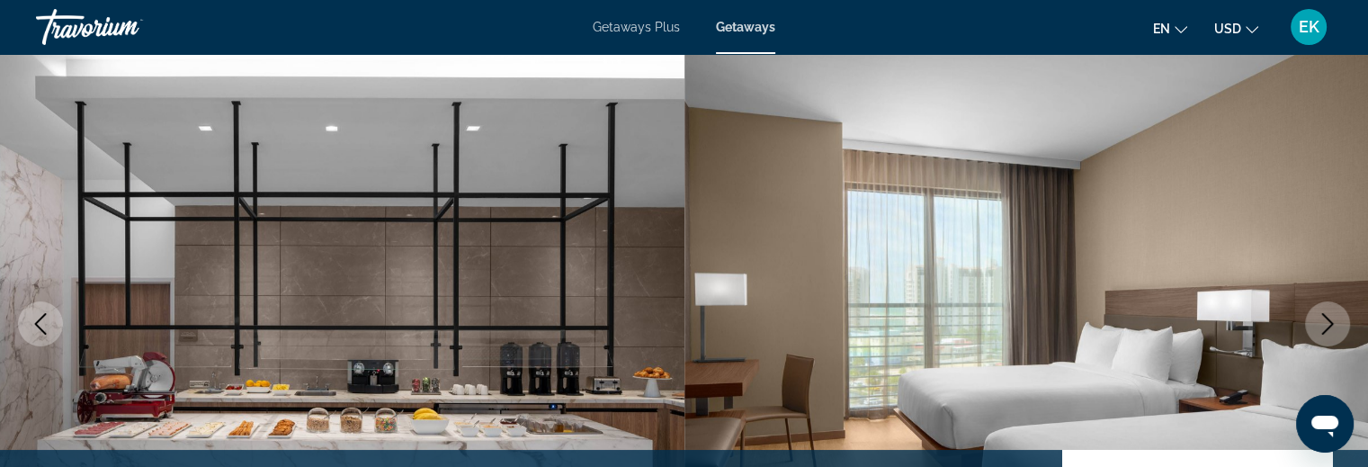
click at [1330, 319] on icon "Next image" at bounding box center [1328, 324] width 22 height 22
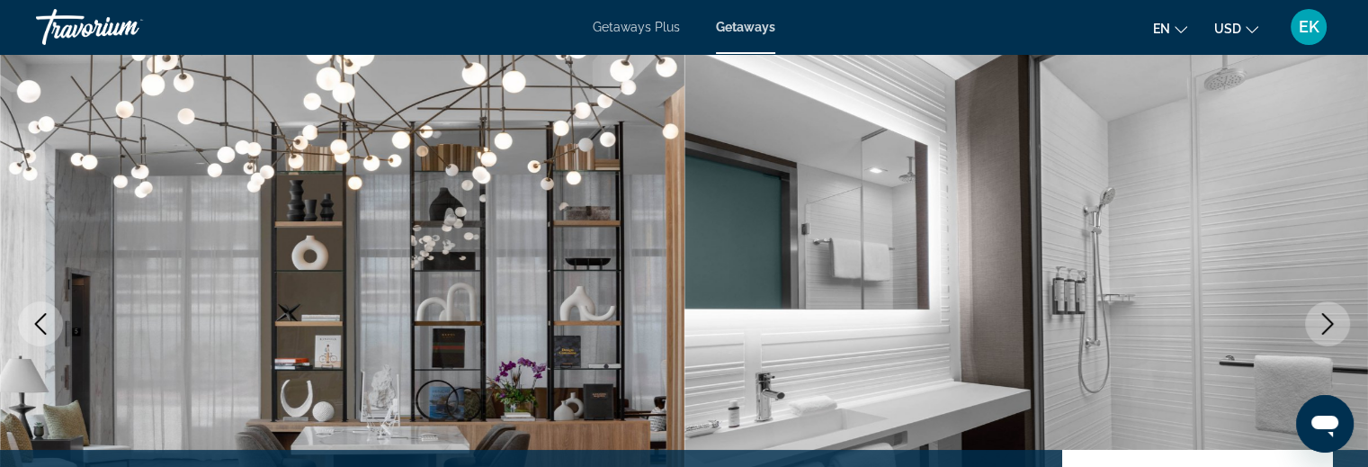
click at [1323, 321] on icon "Next image" at bounding box center [1328, 324] width 22 height 22
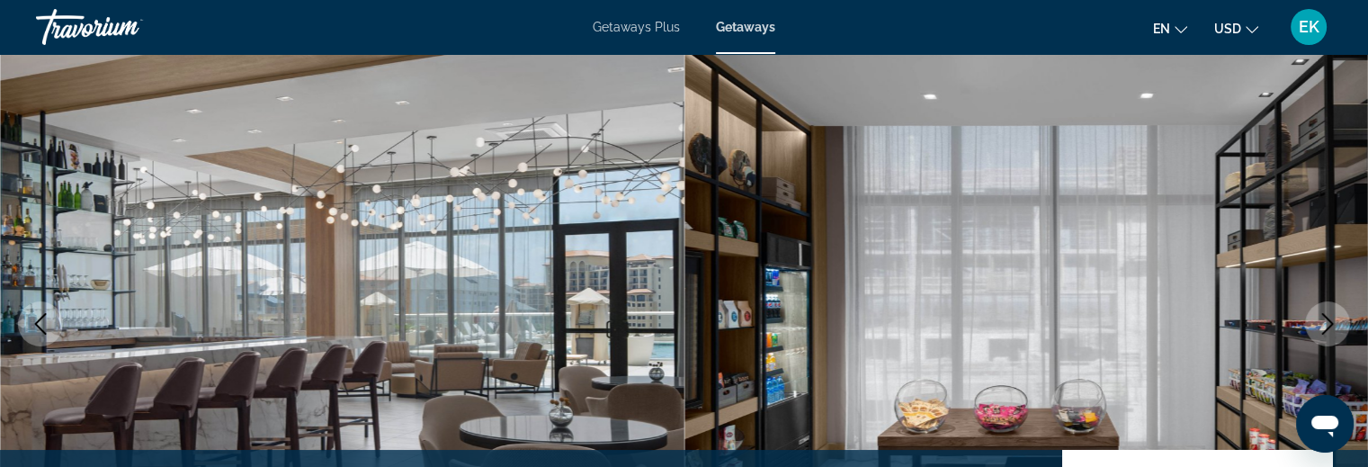
click at [1321, 323] on icon "Next image" at bounding box center [1328, 324] width 22 height 22
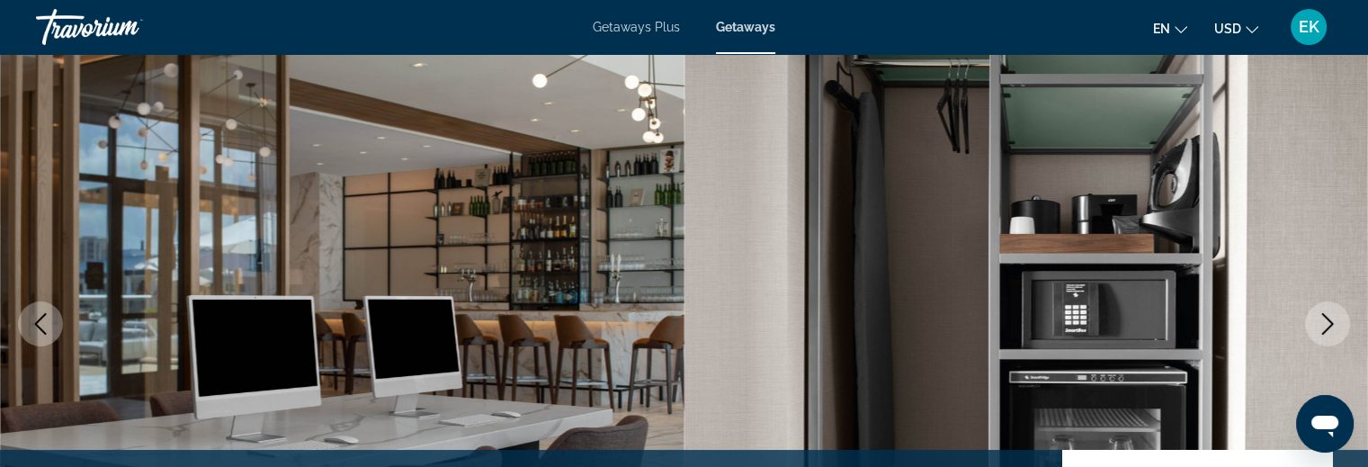
click at [1321, 323] on icon "Next image" at bounding box center [1328, 324] width 22 height 22
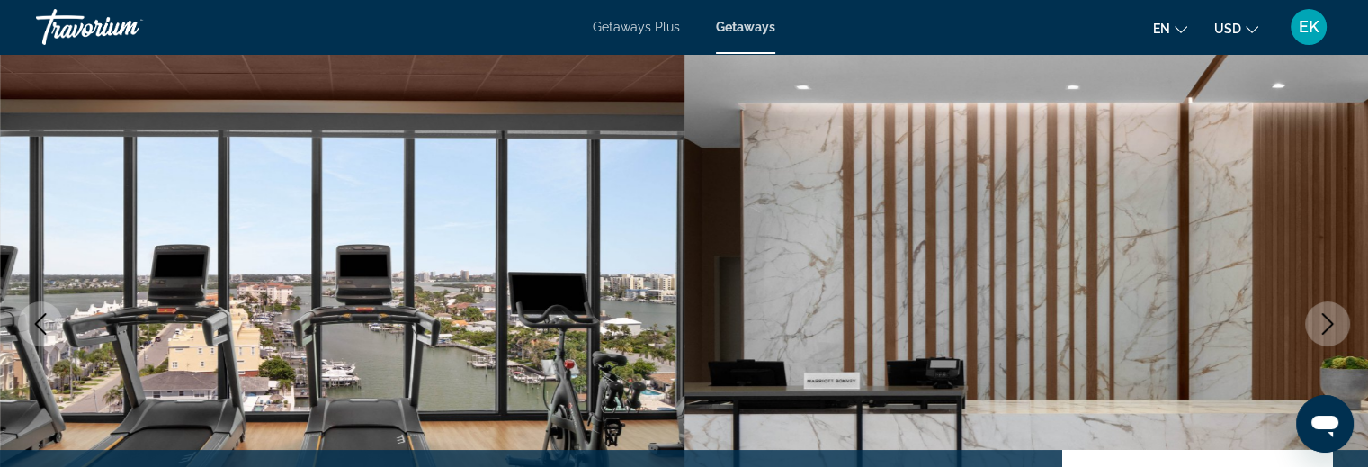
click at [1317, 325] on icon "Next image" at bounding box center [1328, 324] width 22 height 22
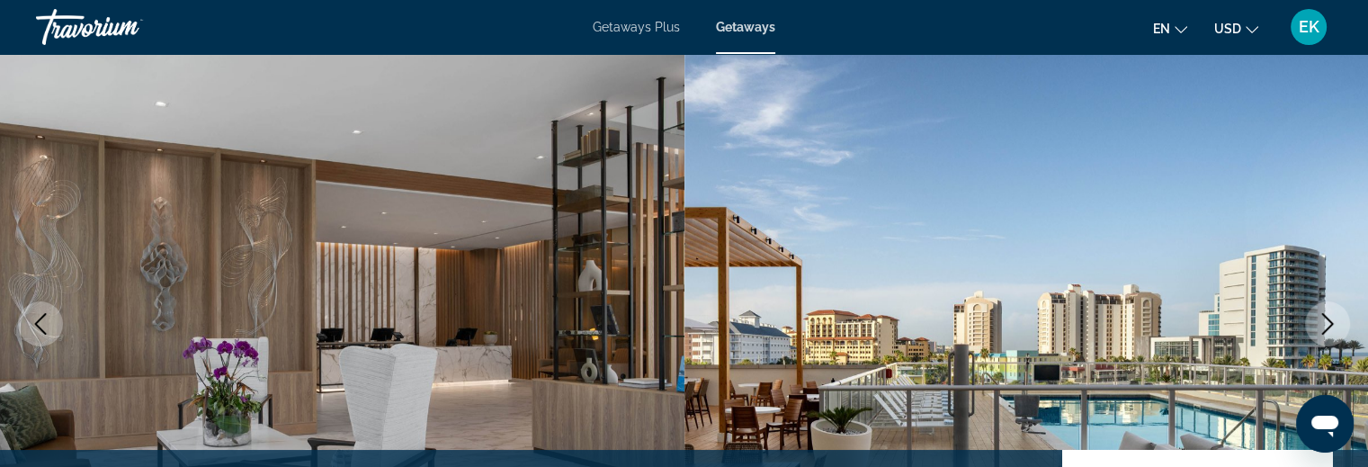
click at [1328, 324] on icon "Next image" at bounding box center [1328, 324] width 22 height 22
click at [1326, 326] on icon "Next image" at bounding box center [1328, 324] width 22 height 22
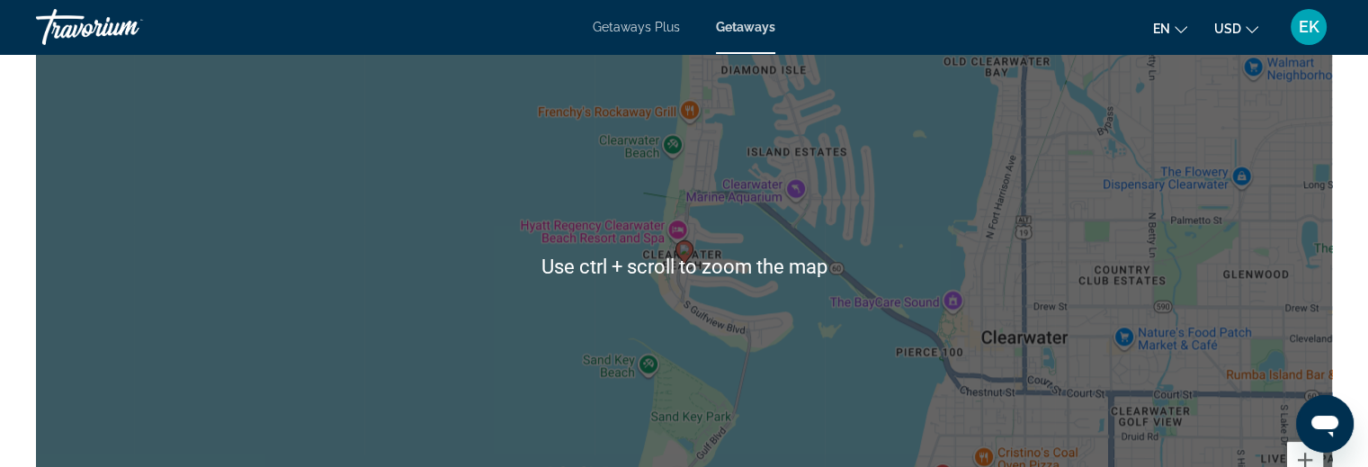
scroll to position [2159, 0]
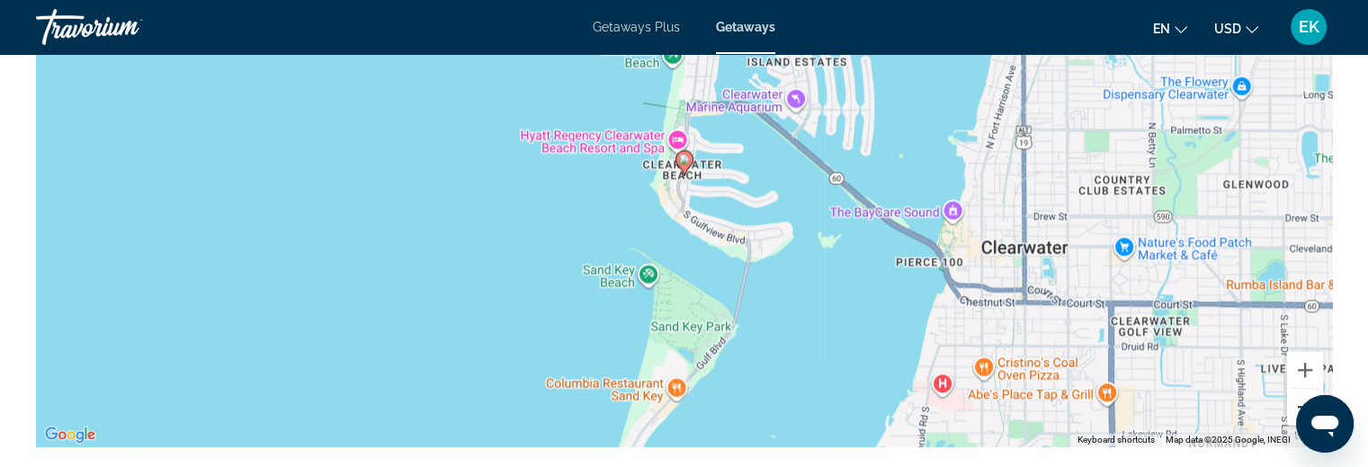
click at [1299, 391] on button "Zoom out" at bounding box center [1305, 407] width 36 height 36
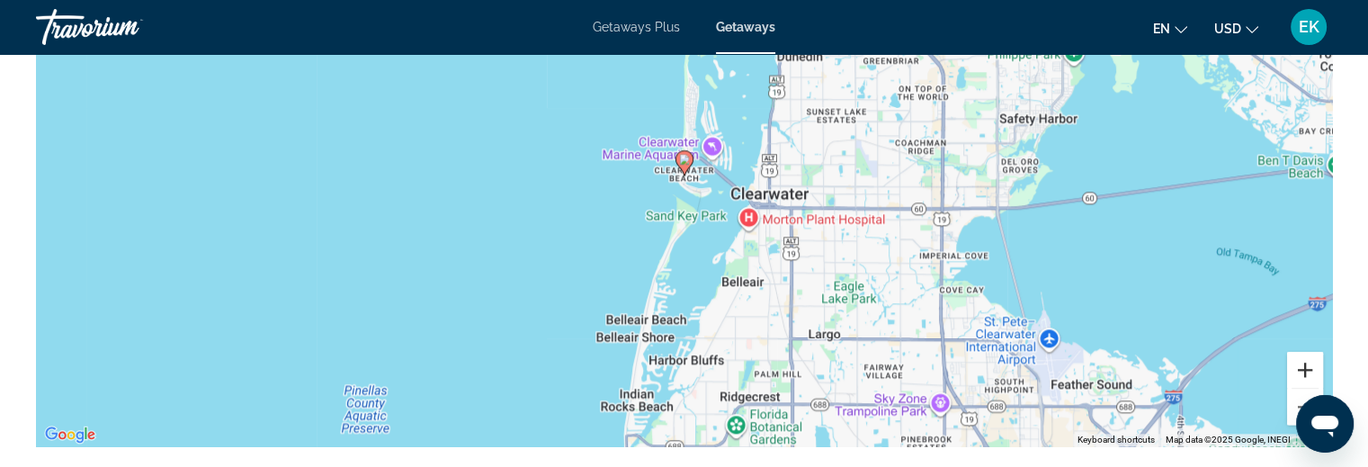
click at [1308, 357] on button "Zoom in" at bounding box center [1305, 370] width 36 height 36
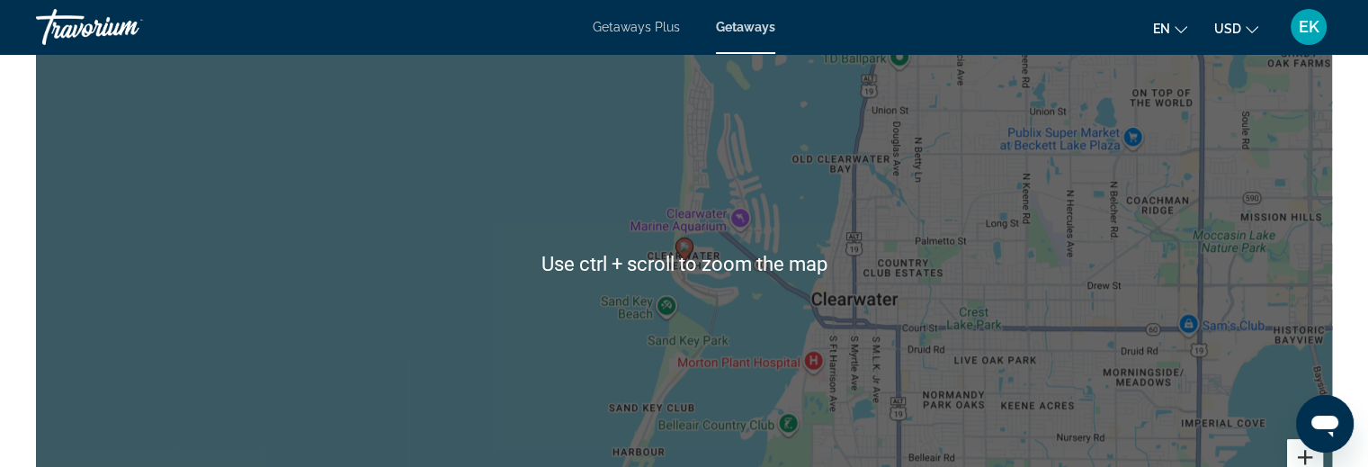
scroll to position [2069, 0]
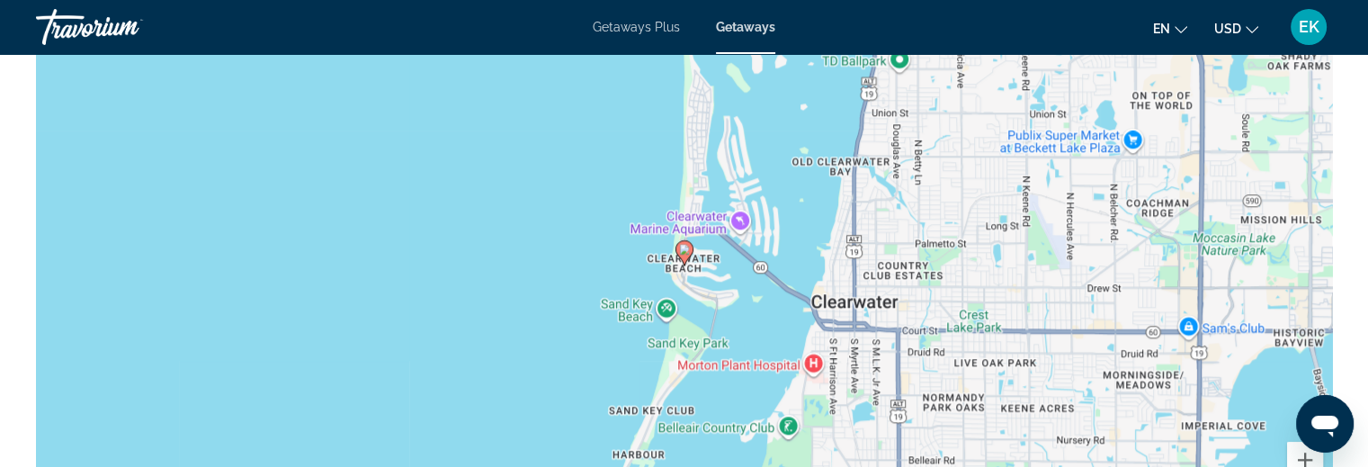
click at [524, 209] on div "To activate drag with keyboard, press Alt + Enter. Once in keyboard drag state,…" at bounding box center [684, 266] width 1296 height 540
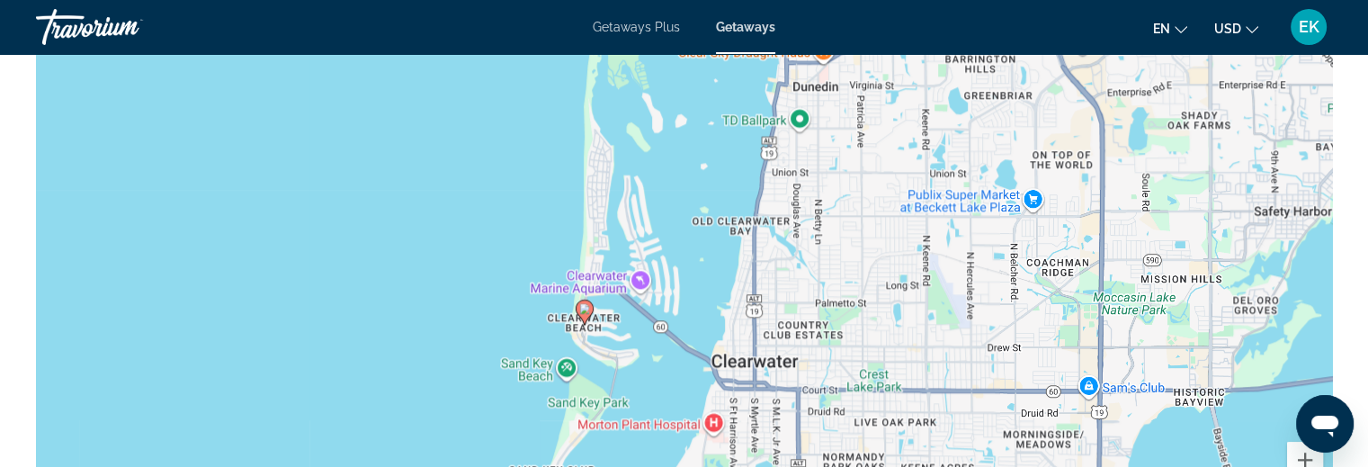
drag, startPoint x: 990, startPoint y: 175, endPoint x: 888, endPoint y: 235, distance: 118.2
click at [888, 235] on div "To activate drag with keyboard, press Alt + Enter. Once in keyboard drag state,…" at bounding box center [684, 266] width 1296 height 540
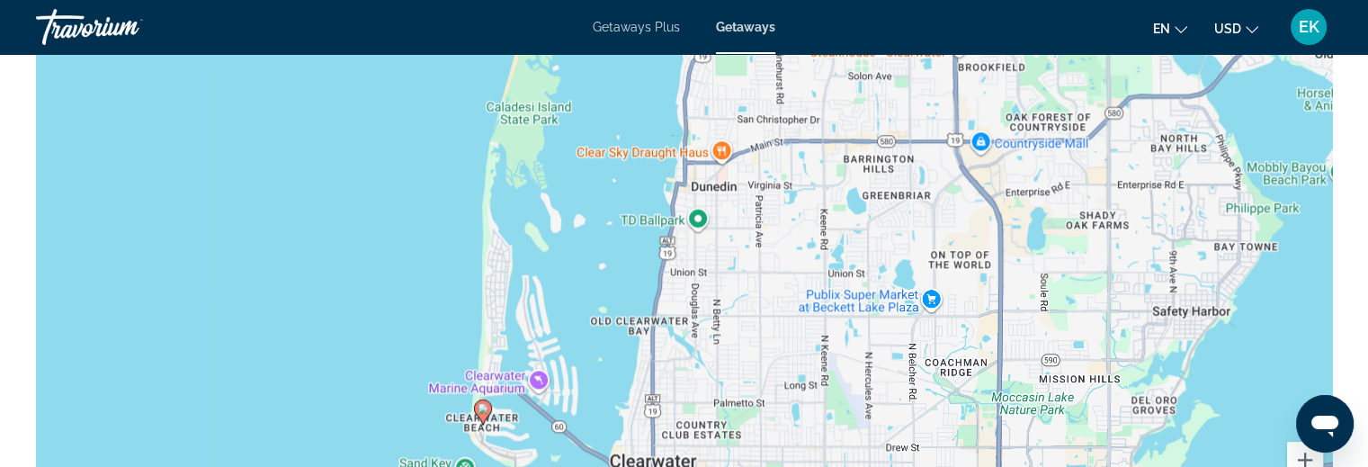
drag, startPoint x: 900, startPoint y: 340, endPoint x: 800, endPoint y: 424, distance: 130.3
click at [800, 438] on div "To activate drag with keyboard, press Alt + Enter. Once in keyboard drag state,…" at bounding box center [684, 266] width 1296 height 540
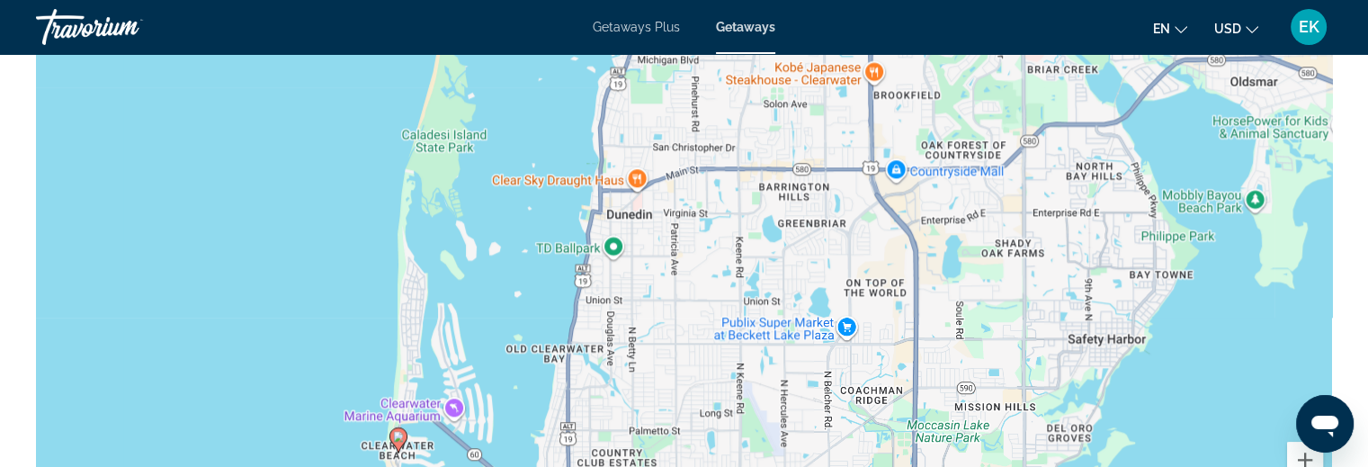
drag, startPoint x: 871, startPoint y: 148, endPoint x: 784, endPoint y: 178, distance: 92.5
click at [784, 178] on div "To activate drag with keyboard, press Alt + Enter. Once in keyboard drag state,…" at bounding box center [684, 266] width 1296 height 540
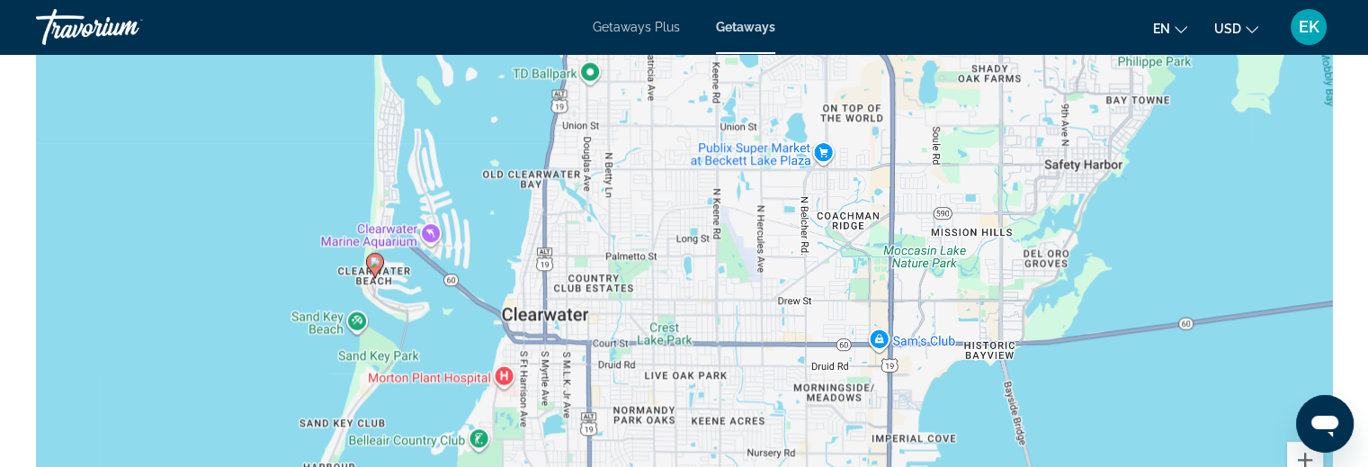
drag, startPoint x: 802, startPoint y: 331, endPoint x: 780, endPoint y: 155, distance: 177.7
click at [780, 155] on div "To activate drag with keyboard, press Alt + Enter. Once in keyboard drag state,…" at bounding box center [684, 266] width 1296 height 540
click at [1294, 442] on button "Zoom in" at bounding box center [1305, 460] width 36 height 36
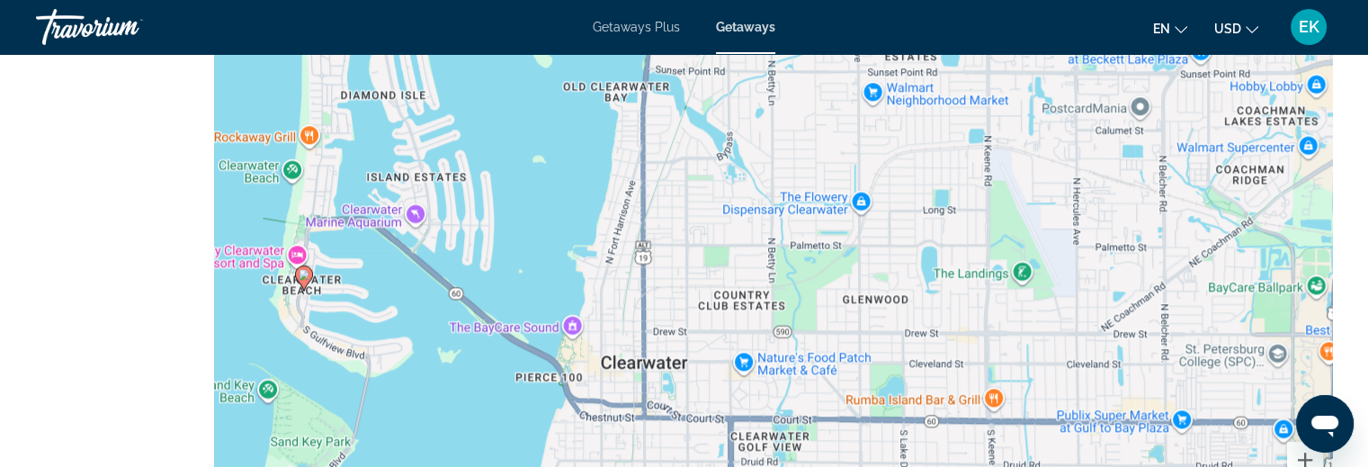
drag, startPoint x: 545, startPoint y: 300, endPoint x: 1221, endPoint y: 309, distance: 675.6
click at [1221, 309] on div "To activate drag with keyboard, press Alt + Enter. Once in keyboard drag state,…" at bounding box center [684, 266] width 1296 height 540
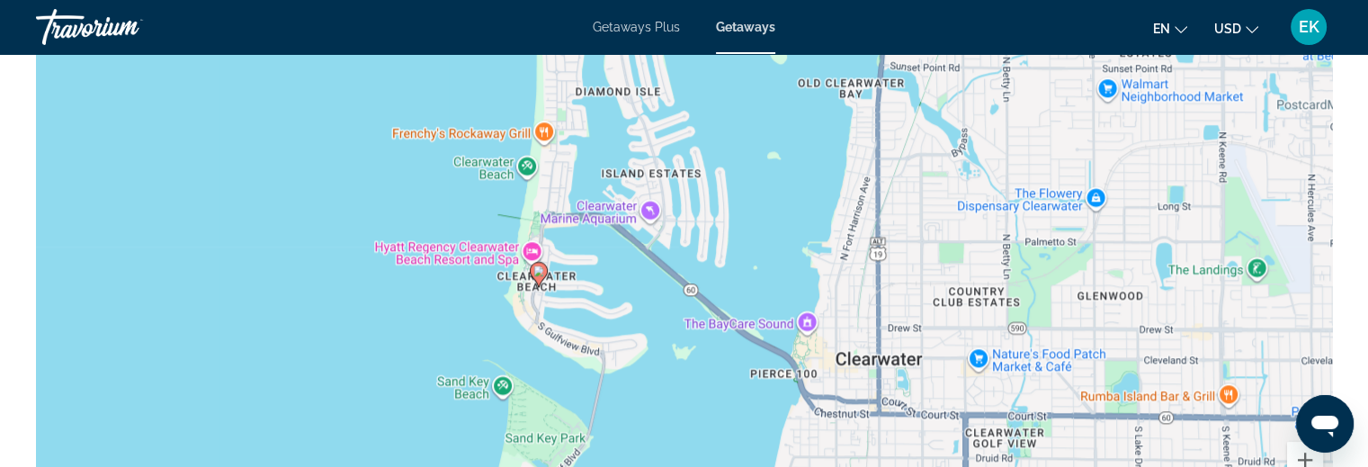
drag, startPoint x: 853, startPoint y: 303, endPoint x: 1088, endPoint y: 300, distance: 234.8
click at [1088, 300] on div "To activate drag with keyboard, press Alt + Enter. Once in keyboard drag state,…" at bounding box center [684, 266] width 1296 height 540
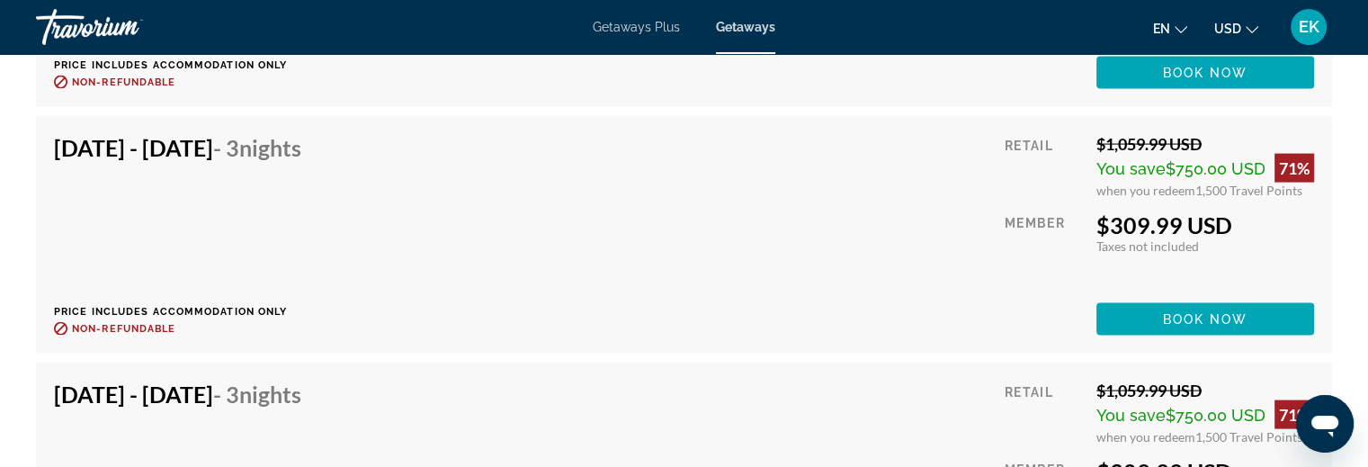
scroll to position [3778, 0]
